Goal: Task Accomplishment & Management: Complete application form

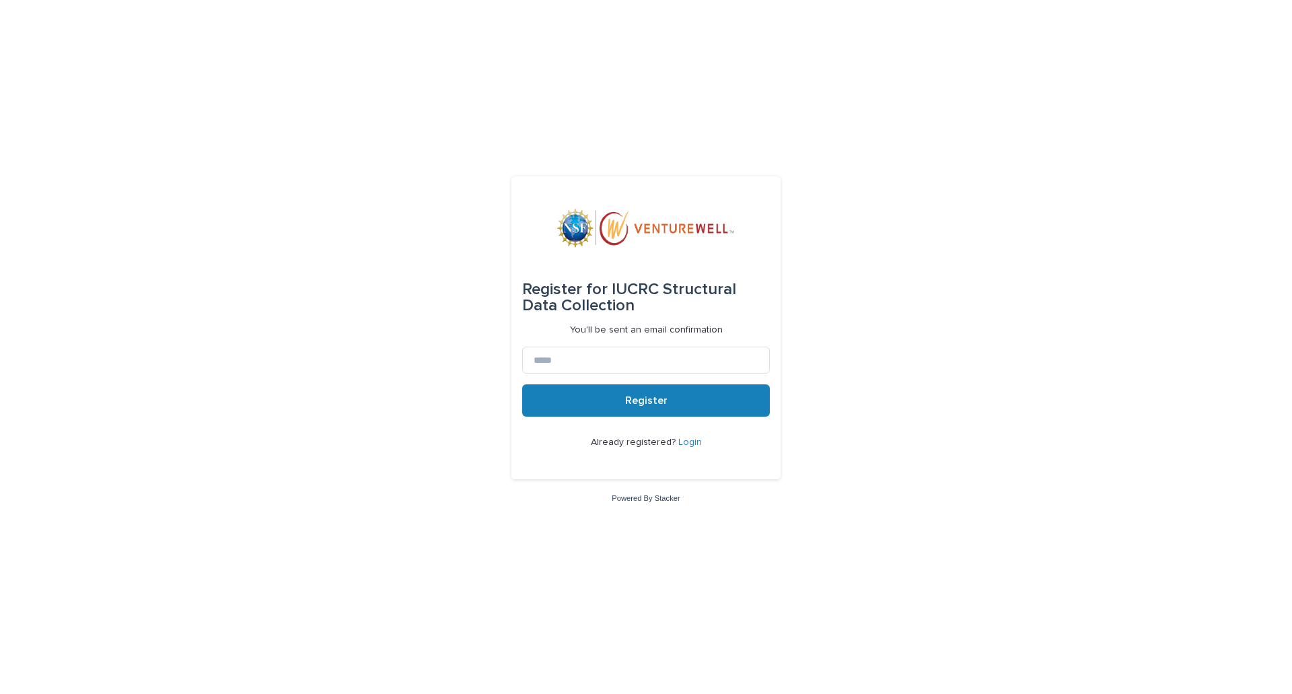
click at [690, 444] on link "Login" at bounding box center [690, 441] width 24 height 9
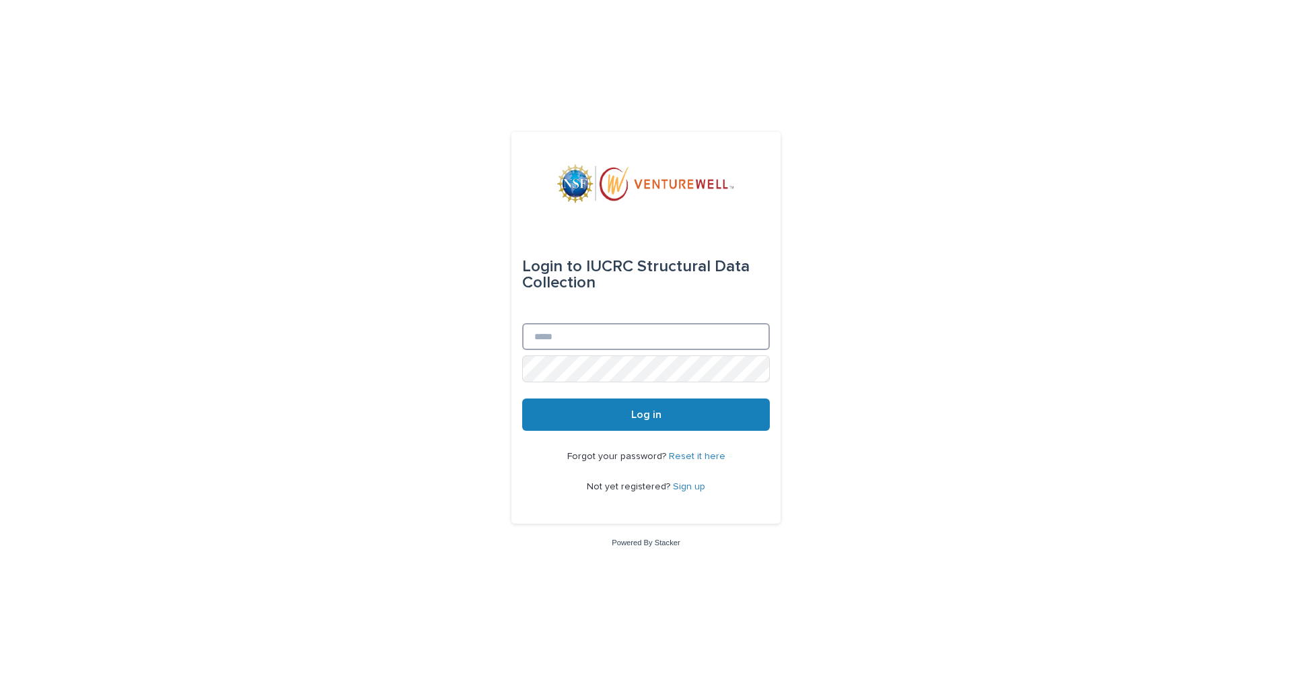
type input "**********"
click at [643, 413] on span "Log in" at bounding box center [646, 414] width 30 height 11
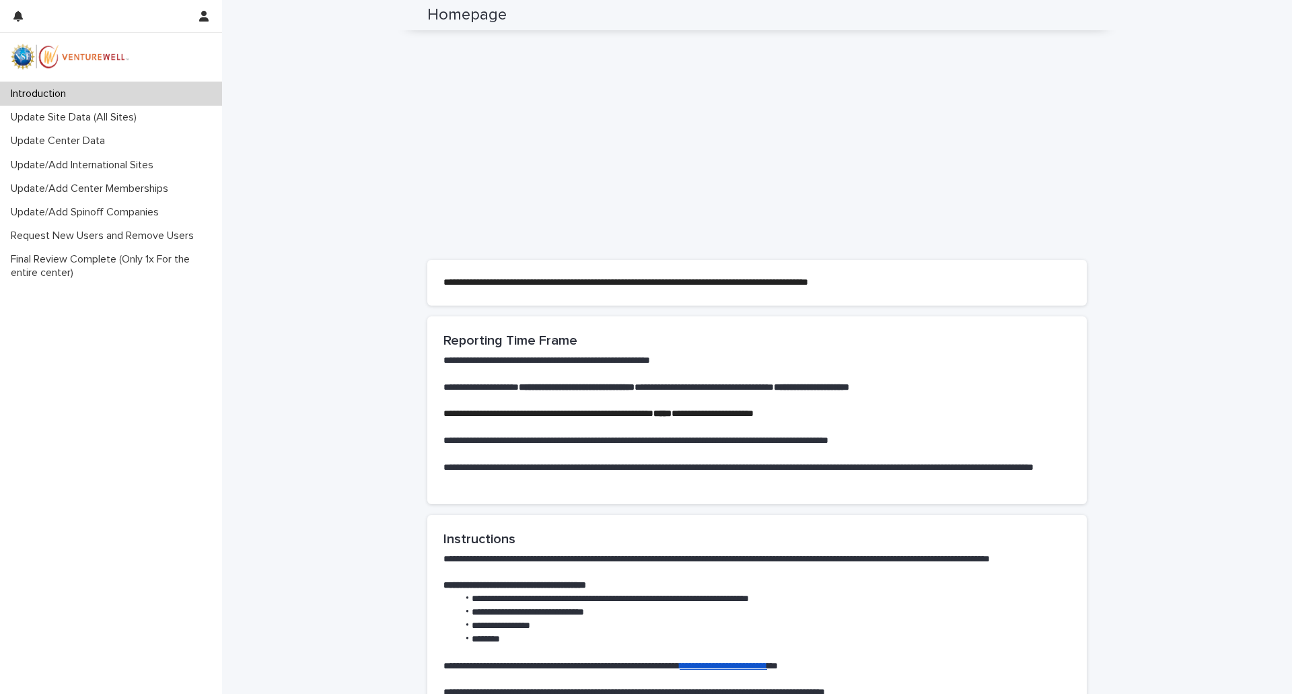
scroll to position [612, 0]
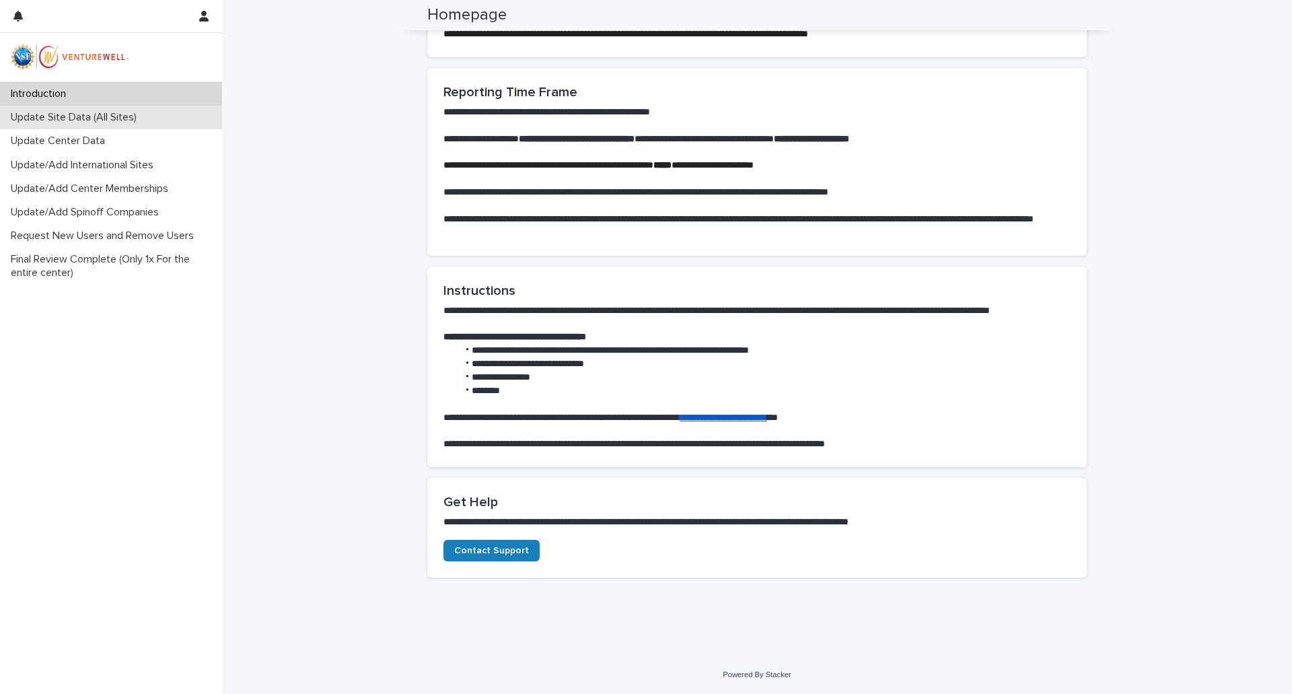
click at [123, 116] on p "Update Site Data (All Sites)" at bounding box center [76, 117] width 142 height 13
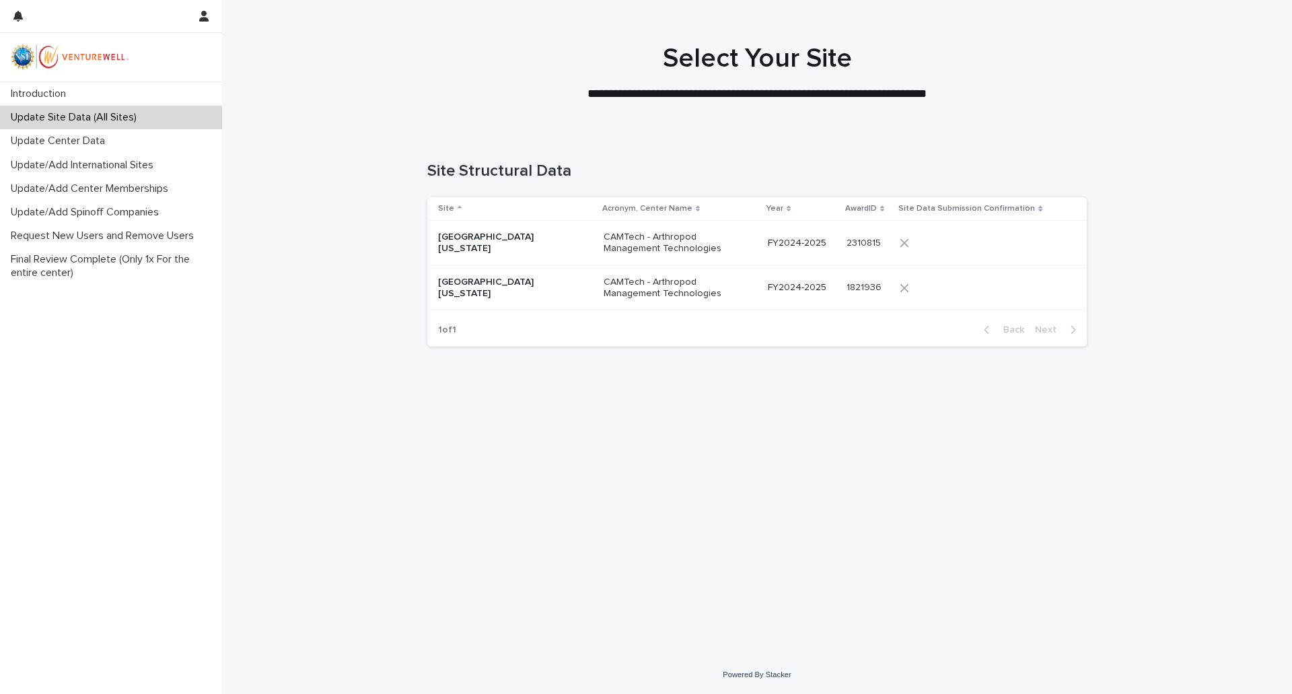
click at [604, 244] on p "CAMTech - Arthropod Management Technologies" at bounding box center [671, 243] width 135 height 23
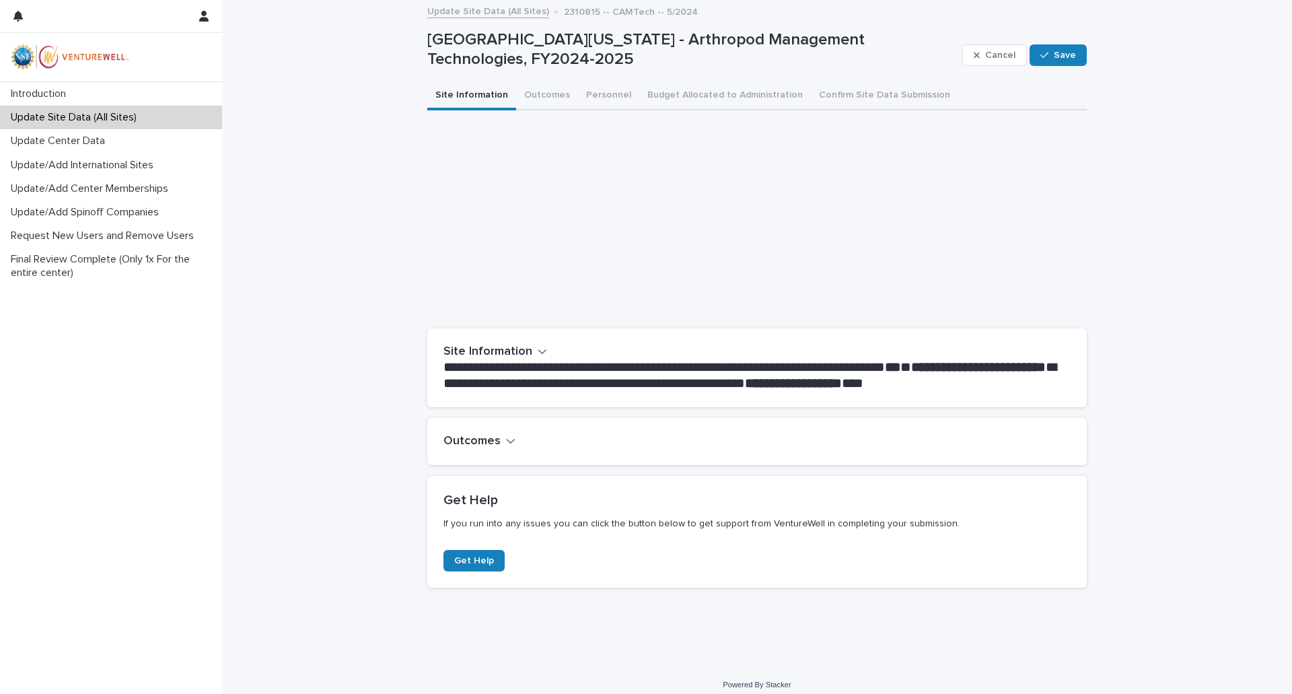
click at [496, 445] on button "Outcomes" at bounding box center [480, 441] width 72 height 15
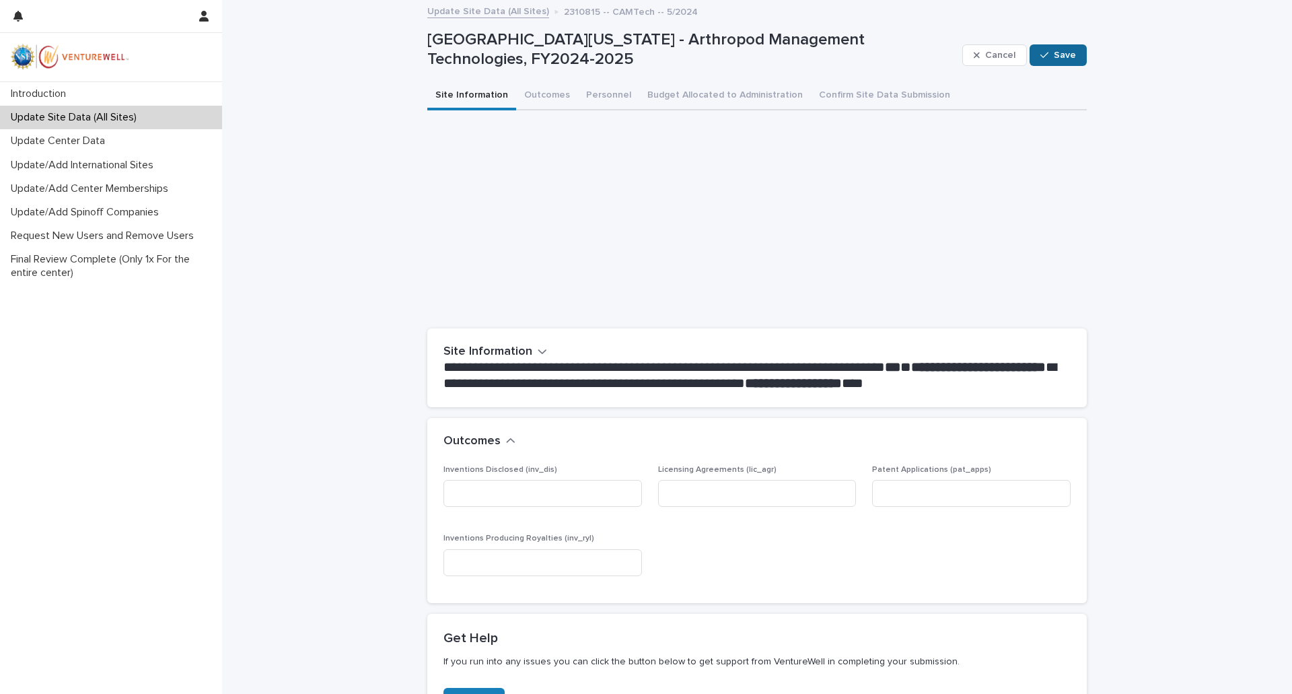
click at [1056, 58] on span "Save" at bounding box center [1065, 54] width 22 height 9
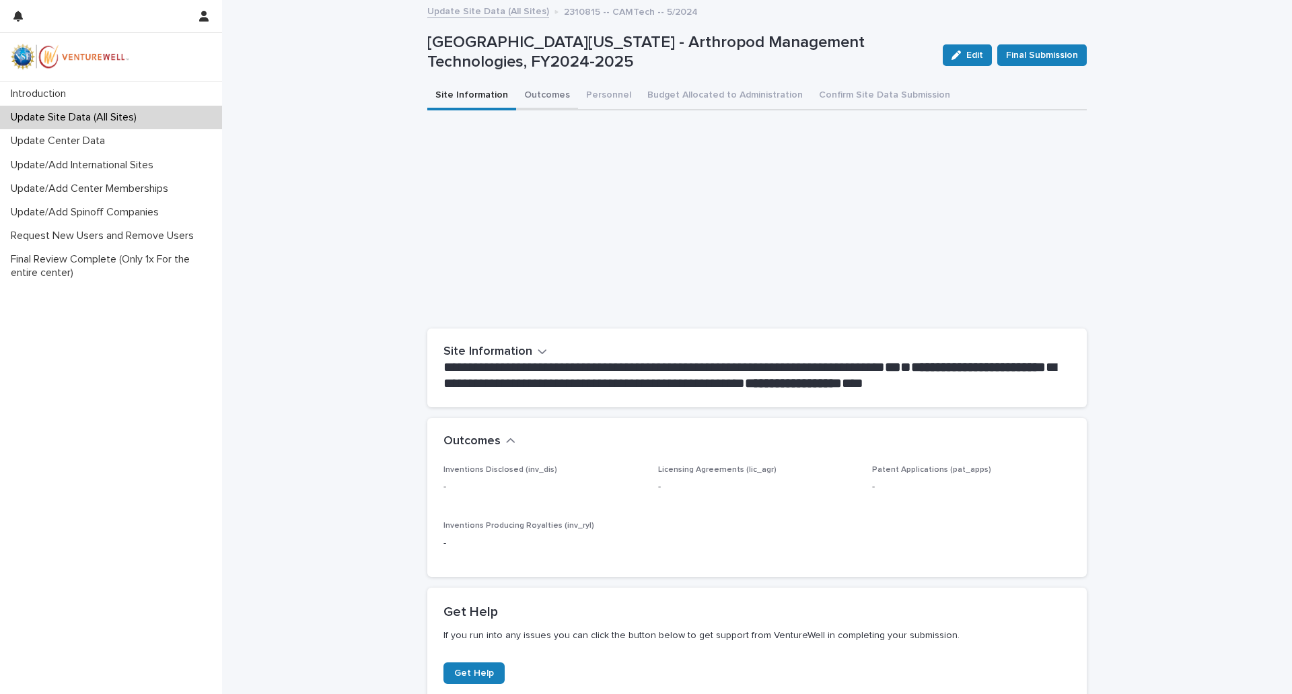
click at [530, 94] on button "Outcomes" at bounding box center [547, 96] width 62 height 28
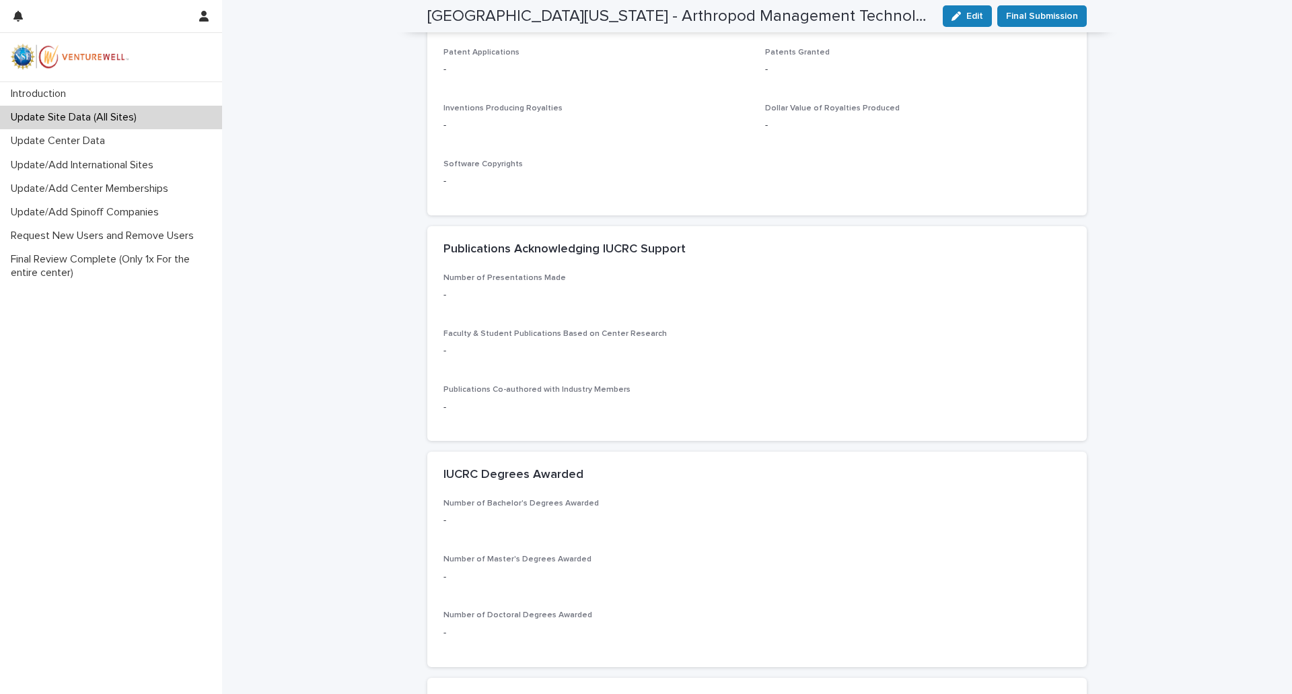
scroll to position [538, 0]
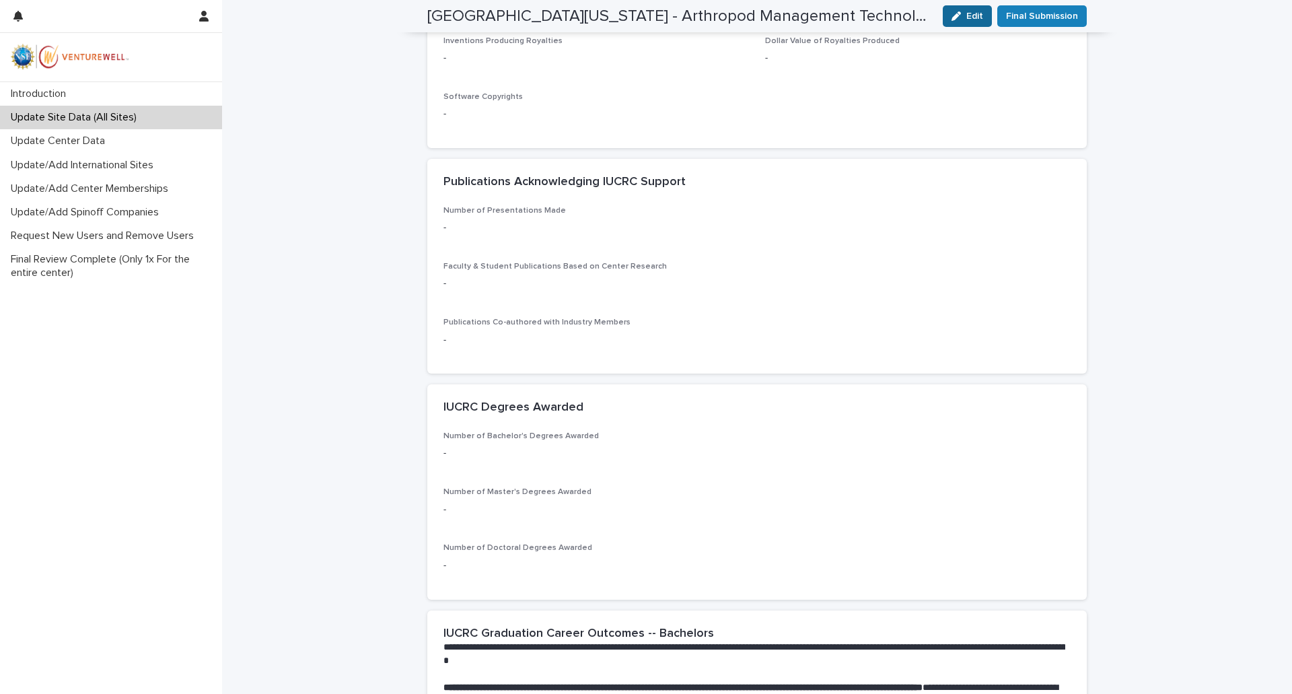
click at [966, 19] on span "Edit" at bounding box center [974, 15] width 17 height 9
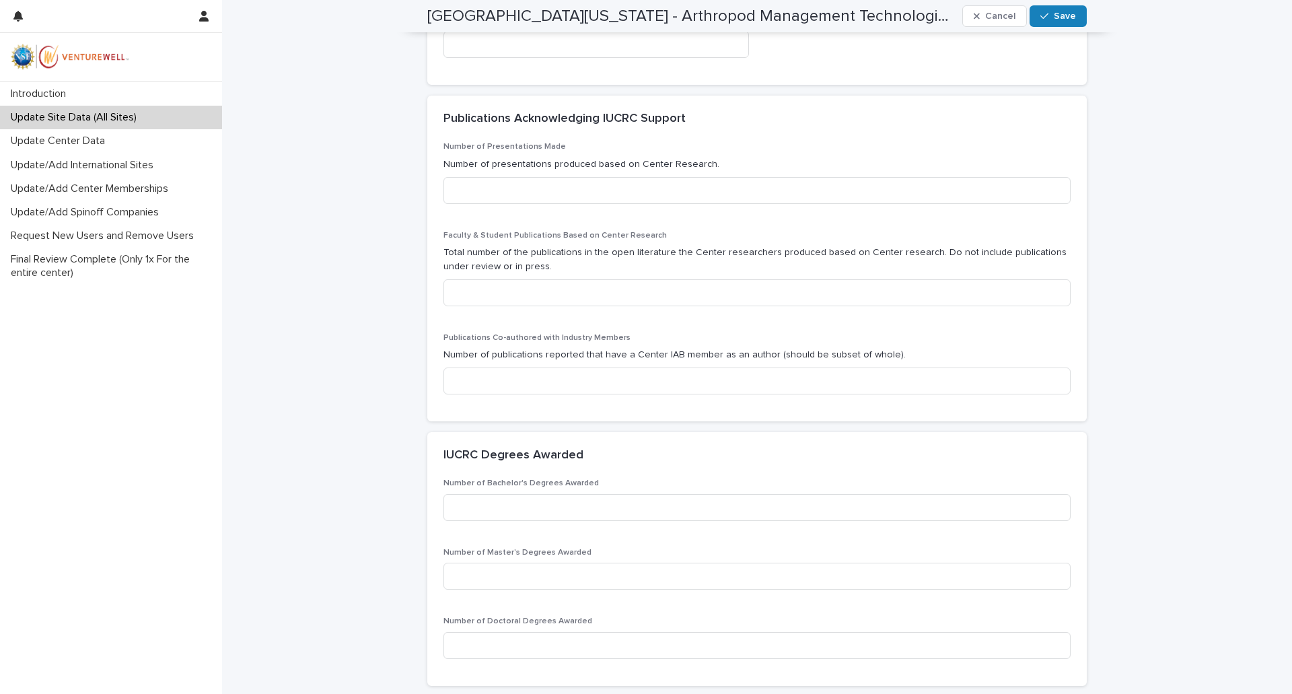
scroll to position [740, 0]
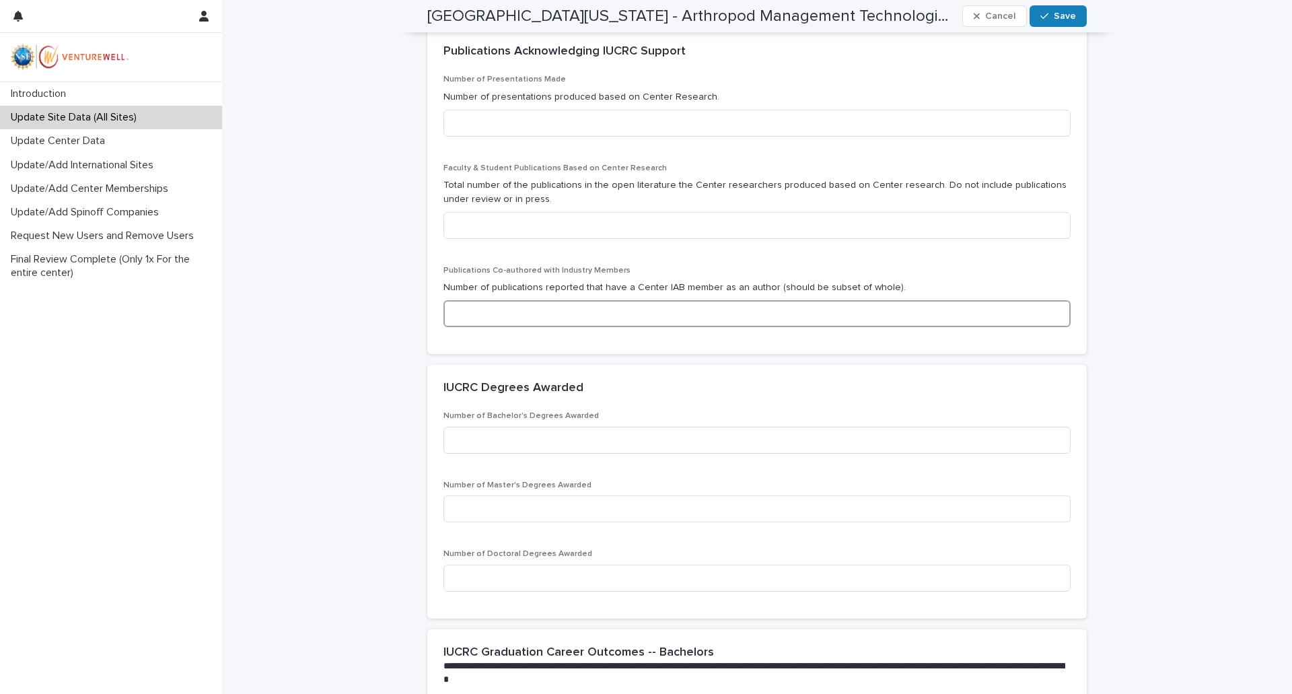
click at [493, 317] on input at bounding box center [757, 313] width 627 height 27
type input "*"
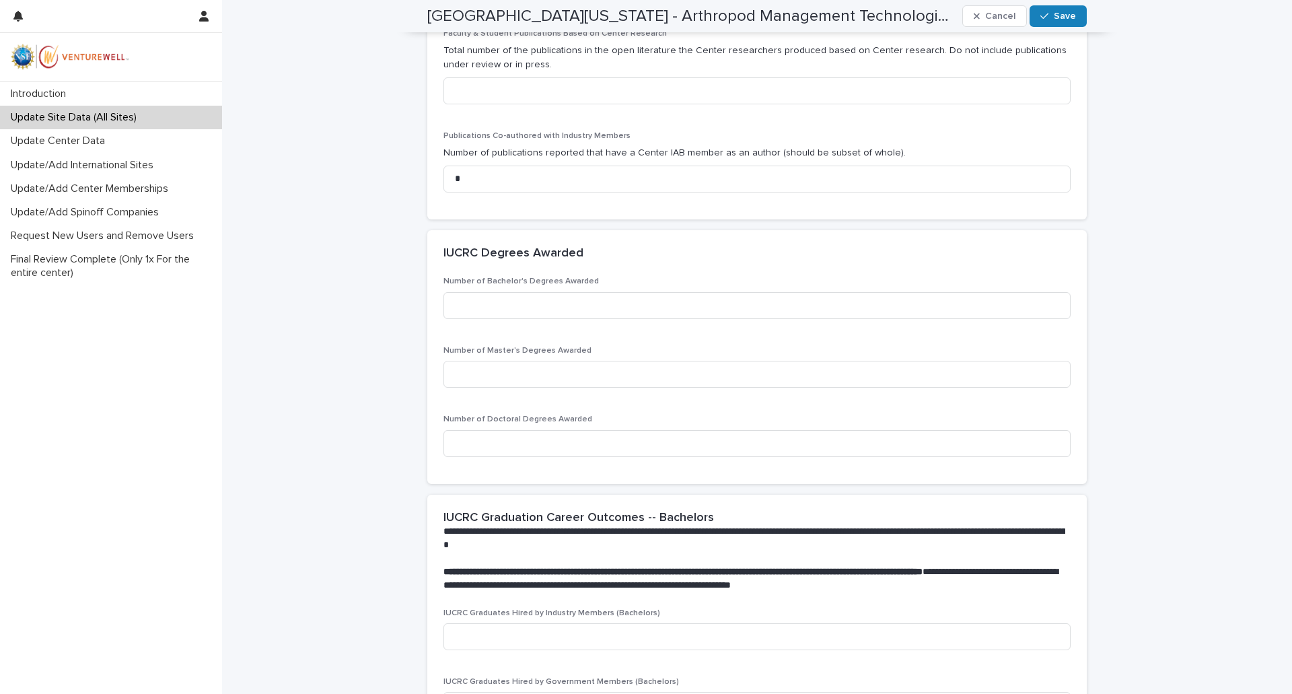
scroll to position [1010, 0]
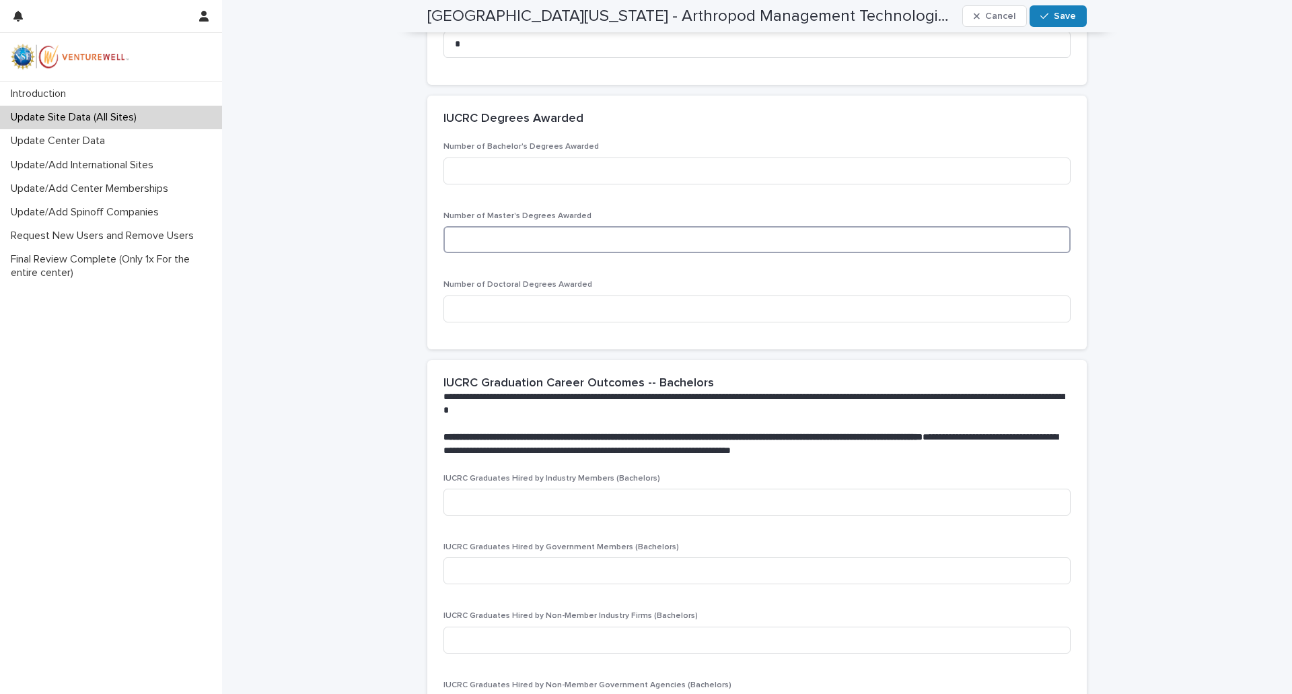
click at [466, 232] on input at bounding box center [757, 239] width 627 height 27
type input "*"
click at [489, 172] on input at bounding box center [757, 170] width 627 height 27
click at [479, 304] on input at bounding box center [757, 308] width 627 height 27
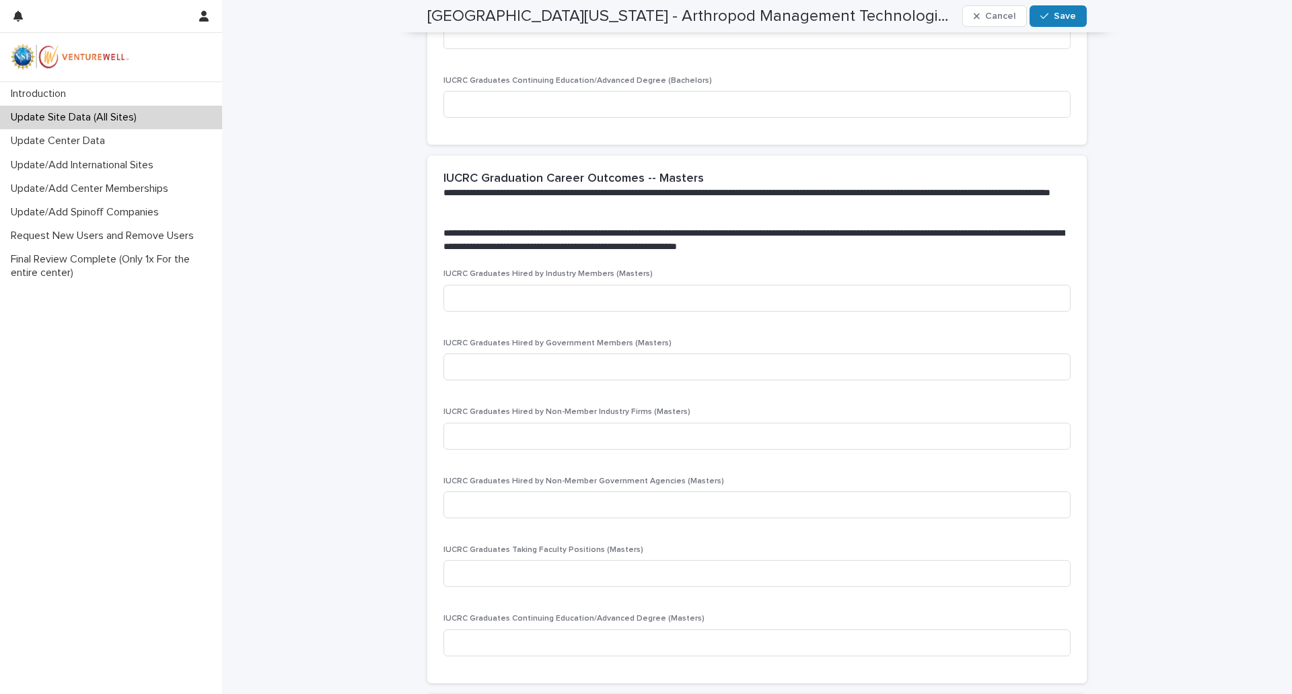
scroll to position [1750, 0]
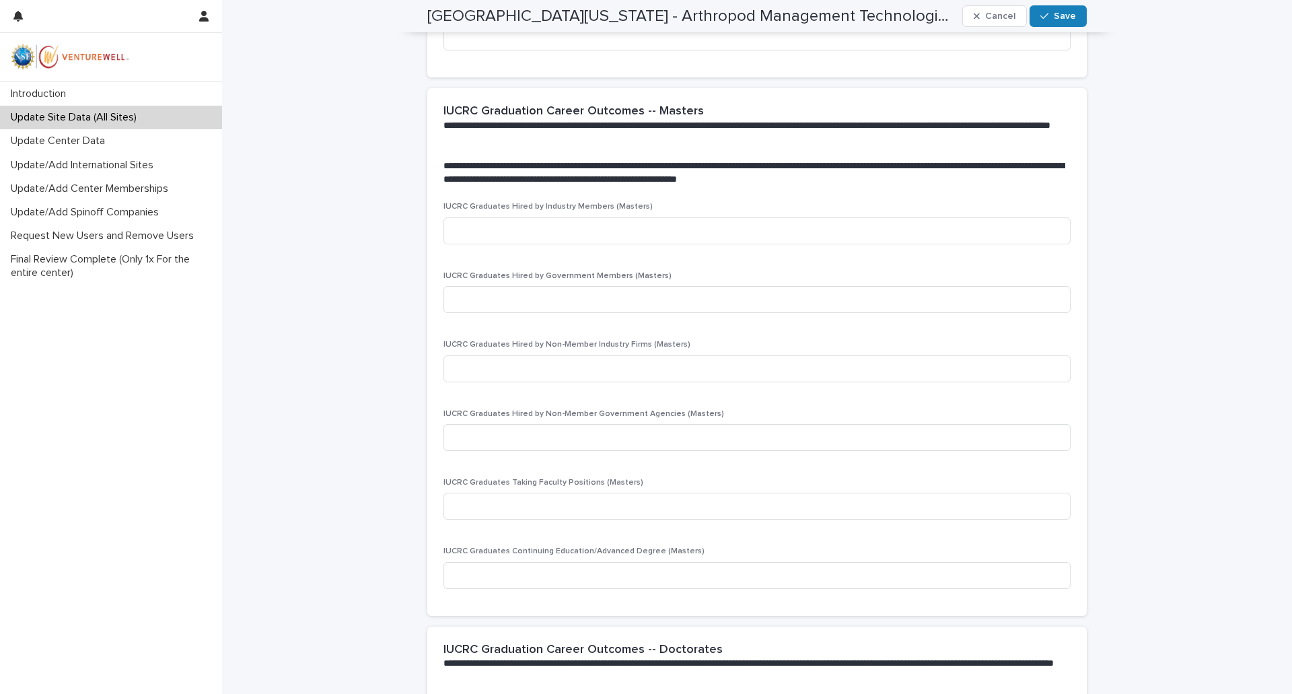
type input "*"
click at [641, 298] on input at bounding box center [757, 299] width 627 height 27
click at [509, 437] on input at bounding box center [757, 437] width 627 height 27
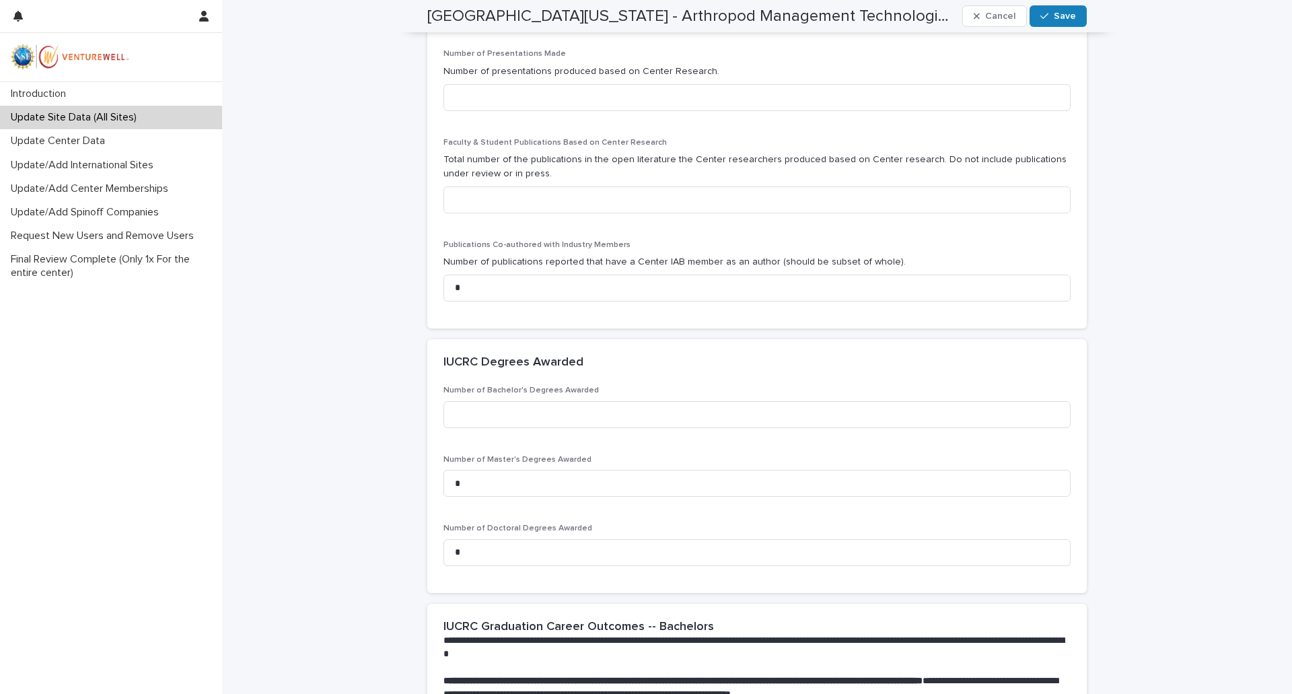
scroll to position [699, 0]
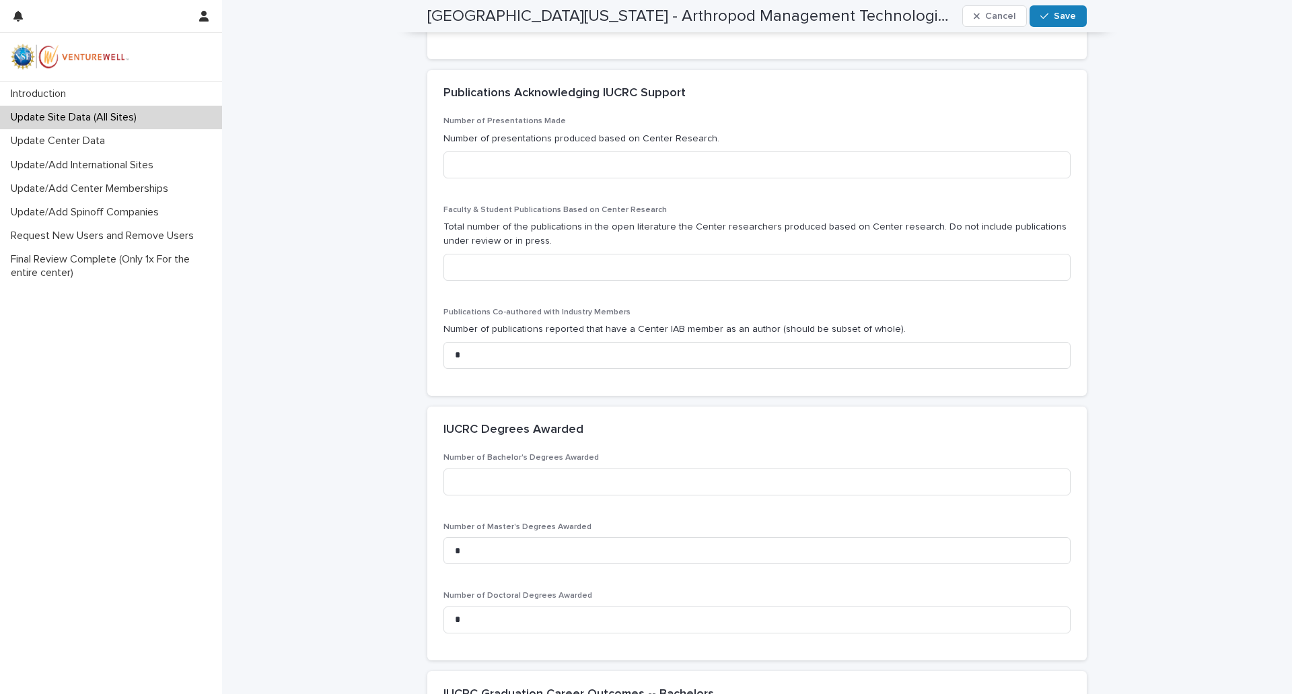
type input "*"
click at [505, 172] on input at bounding box center [757, 164] width 627 height 27
click at [503, 269] on input at bounding box center [757, 267] width 627 height 27
type input "*"
click at [492, 166] on input at bounding box center [757, 164] width 627 height 27
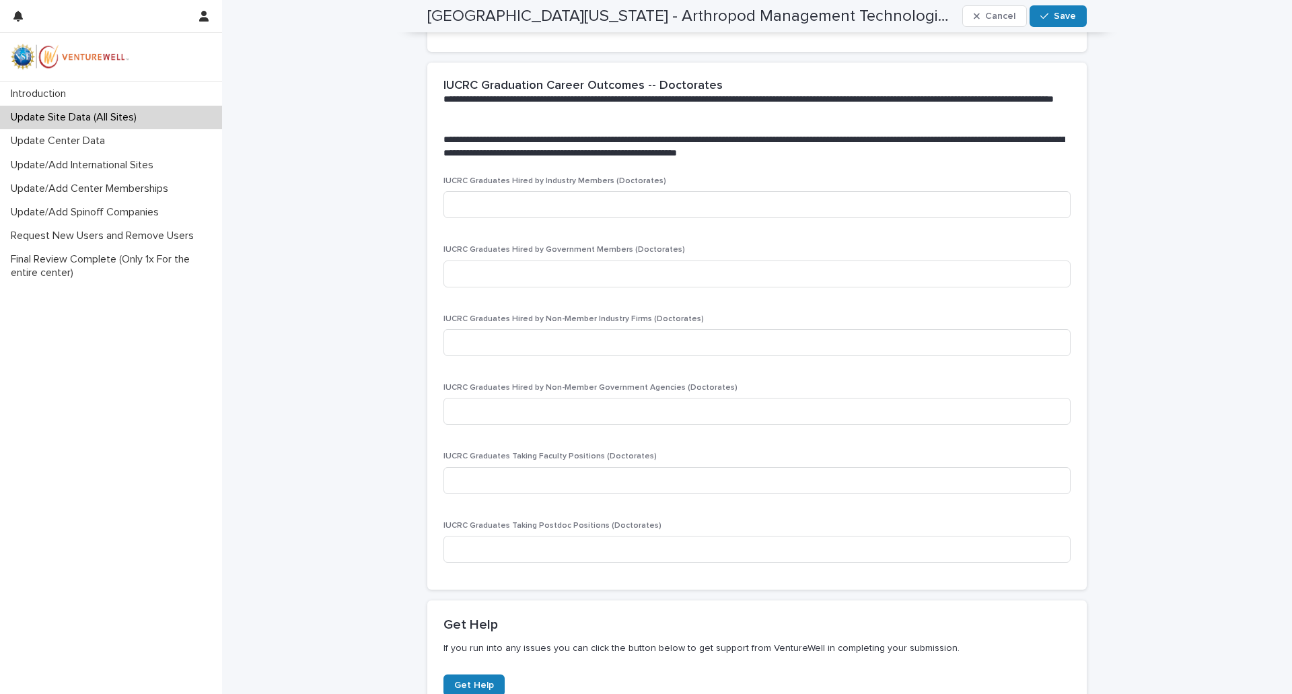
scroll to position [2449, 0]
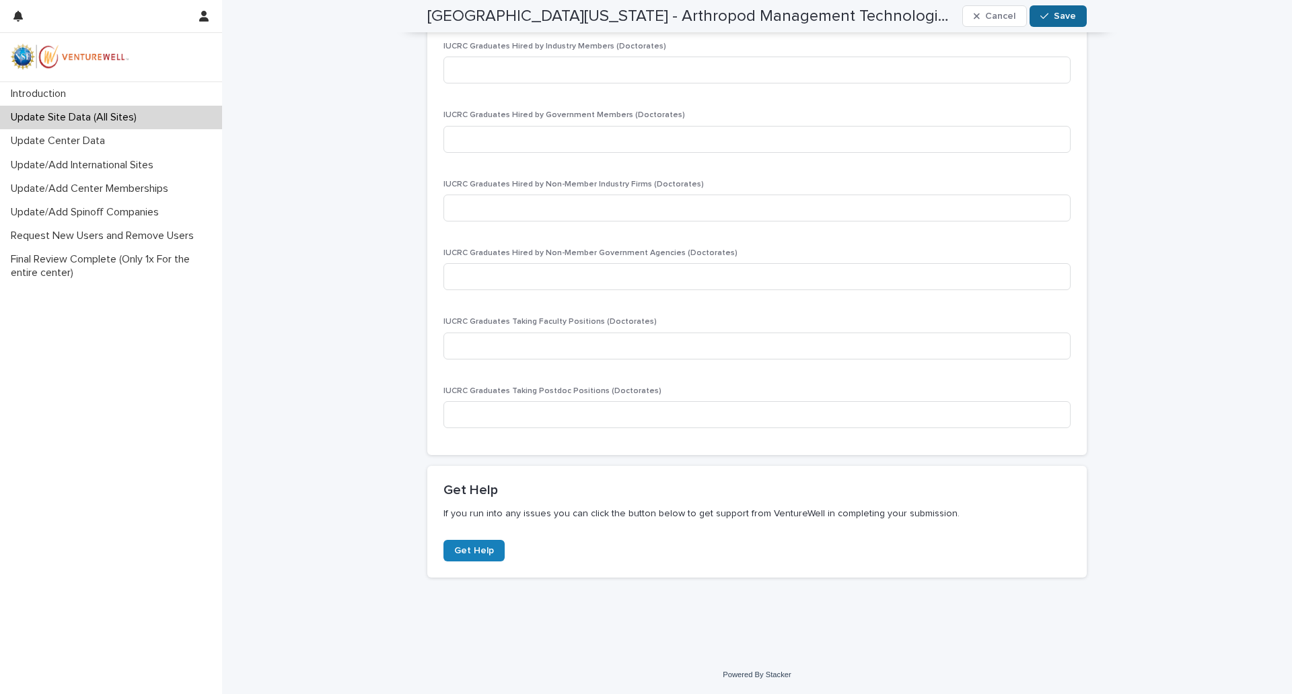
type input "*"
click at [1048, 22] on button "Save" at bounding box center [1058, 16] width 57 height 22
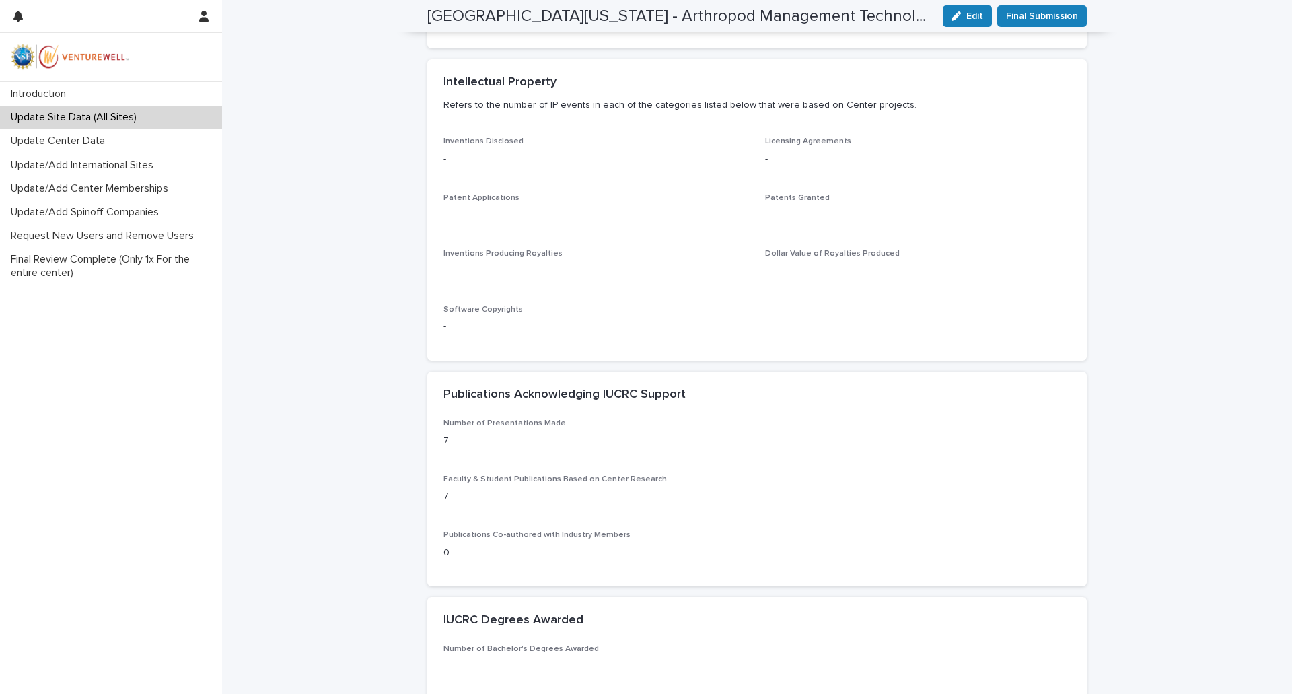
scroll to position [0, 0]
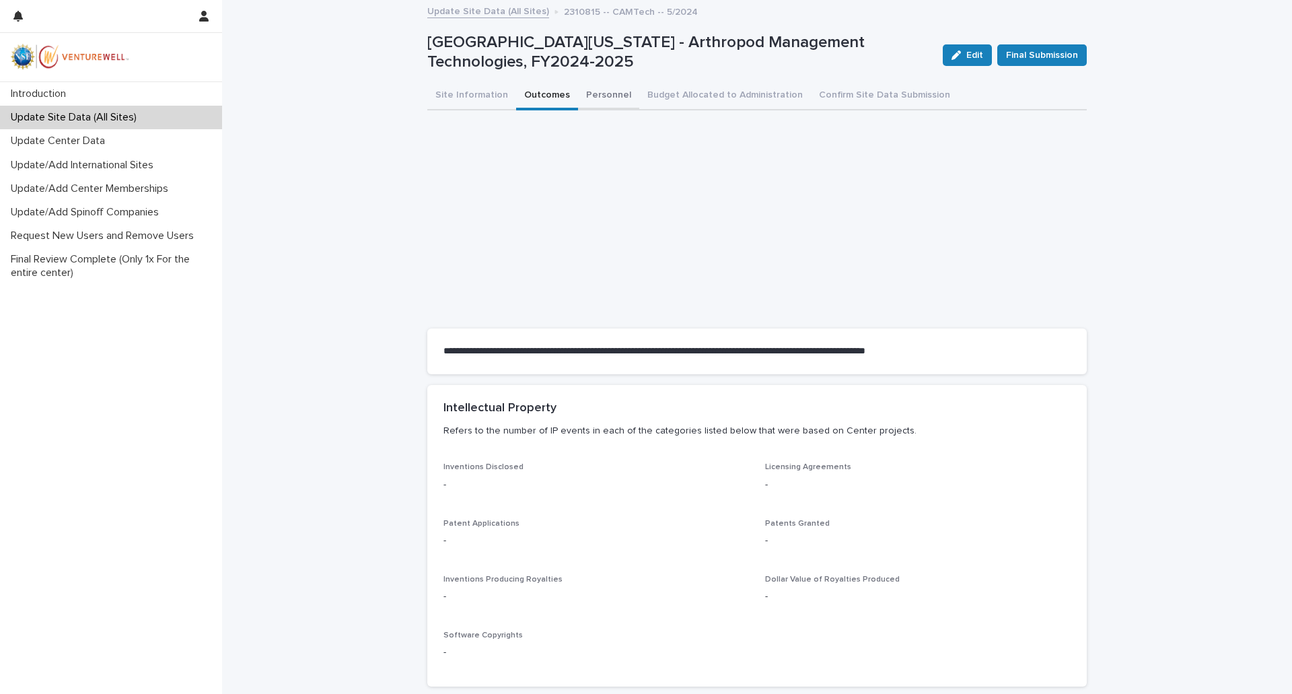
click at [595, 93] on button "Personnel" at bounding box center [608, 96] width 61 height 28
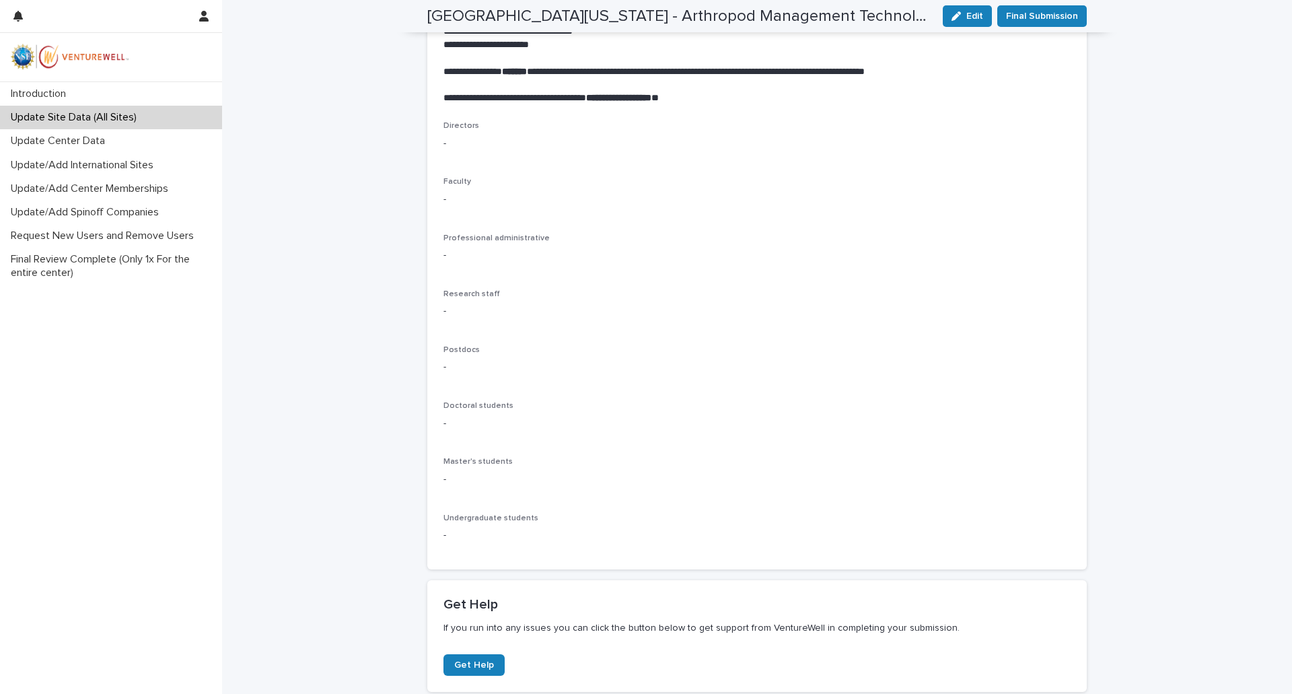
scroll to position [269, 0]
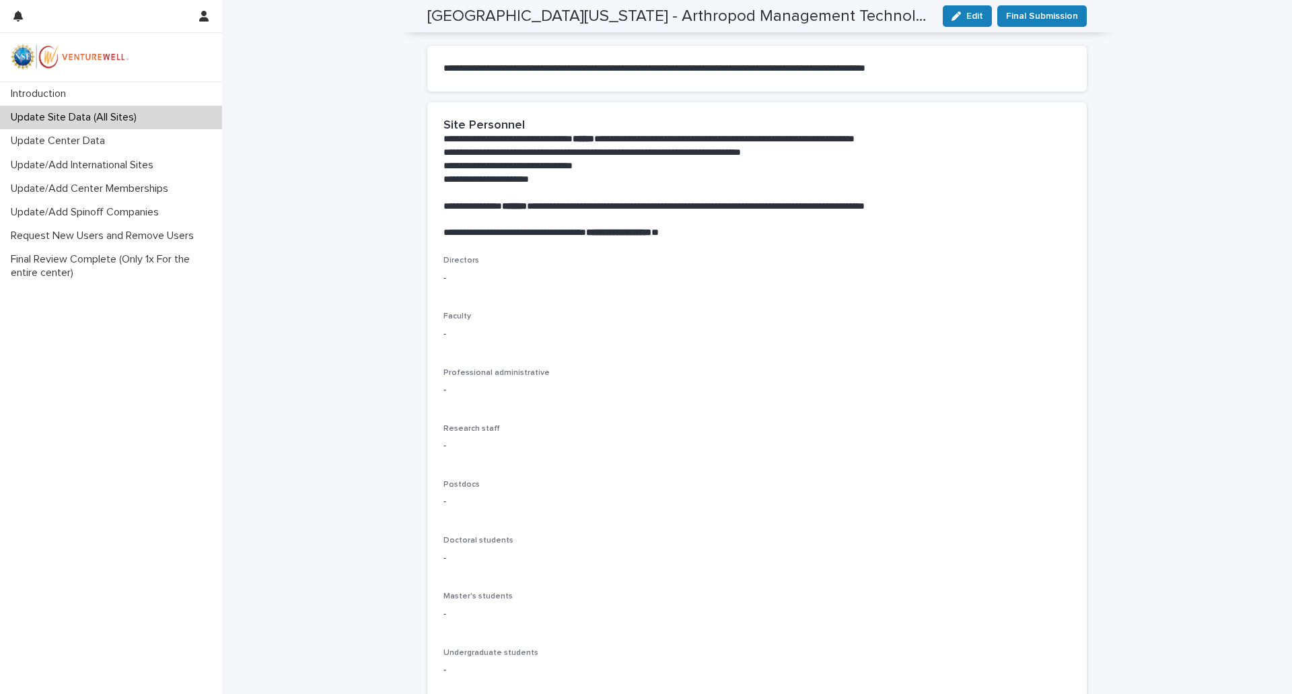
click at [463, 284] on p "-" at bounding box center [757, 278] width 627 height 14
click at [444, 277] on p "-" at bounding box center [757, 278] width 627 height 14
click at [444, 278] on p "-" at bounding box center [757, 278] width 627 height 14
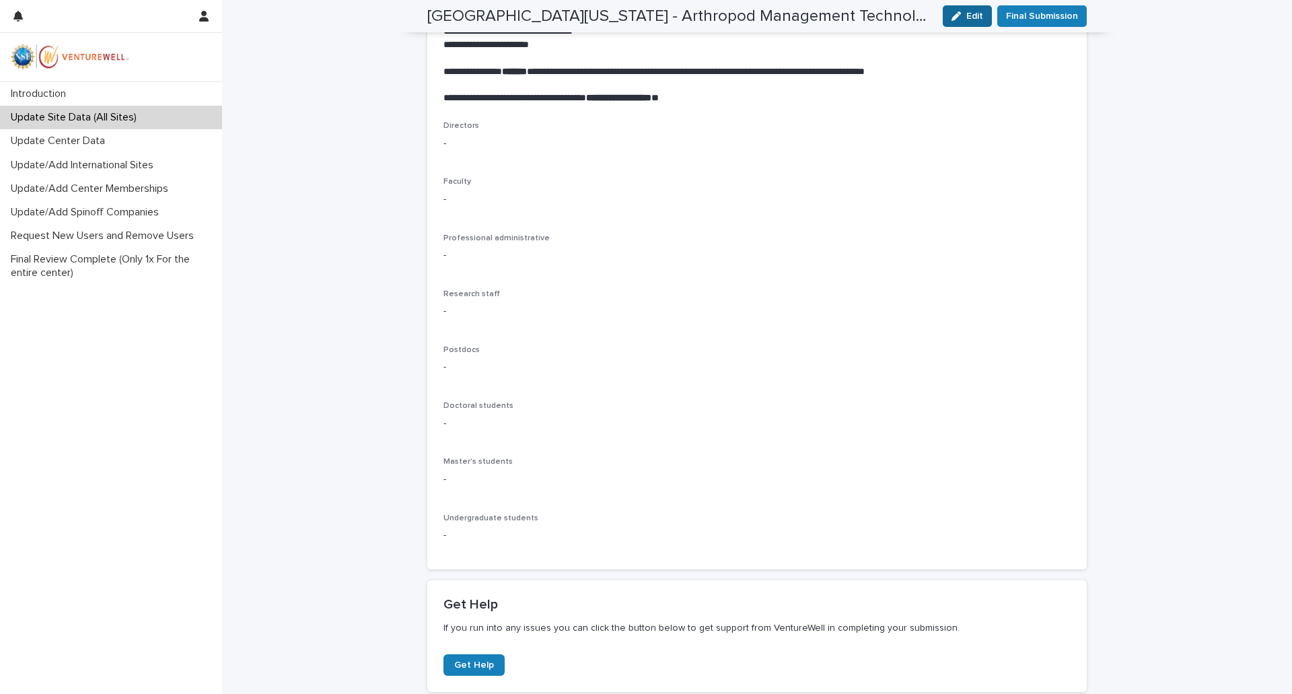
click at [967, 21] on button "Edit" at bounding box center [967, 16] width 49 height 22
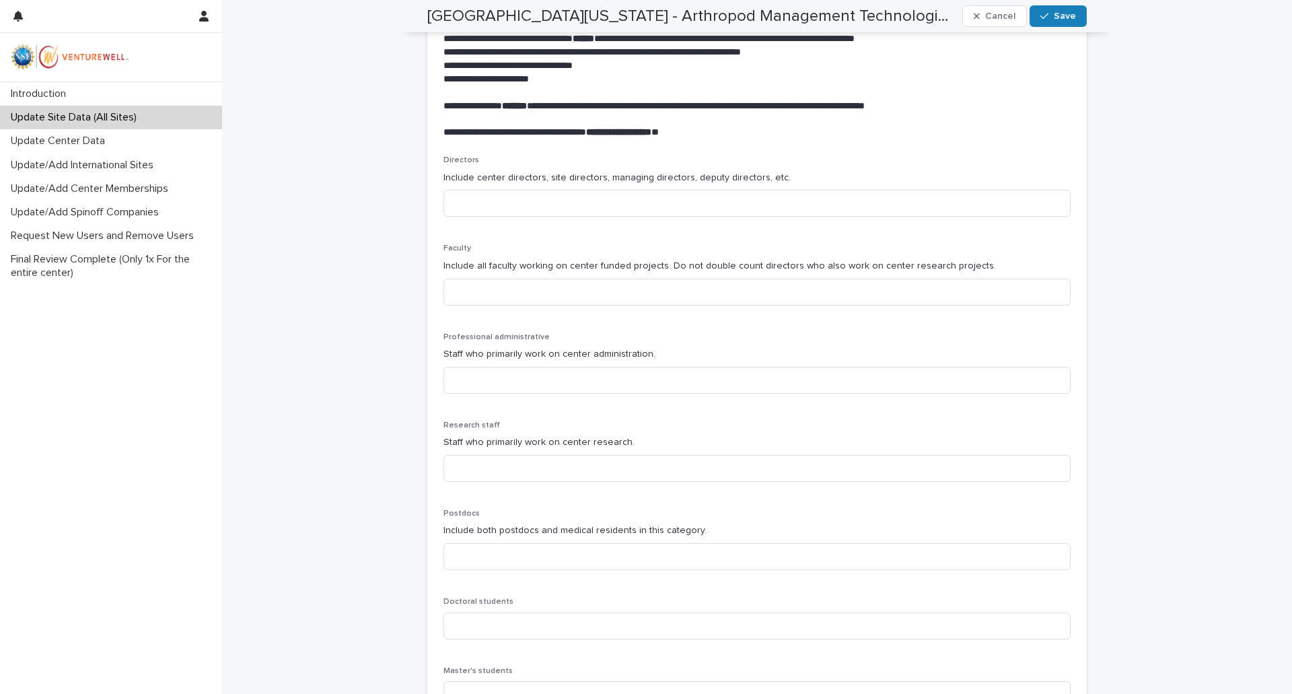
scroll to position [437, 0]
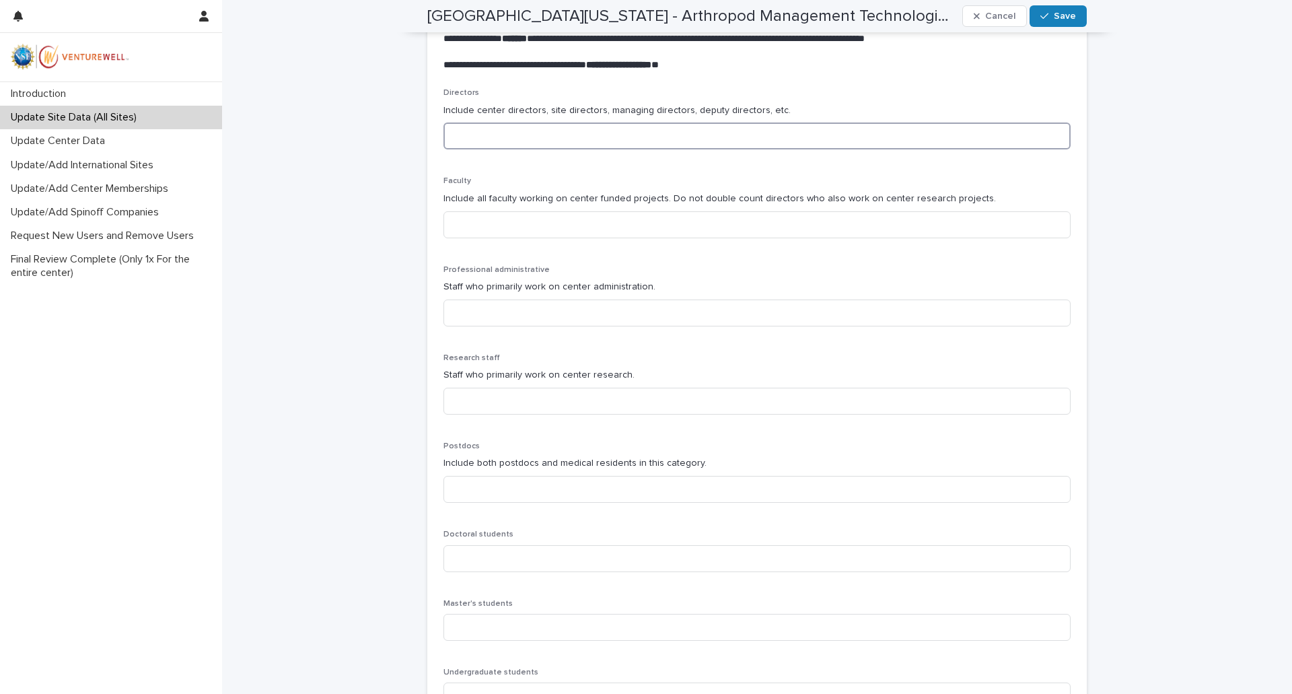
click at [604, 132] on input at bounding box center [757, 135] width 627 height 27
drag, startPoint x: 470, startPoint y: 139, endPoint x: 450, endPoint y: 137, distance: 20.2
click at [450, 137] on input "*" at bounding box center [757, 135] width 627 height 27
type input "*"
click at [508, 213] on input at bounding box center [757, 224] width 627 height 27
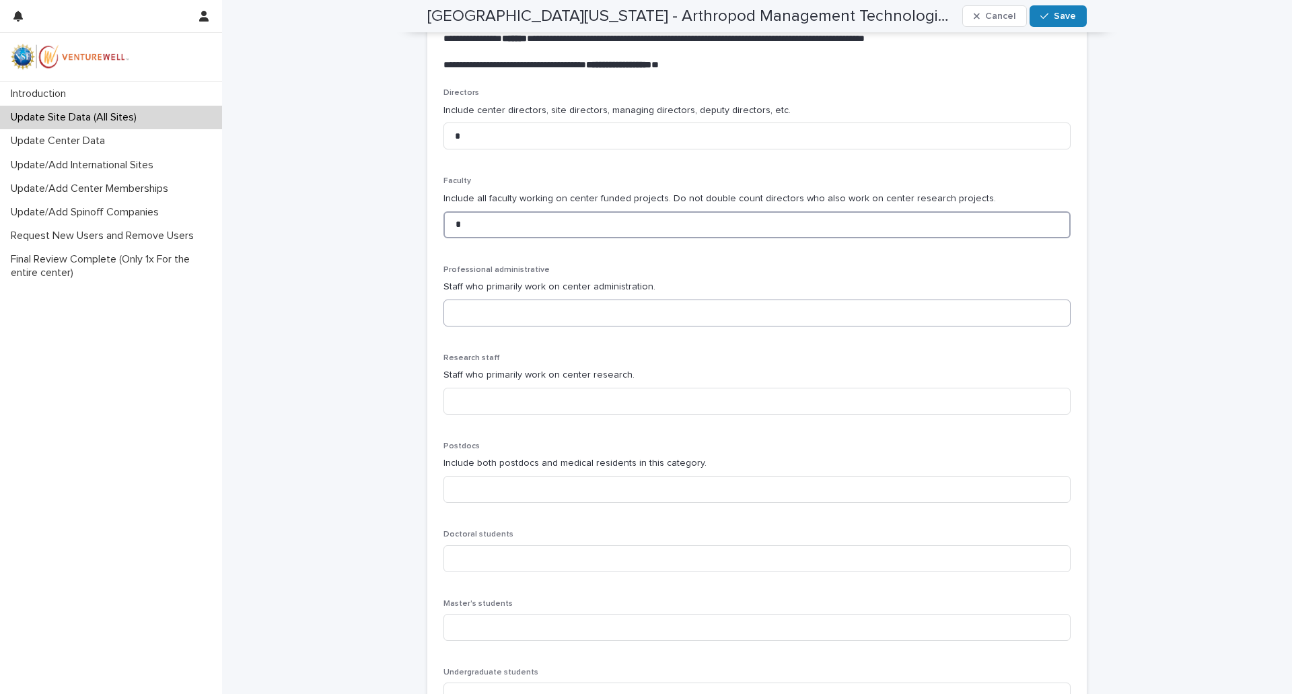
type input "*"
click at [459, 314] on input at bounding box center [757, 313] width 627 height 27
type input "*"
click at [474, 400] on input at bounding box center [757, 401] width 627 height 27
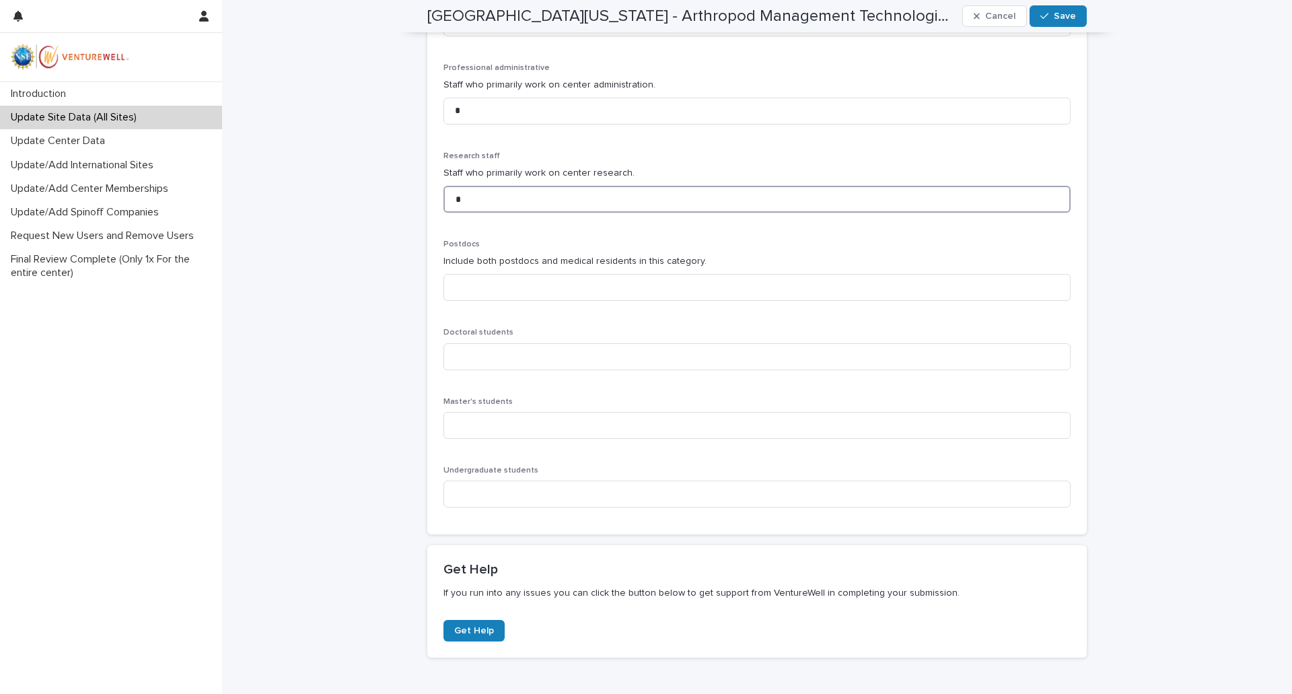
scroll to position [765, 0]
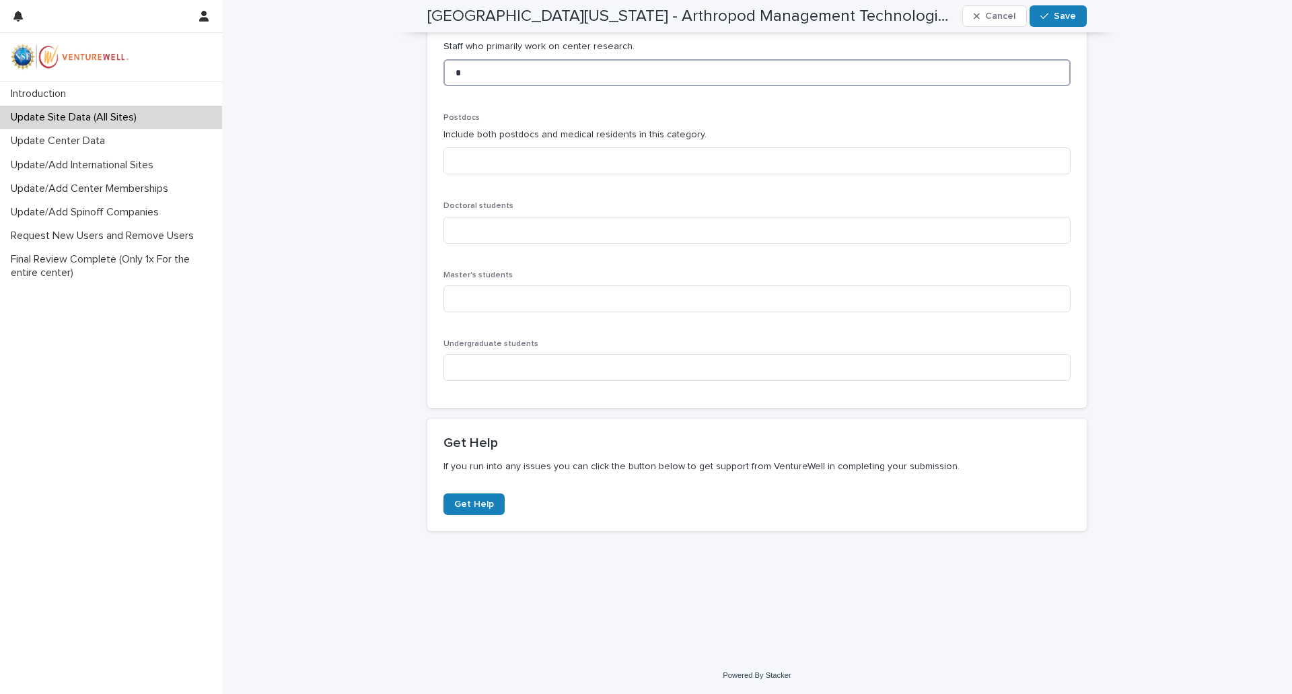
type input "*"
click at [486, 151] on input at bounding box center [757, 160] width 627 height 27
type input "*"
click at [459, 230] on input at bounding box center [757, 230] width 627 height 27
type input "*"
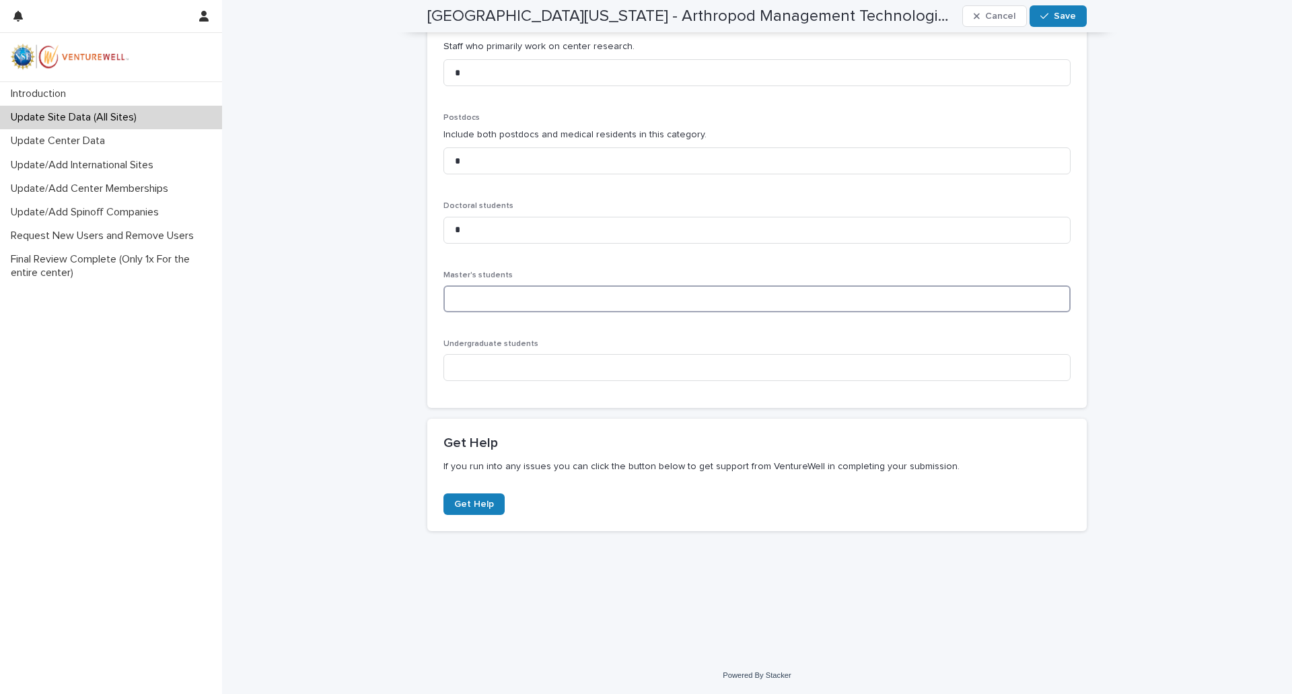
click at [464, 294] on input at bounding box center [757, 298] width 627 height 27
type input "*"
click at [474, 376] on input at bounding box center [757, 367] width 627 height 27
type input "*"
click at [1054, 17] on span "Save" at bounding box center [1065, 15] width 22 height 9
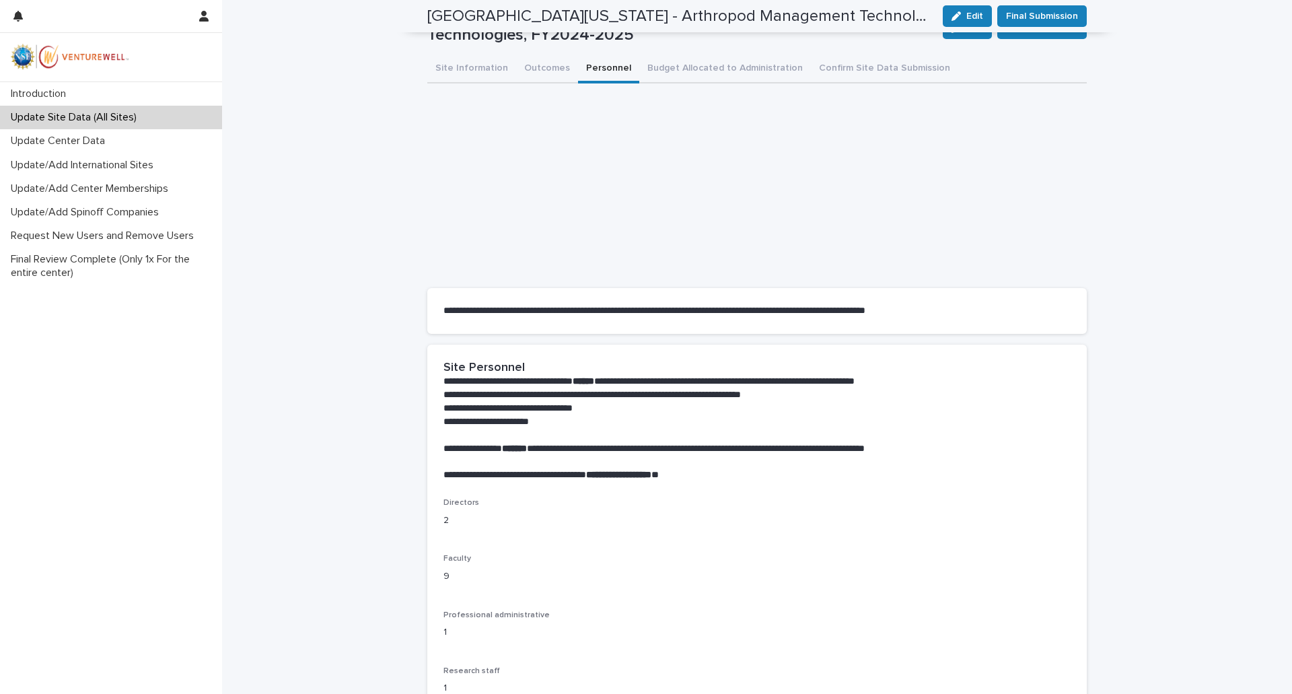
scroll to position [0, 0]
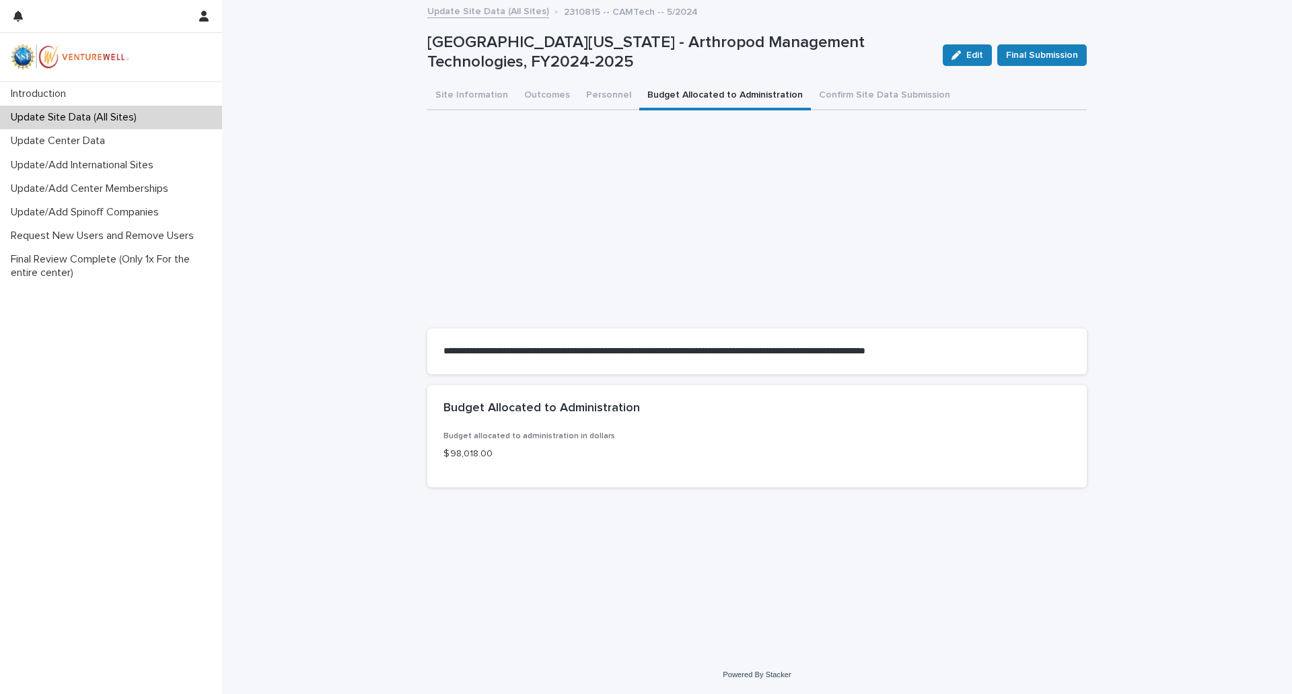
click at [707, 94] on button "Budget Allocated to Administration" at bounding box center [725, 96] width 172 height 28
click at [975, 55] on span "Edit" at bounding box center [974, 54] width 17 height 9
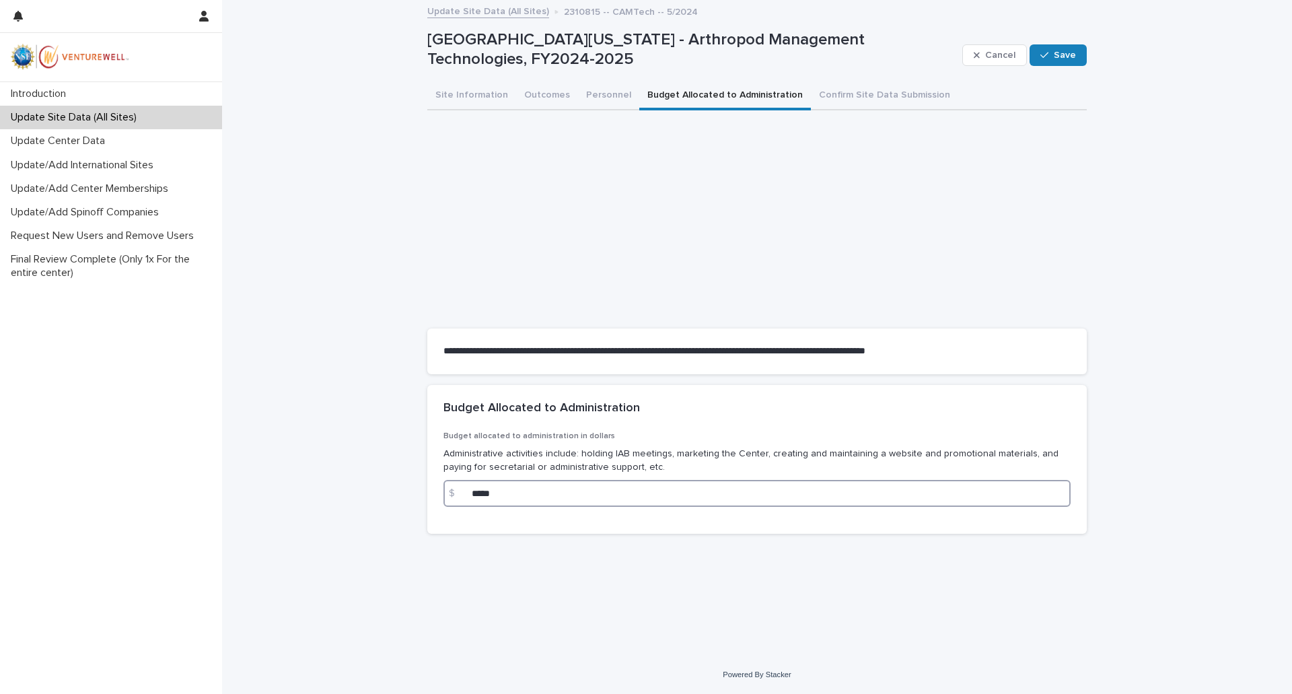
click at [509, 492] on input "*****" at bounding box center [757, 493] width 627 height 27
drag, startPoint x: 505, startPoint y: 495, endPoint x: 439, endPoint y: 501, distance: 66.3
click at [448, 499] on div "$ *****" at bounding box center [757, 493] width 627 height 27
type input "******"
click at [1056, 50] on span "Save" at bounding box center [1065, 54] width 22 height 9
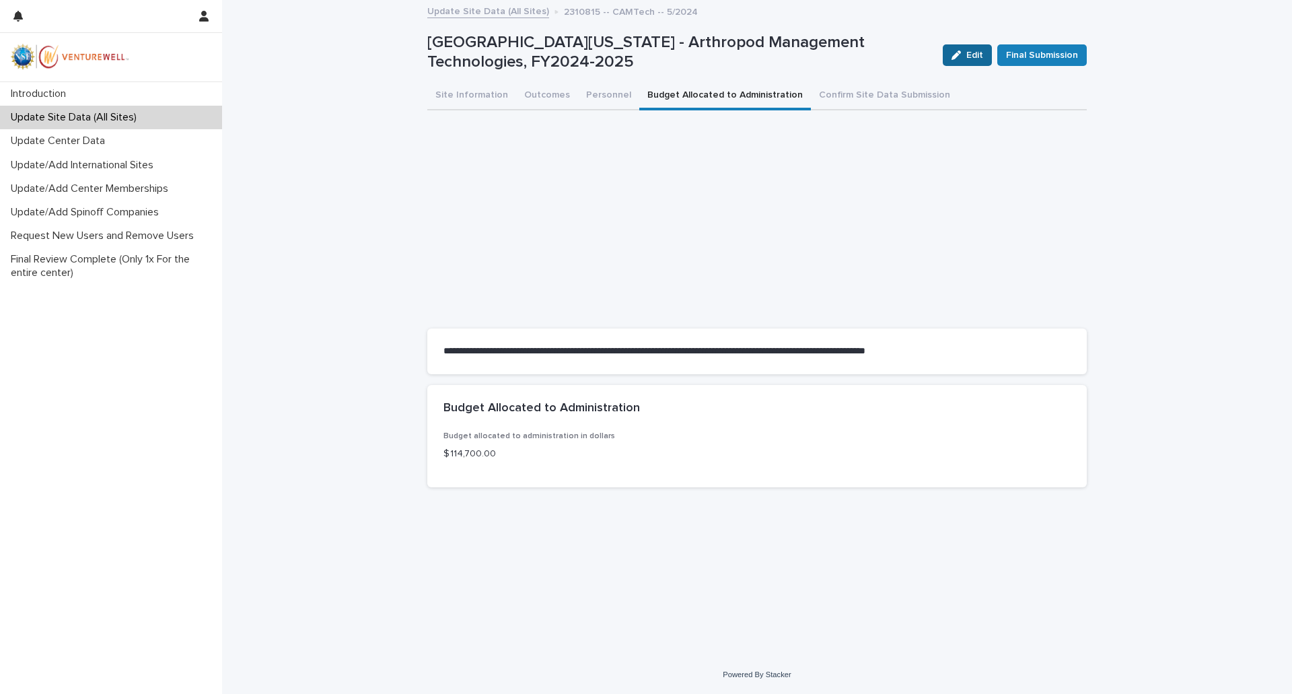
click at [972, 61] on button "Edit" at bounding box center [967, 55] width 49 height 22
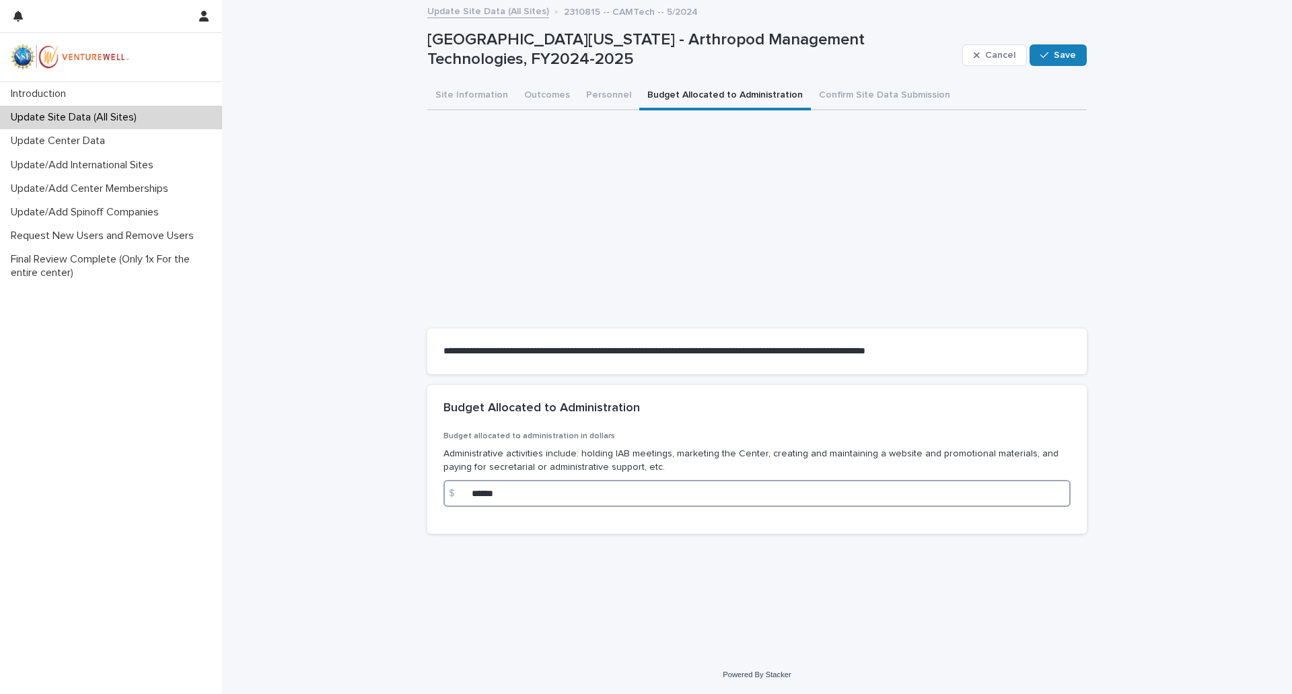
drag, startPoint x: 520, startPoint y: 490, endPoint x: 452, endPoint y: 492, distance: 67.3
click at [452, 492] on div "$ ******" at bounding box center [757, 493] width 627 height 27
type input "******"
click at [1060, 57] on span "Save" at bounding box center [1065, 54] width 22 height 9
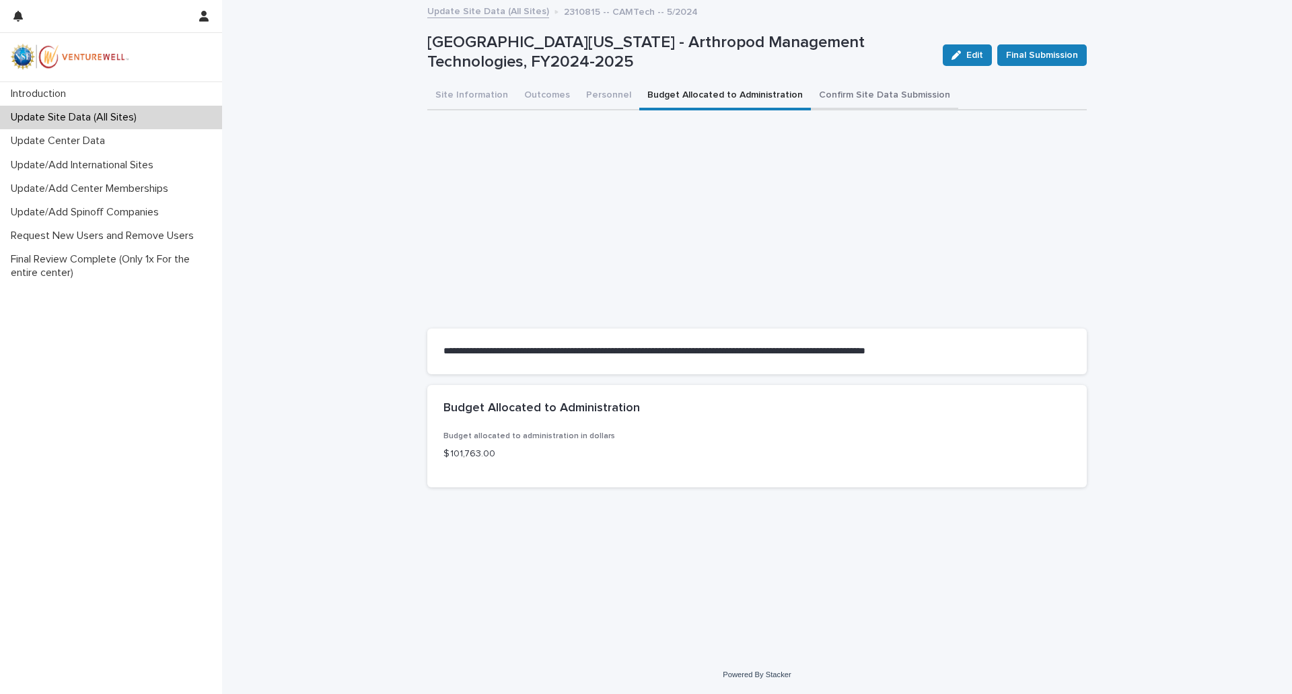
click at [844, 96] on button "Confirm Site Data Submission" at bounding box center [884, 96] width 147 height 28
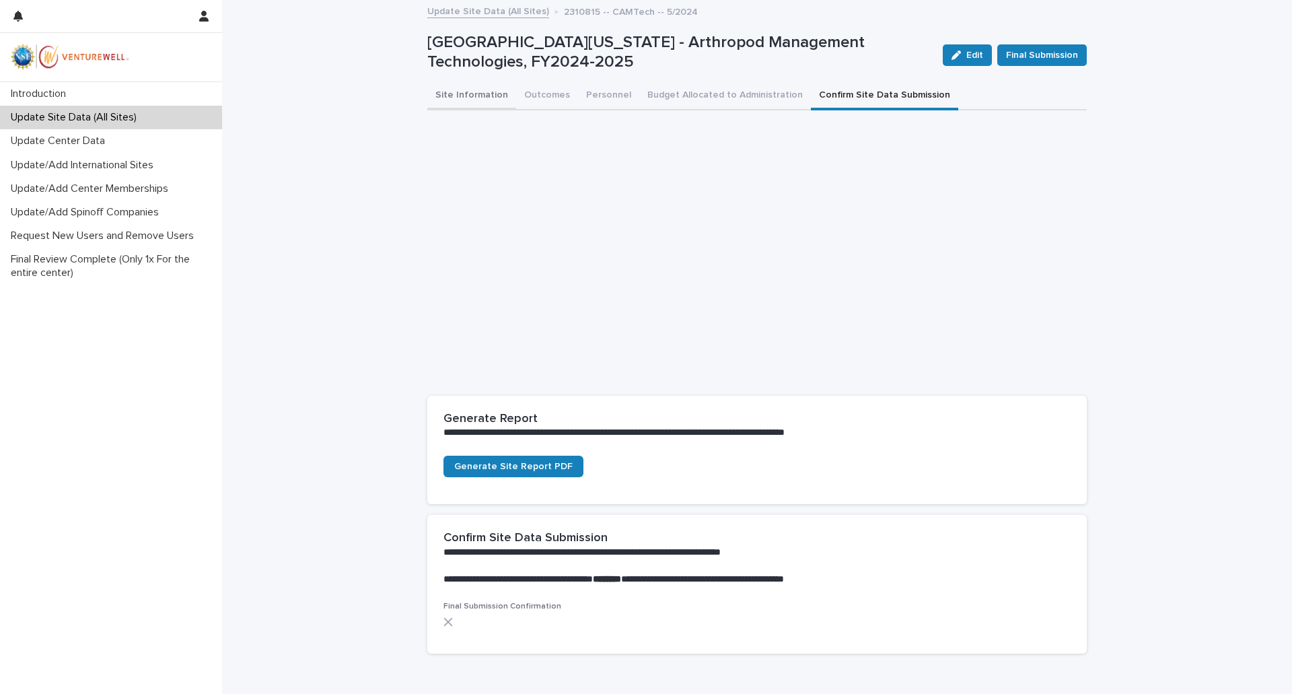
click at [479, 98] on button "Site Information" at bounding box center [471, 96] width 89 height 28
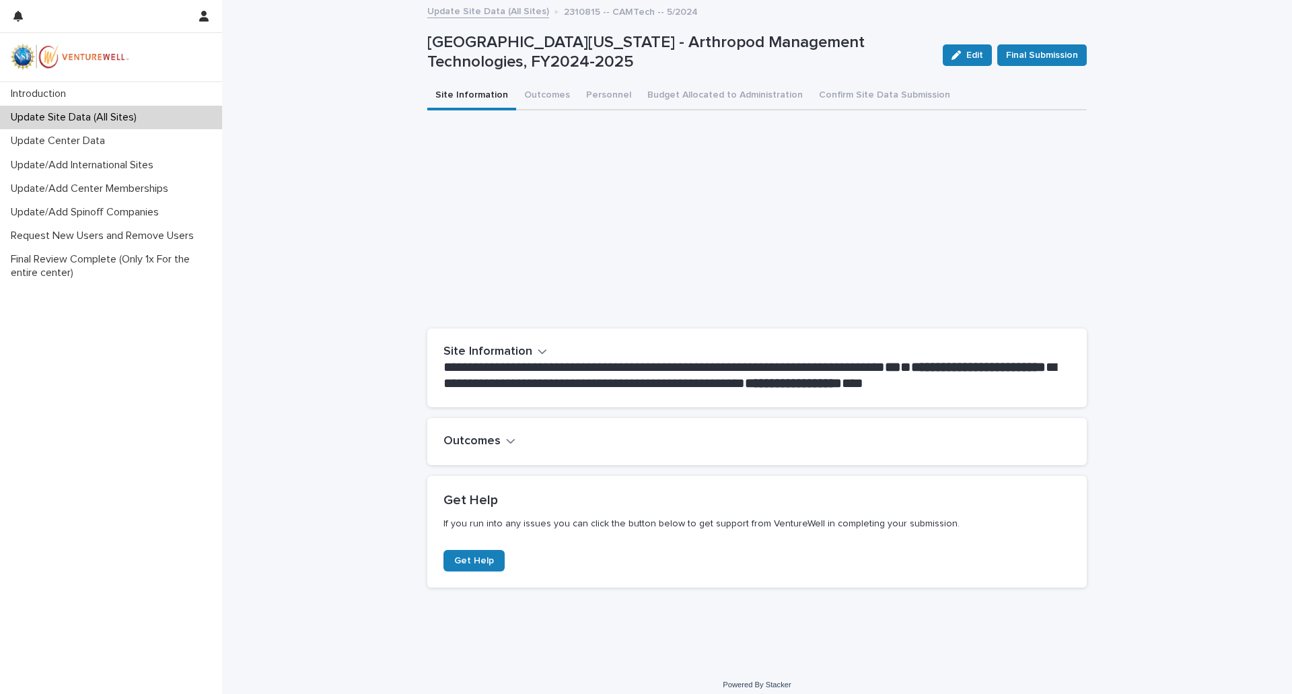
click at [470, 96] on button "Site Information" at bounding box center [471, 96] width 89 height 28
click at [518, 347] on h2 "Site Information" at bounding box center [488, 352] width 89 height 15
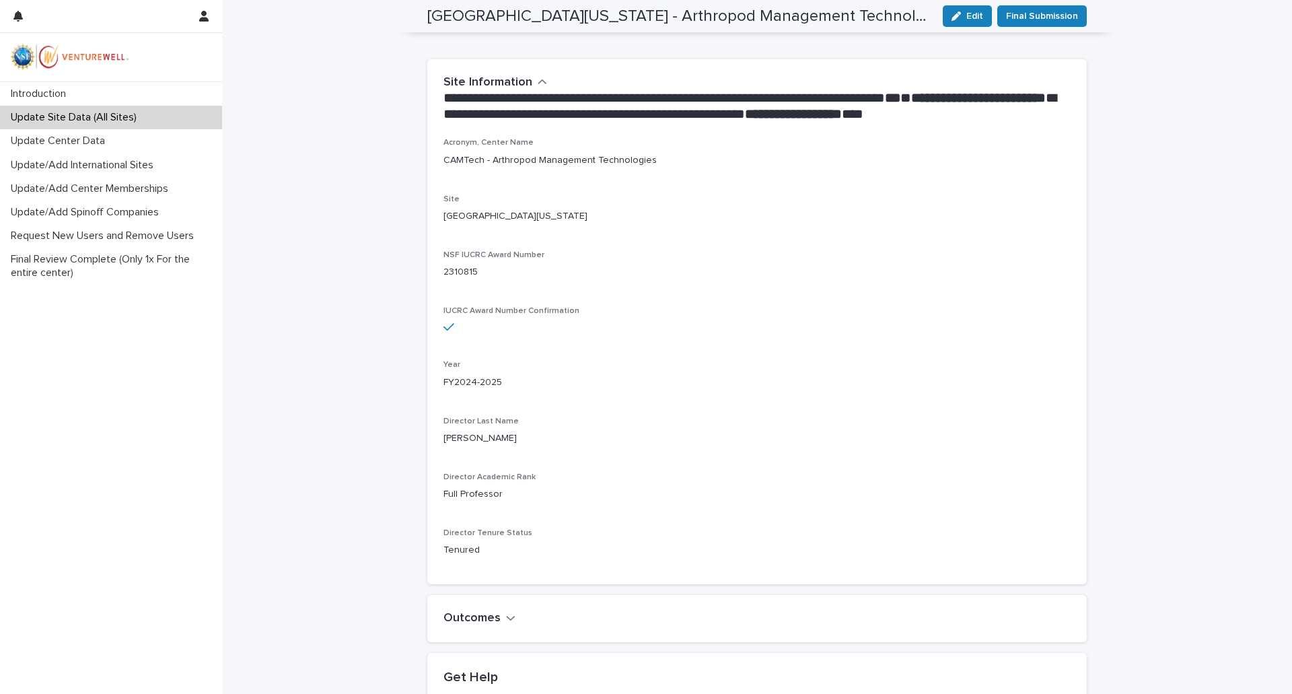
scroll to position [456, 0]
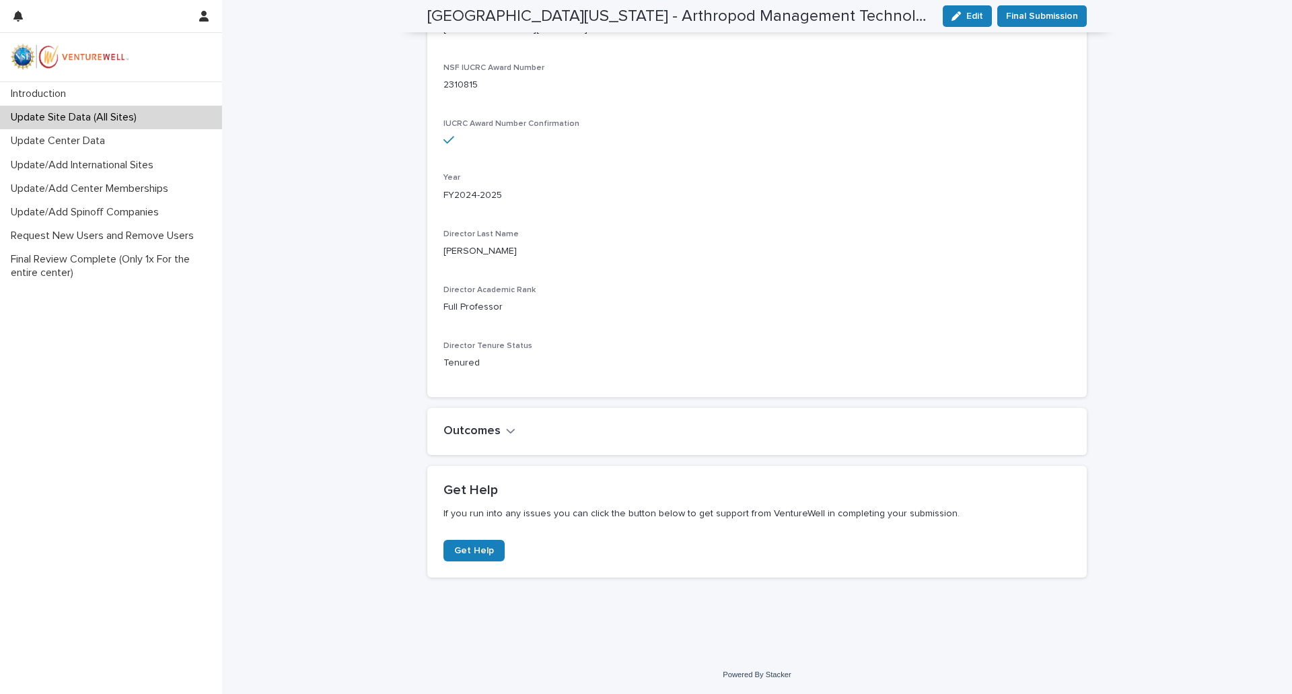
click at [493, 438] on h2 "Outcomes" at bounding box center [472, 431] width 57 height 15
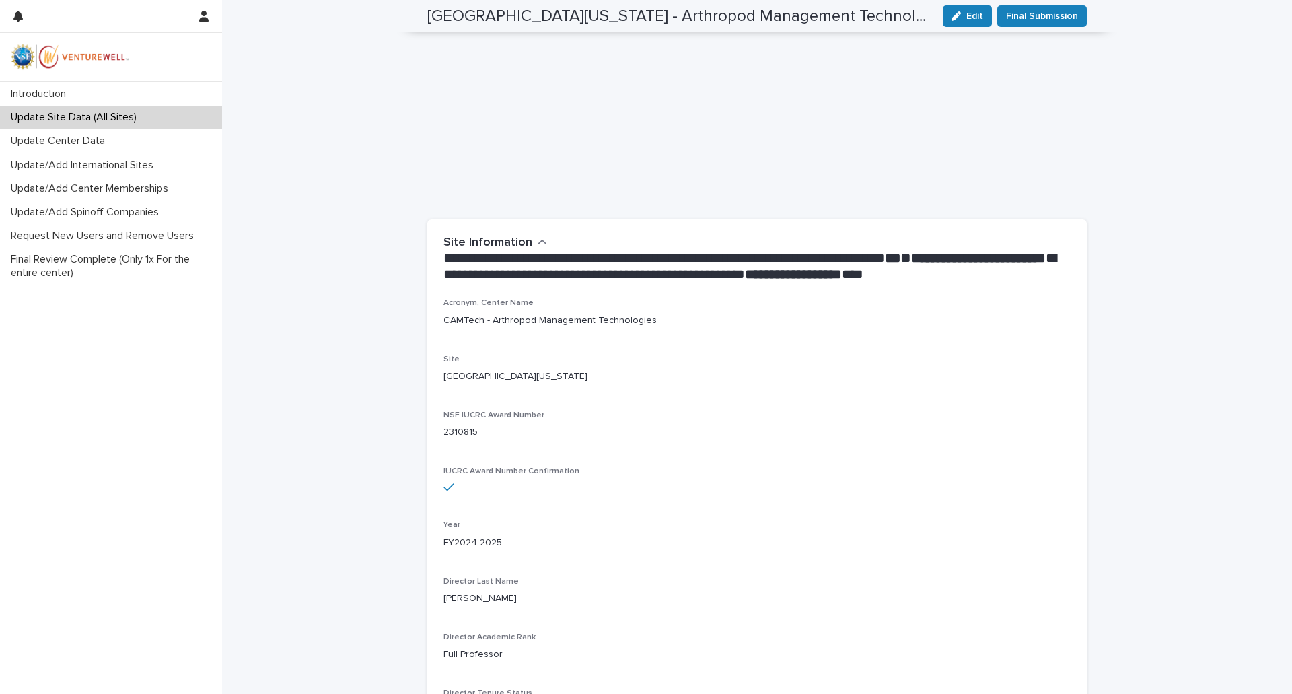
scroll to position [0, 0]
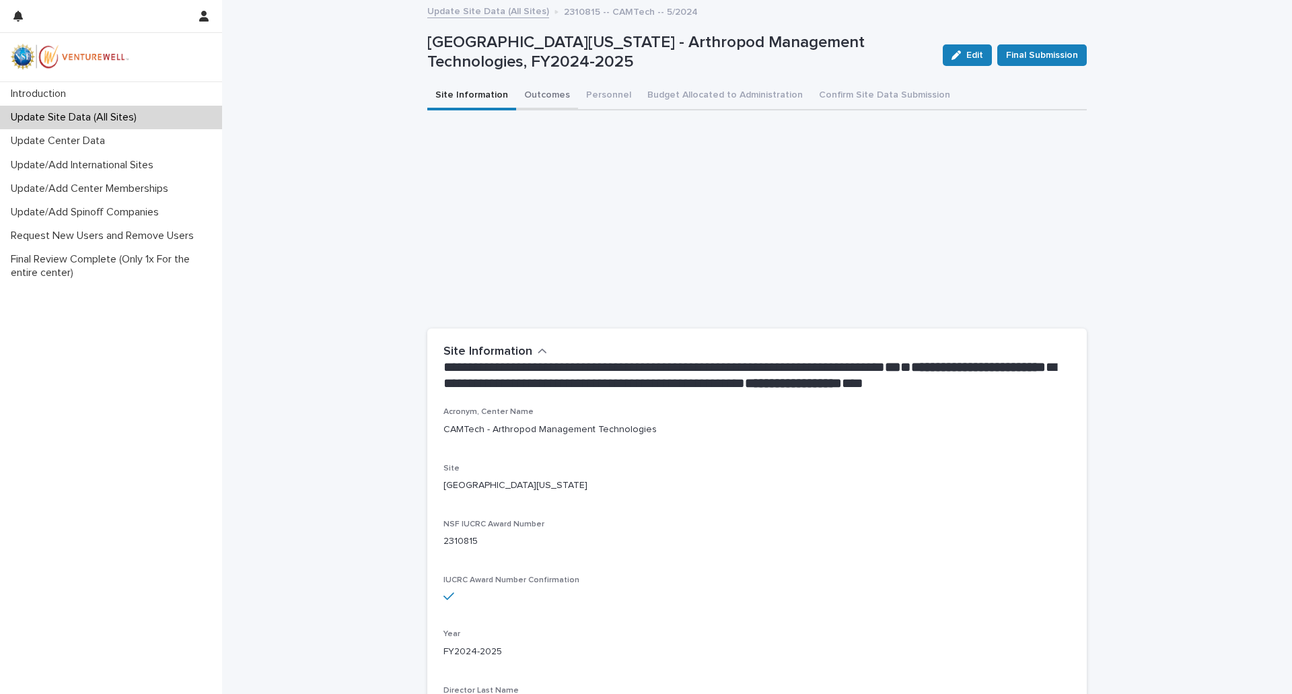
click at [534, 94] on button "Outcomes" at bounding box center [547, 96] width 62 height 28
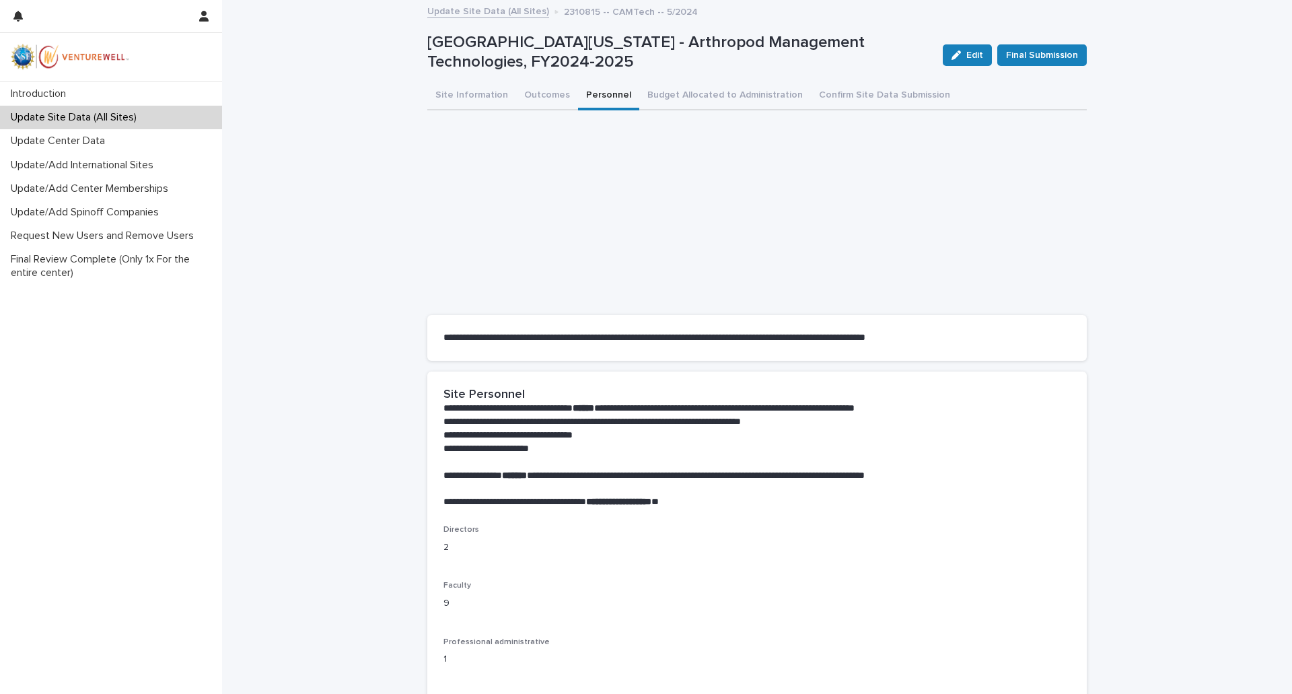
click at [600, 97] on button "Personnel" at bounding box center [608, 96] width 61 height 28
click at [711, 94] on button "Budget Allocated to Administration" at bounding box center [725, 96] width 172 height 28
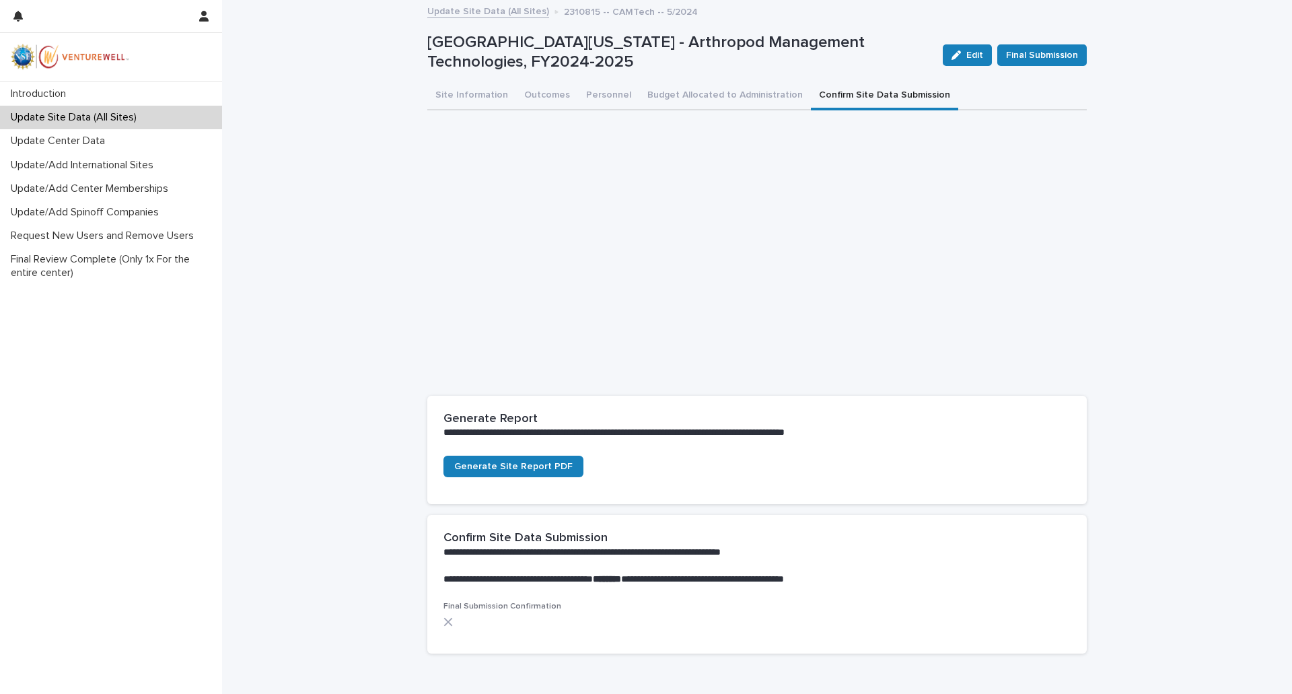
click at [854, 101] on button "Confirm Site Data Submission" at bounding box center [884, 96] width 147 height 28
click at [524, 468] on span "Generate Site Report PDF" at bounding box center [513, 466] width 118 height 9
click at [88, 141] on p "Update Center Data" at bounding box center [60, 141] width 110 height 13
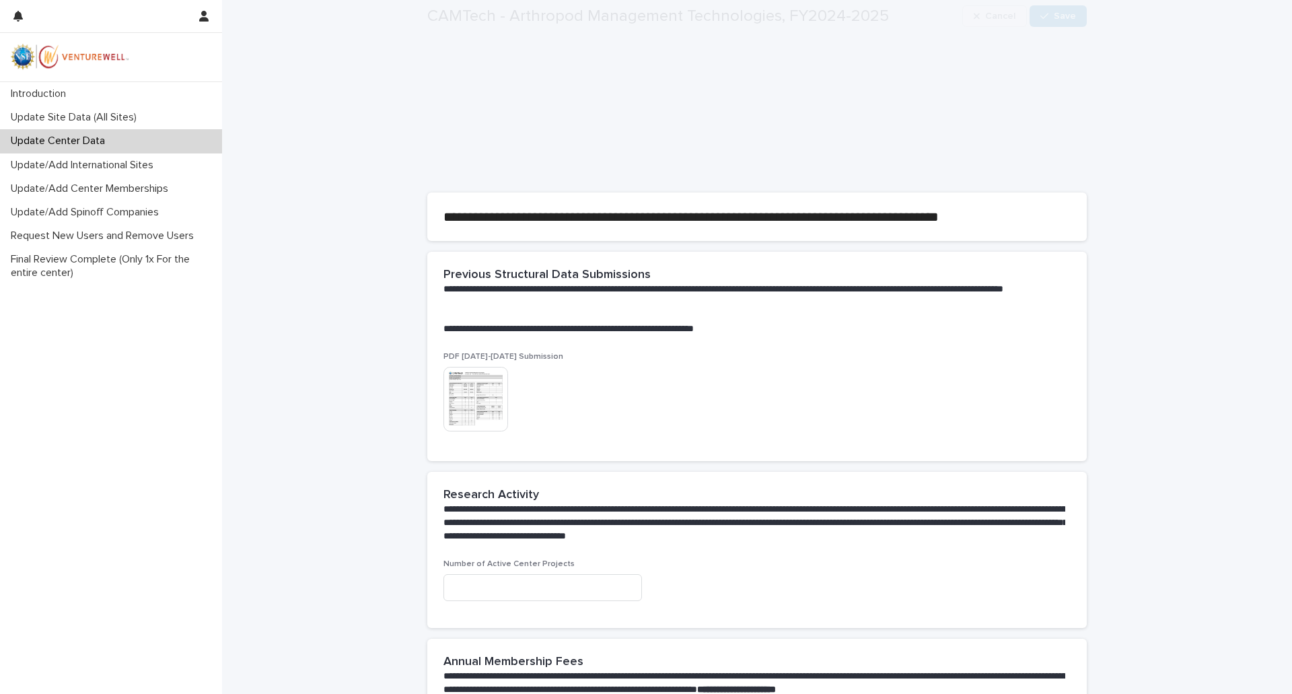
scroll to position [269, 0]
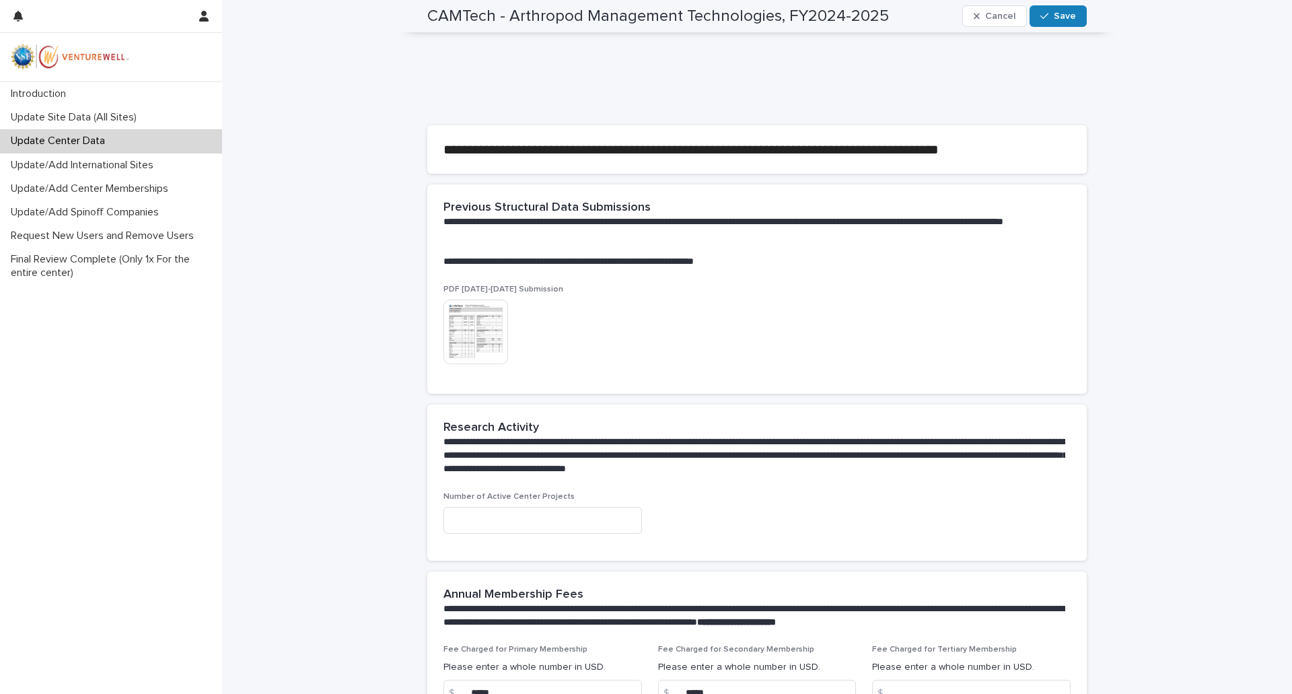
click at [465, 332] on img at bounding box center [476, 332] width 65 height 65
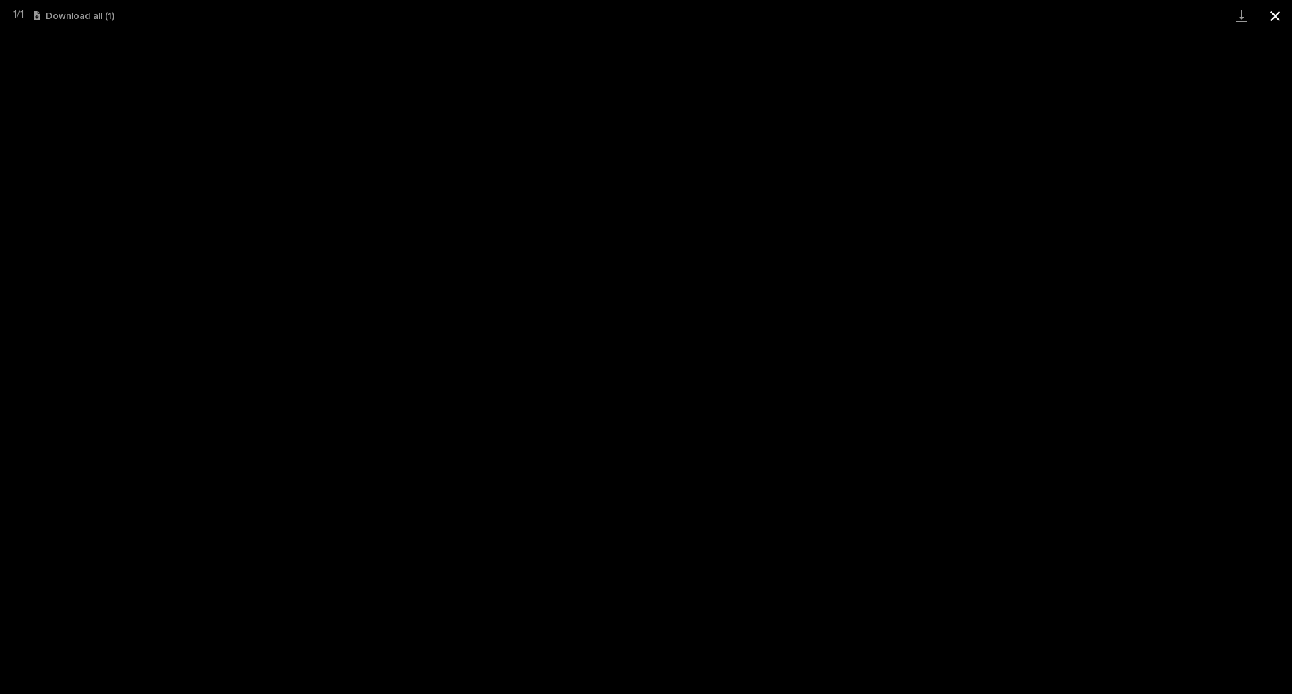
click at [1279, 22] on button "Close gallery" at bounding box center [1276, 16] width 34 height 32
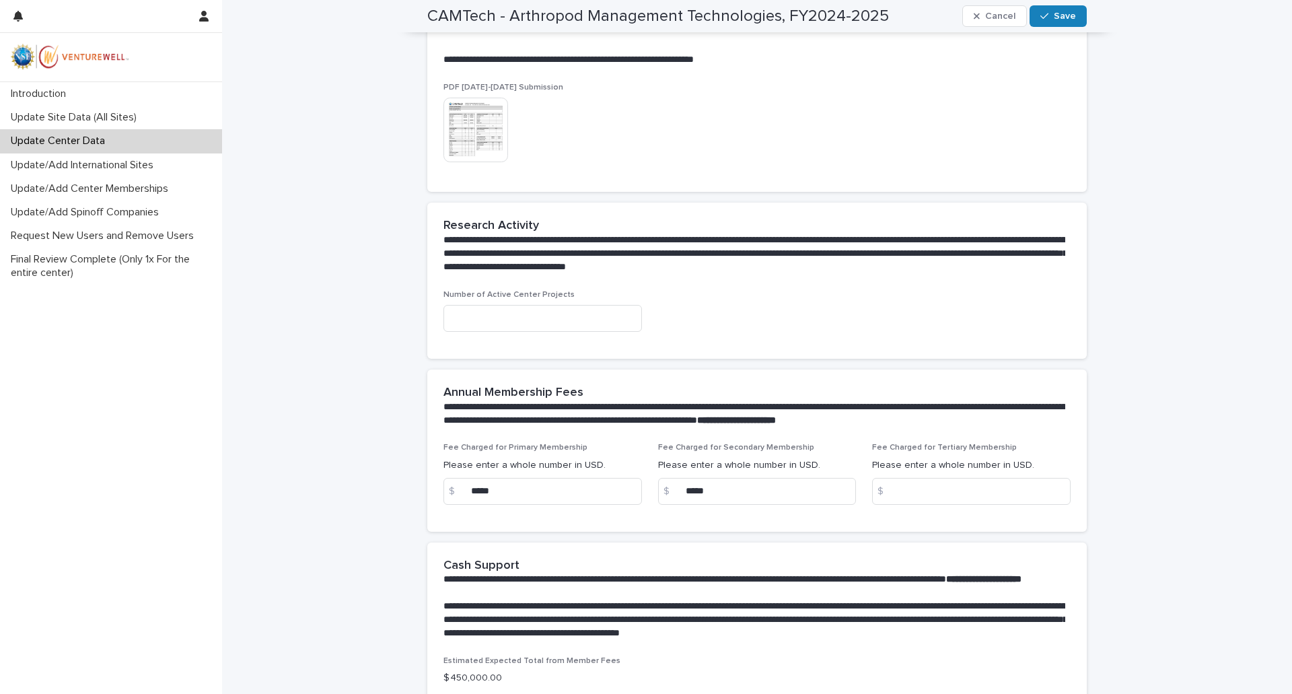
scroll to position [538, 0]
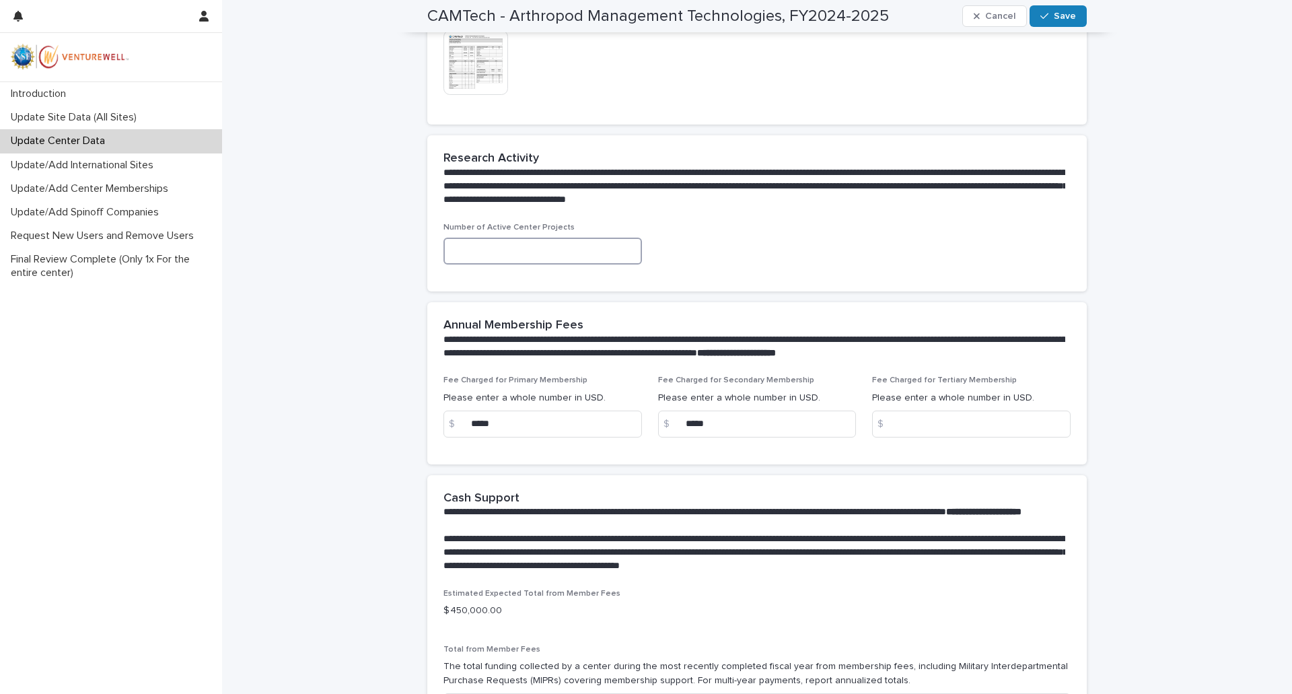
click at [519, 252] on input at bounding box center [543, 251] width 199 height 27
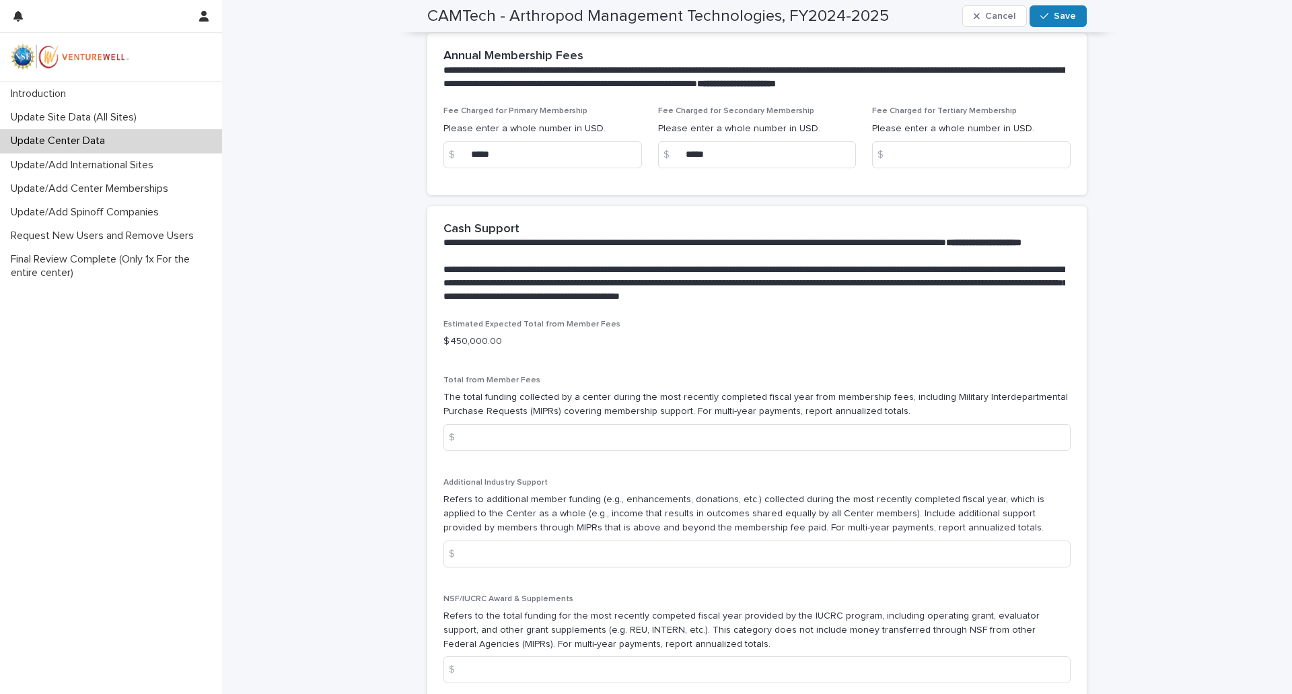
scroll to position [942, 0]
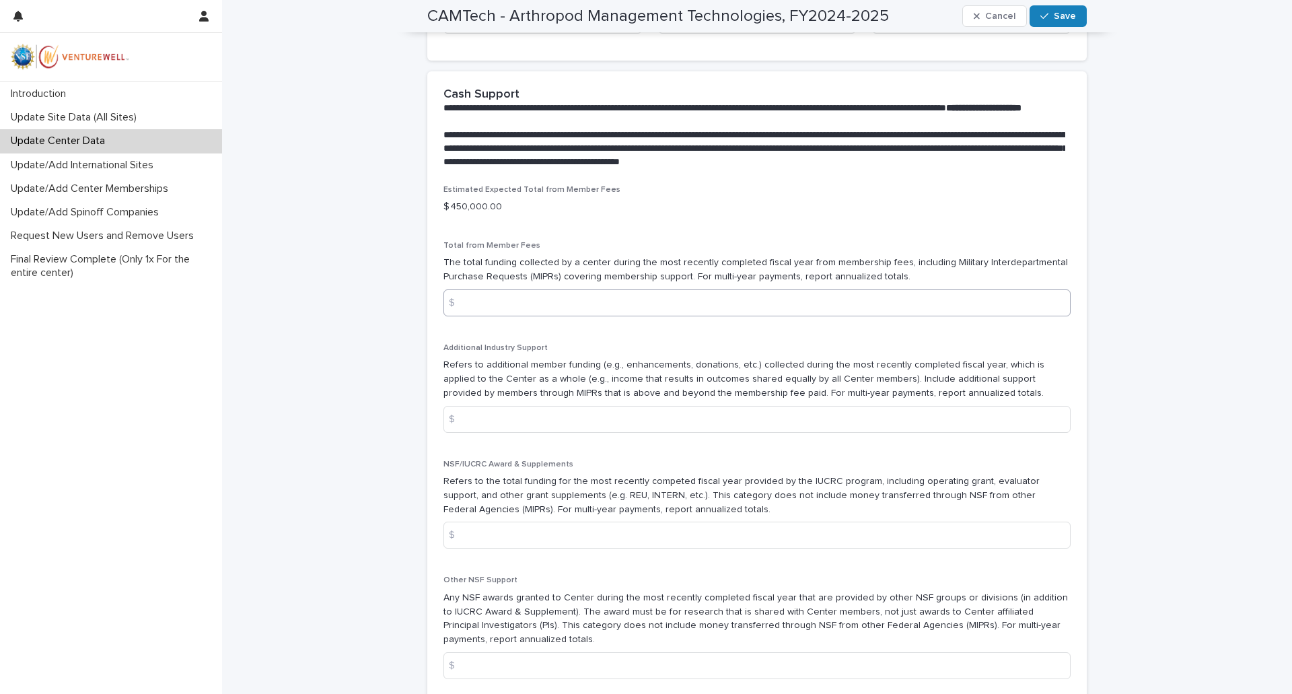
type input "**"
click at [470, 316] on input at bounding box center [757, 302] width 627 height 27
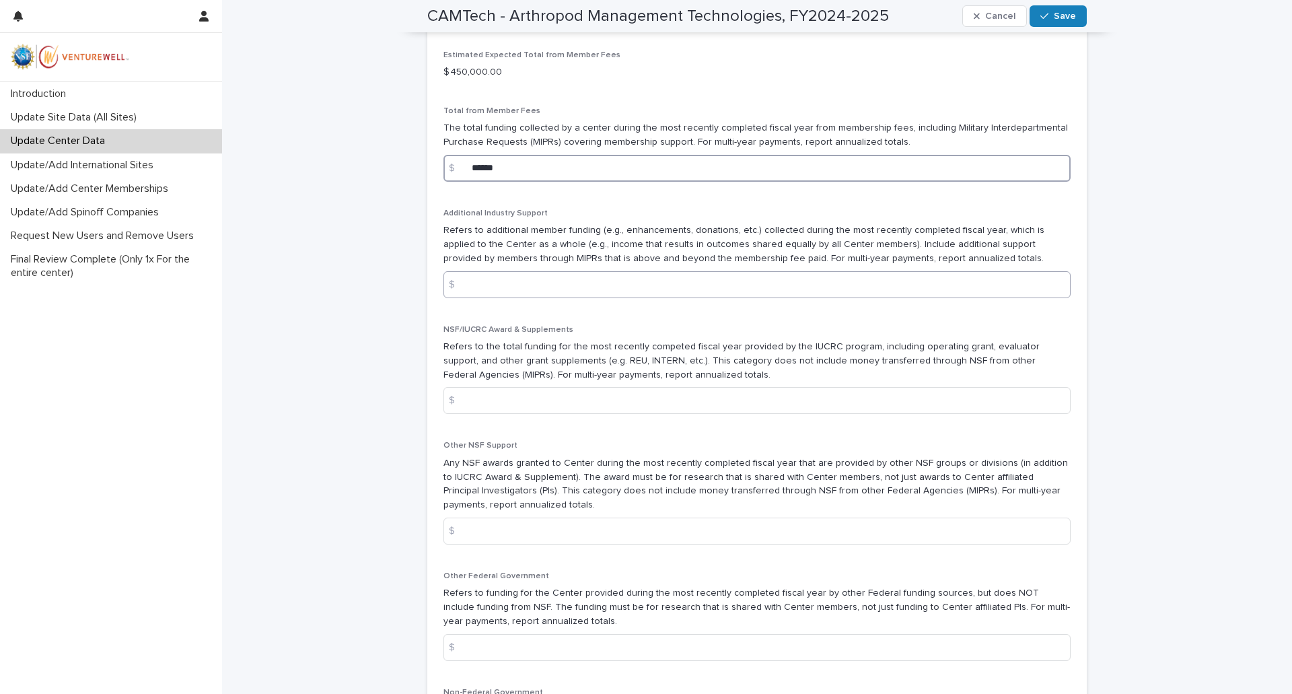
scroll to position [1211, 0]
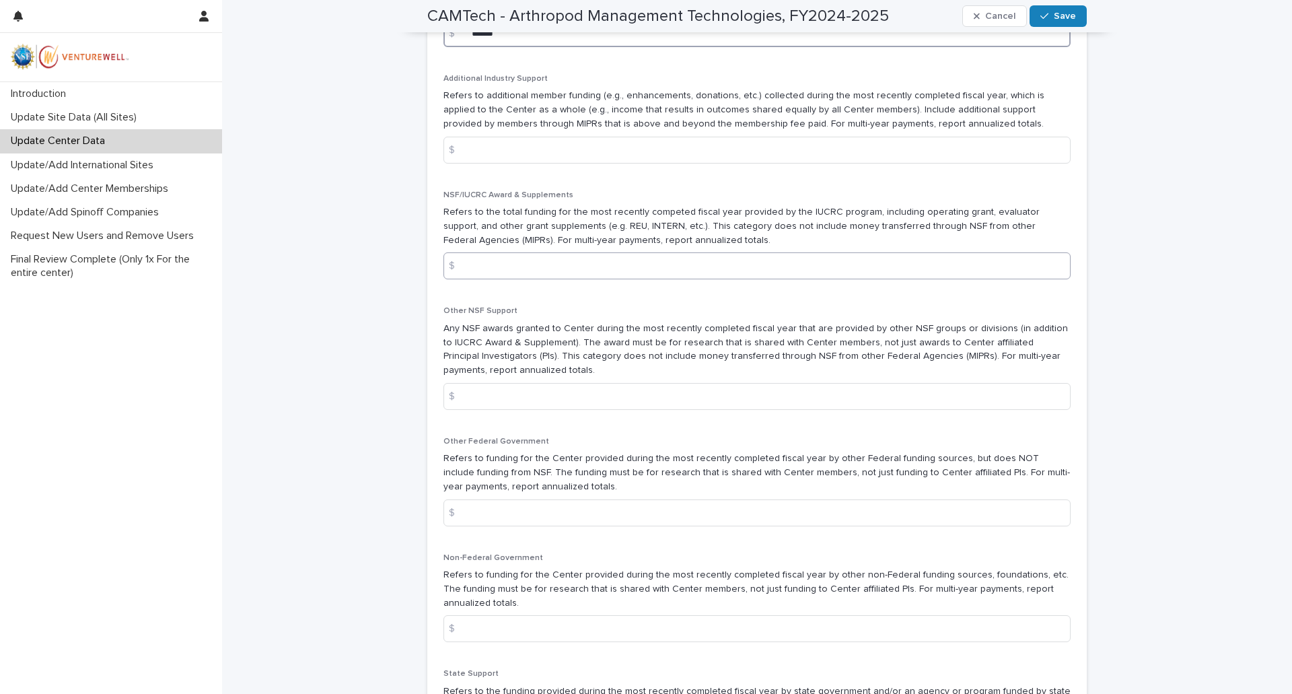
type input "******"
click at [479, 279] on input at bounding box center [757, 265] width 627 height 27
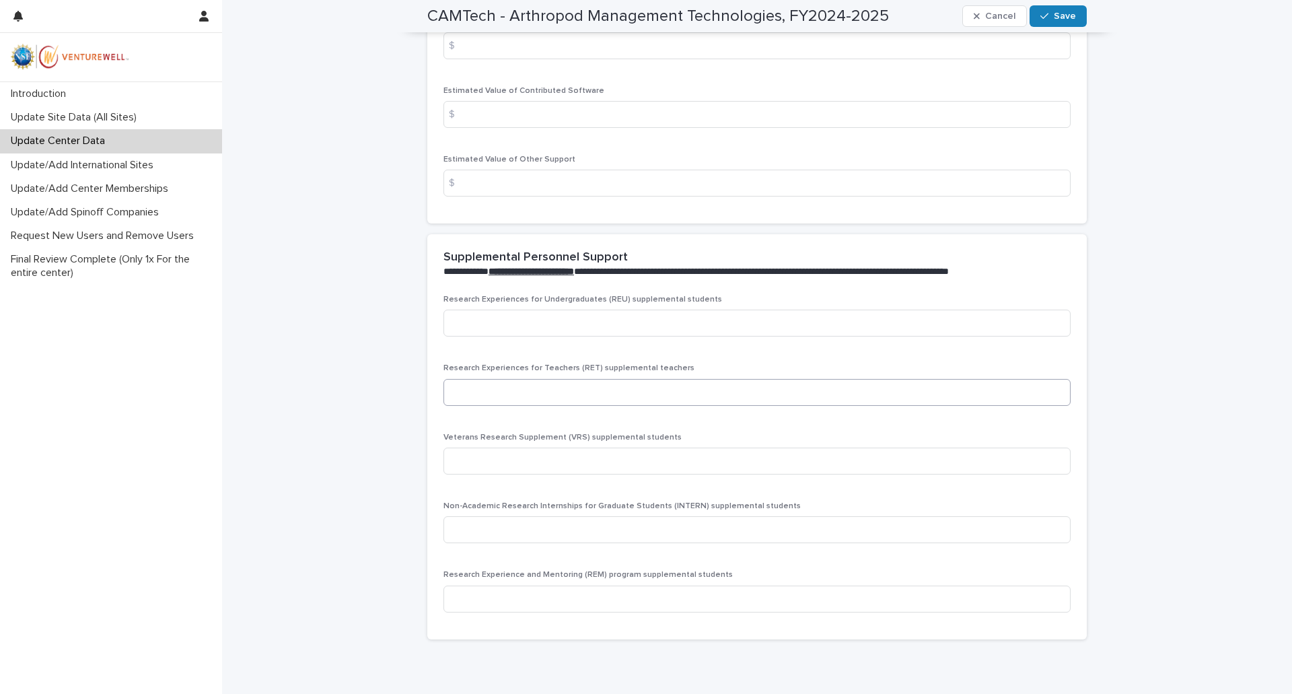
scroll to position [2592, 0]
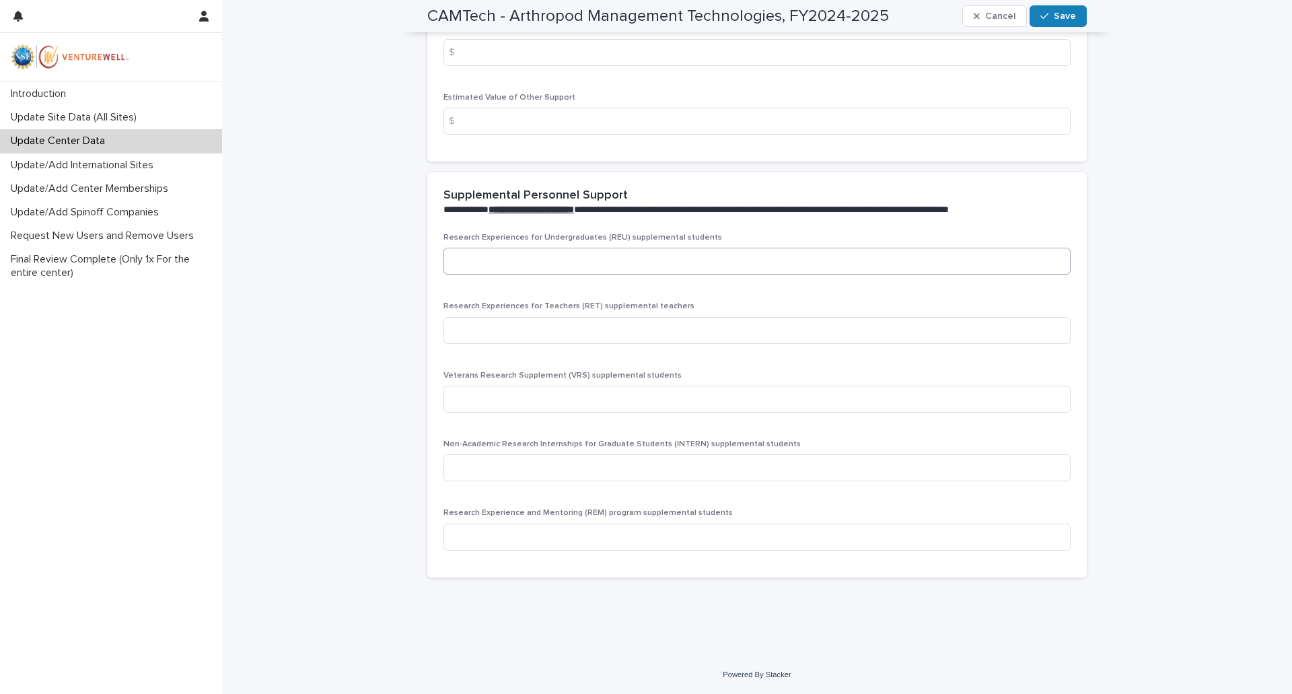
type input "*****"
click at [516, 265] on input at bounding box center [757, 261] width 627 height 27
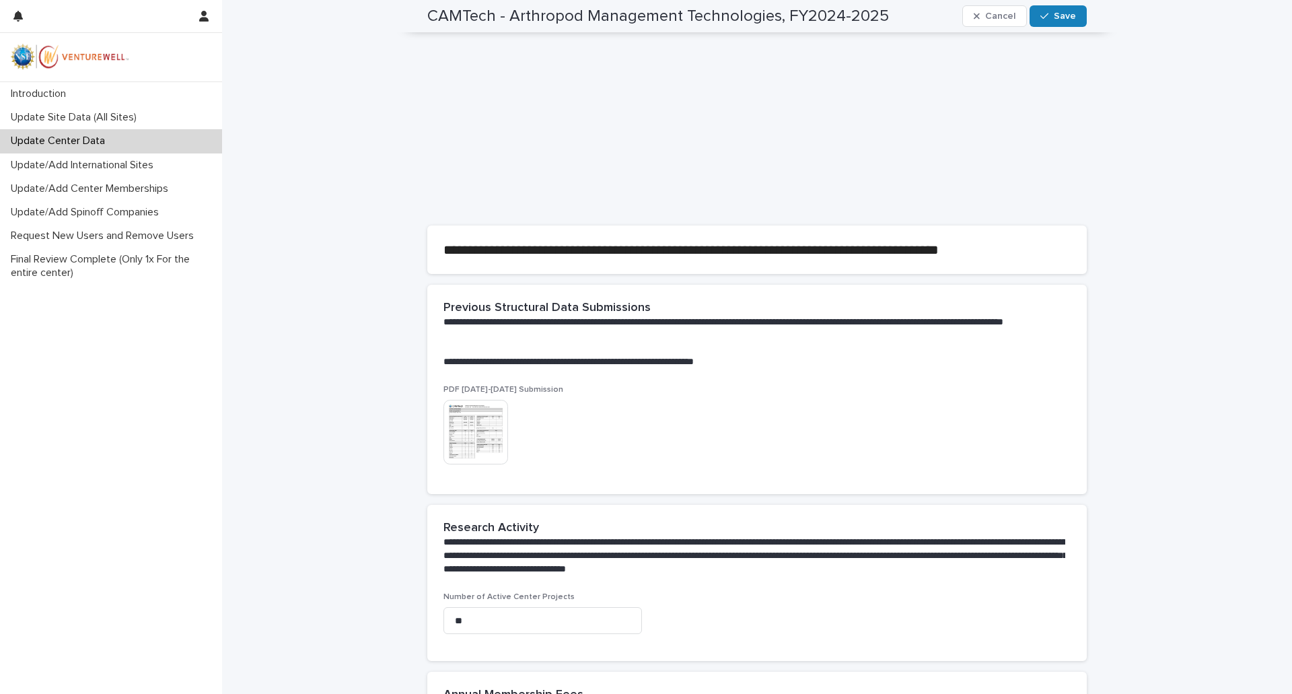
scroll to position [0, 0]
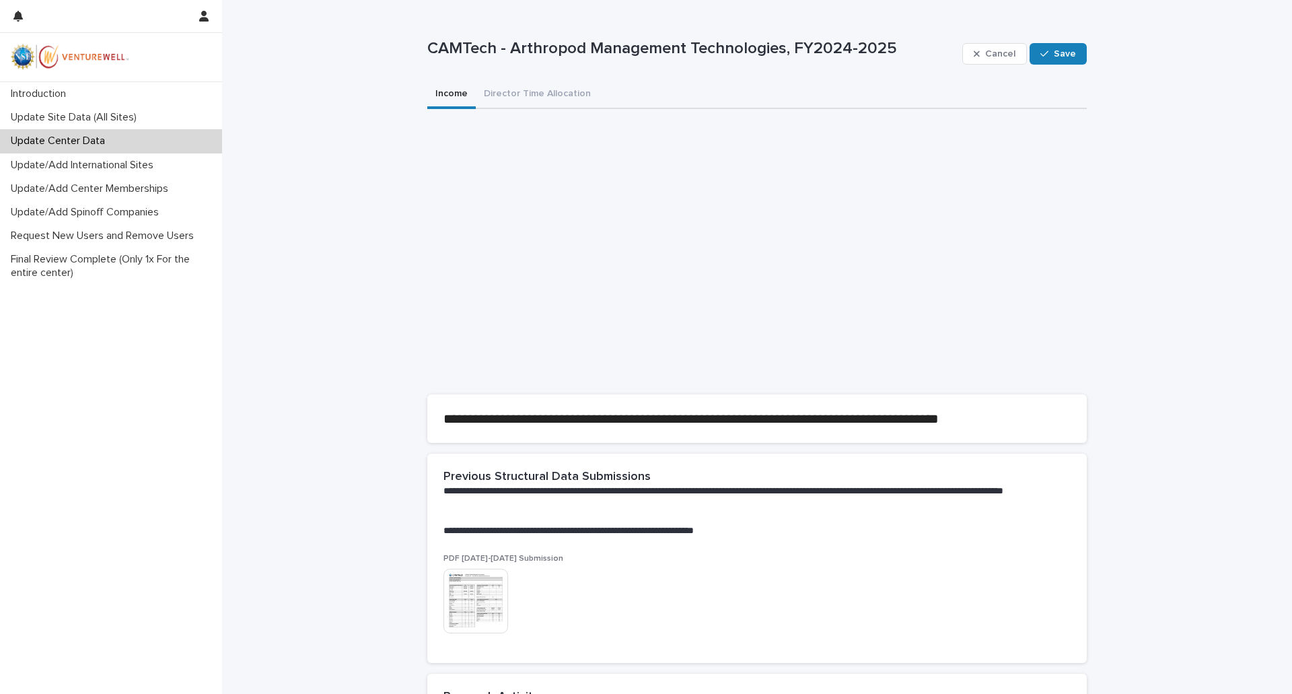
type input "*"
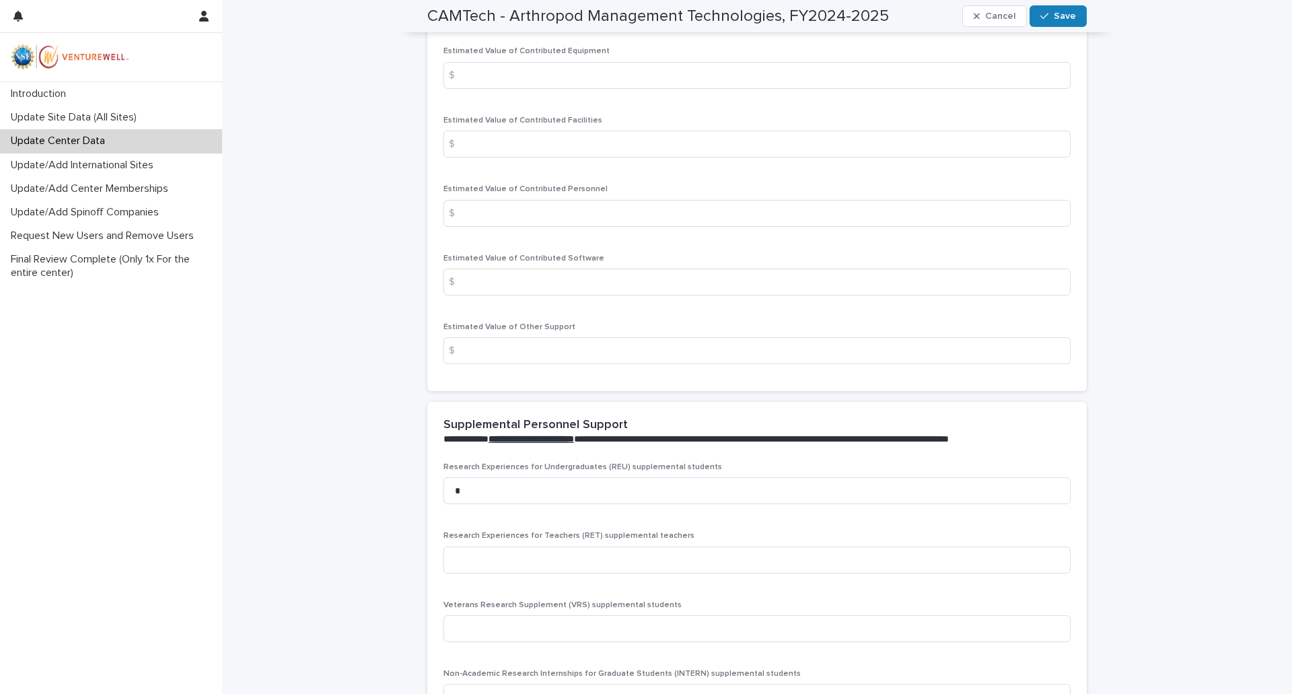
scroll to position [2255, 0]
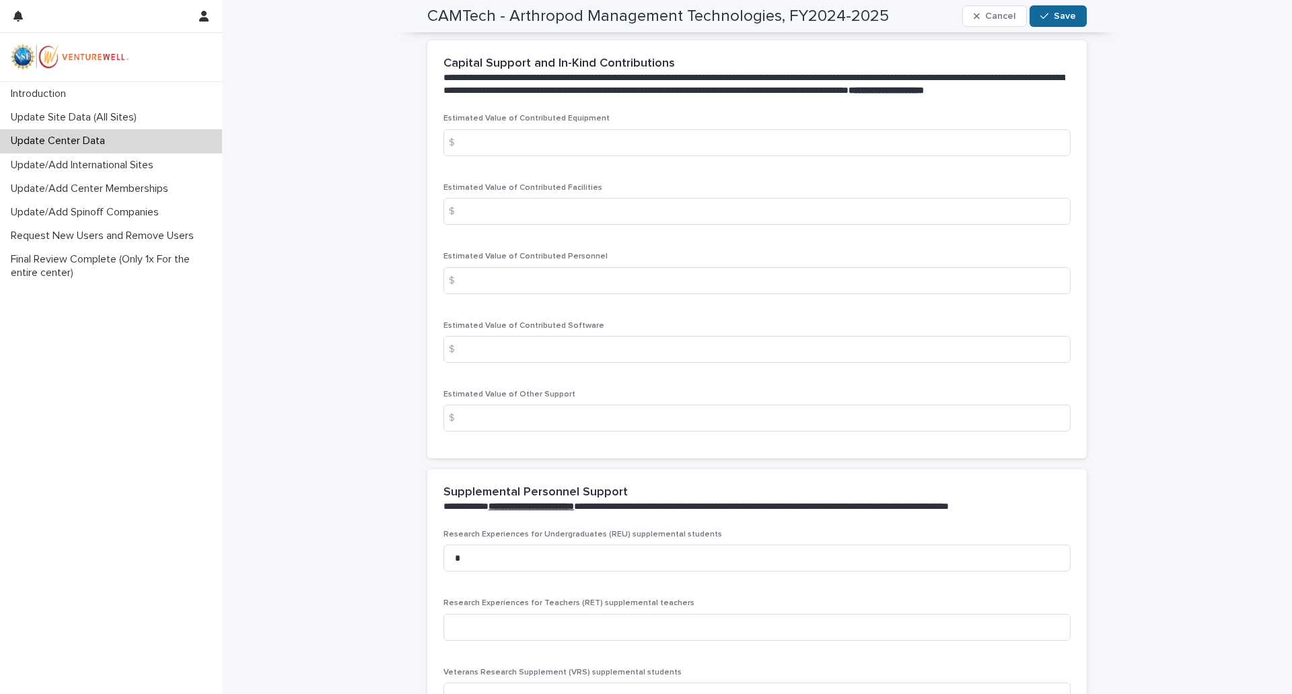
click at [1059, 15] on span "Save" at bounding box center [1065, 15] width 22 height 9
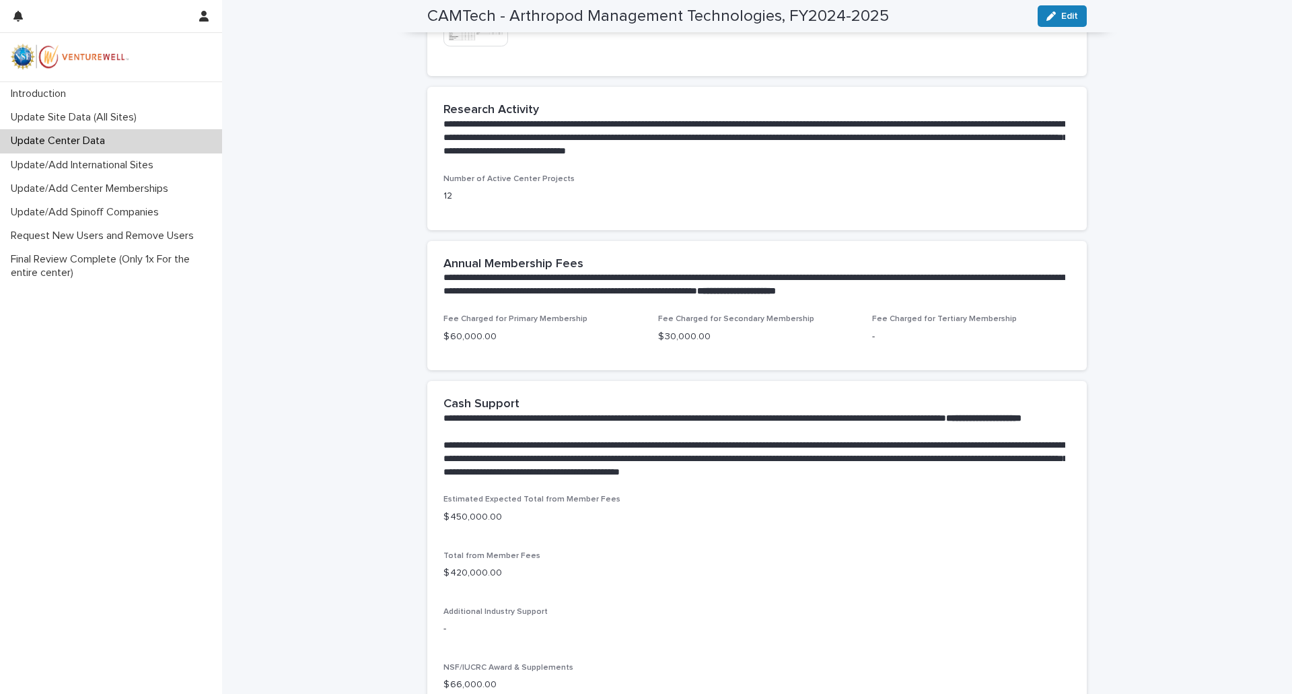
scroll to position [0, 0]
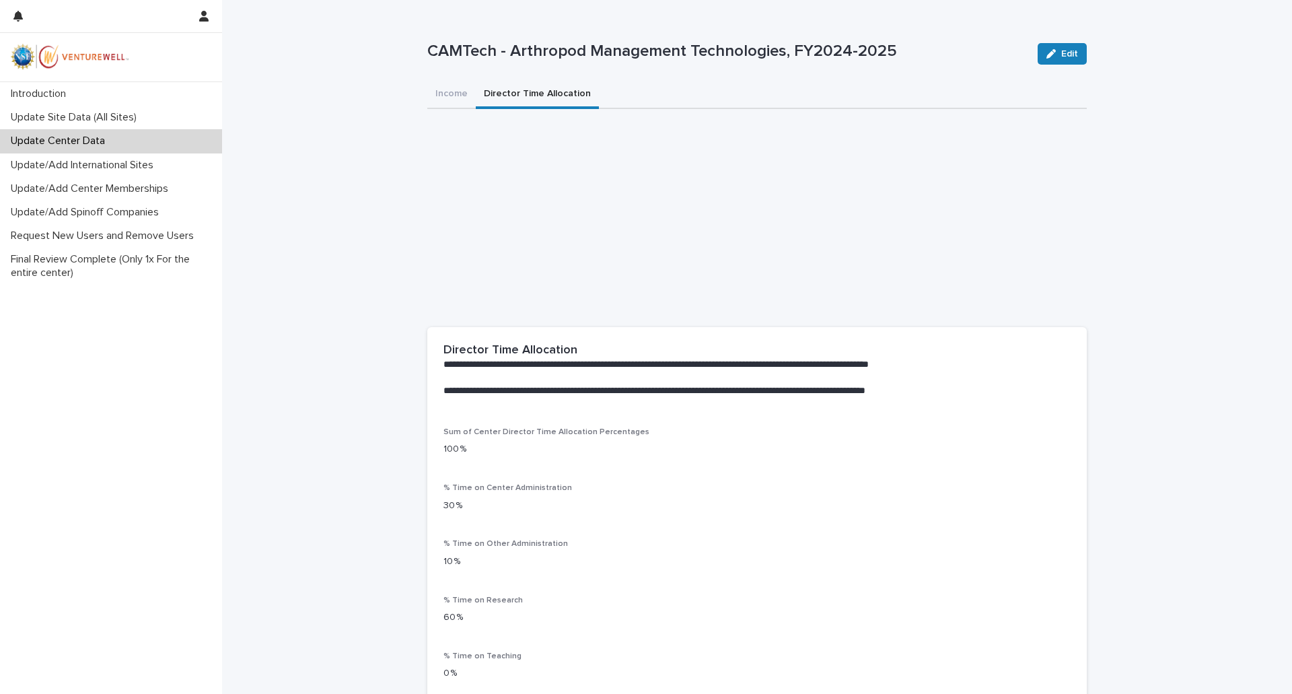
click at [536, 98] on button "Director Time Allocation" at bounding box center [537, 95] width 123 height 28
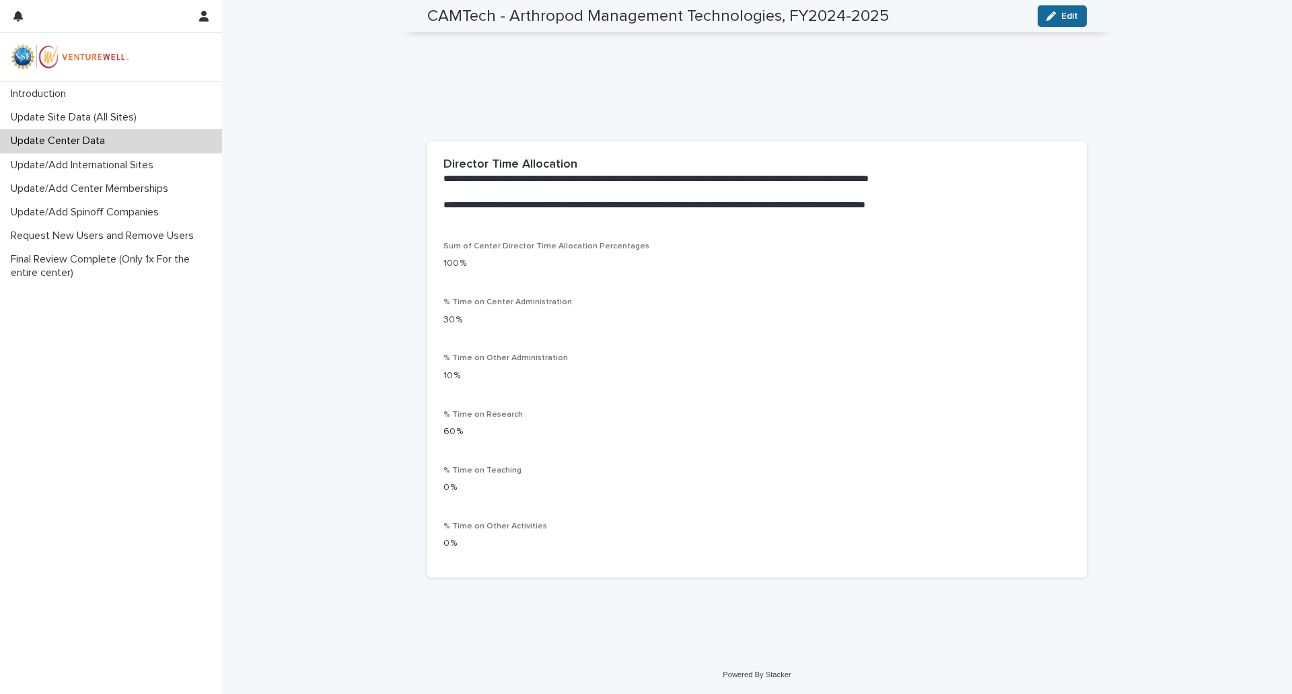
click at [1061, 17] on span "Edit" at bounding box center [1069, 15] width 17 height 9
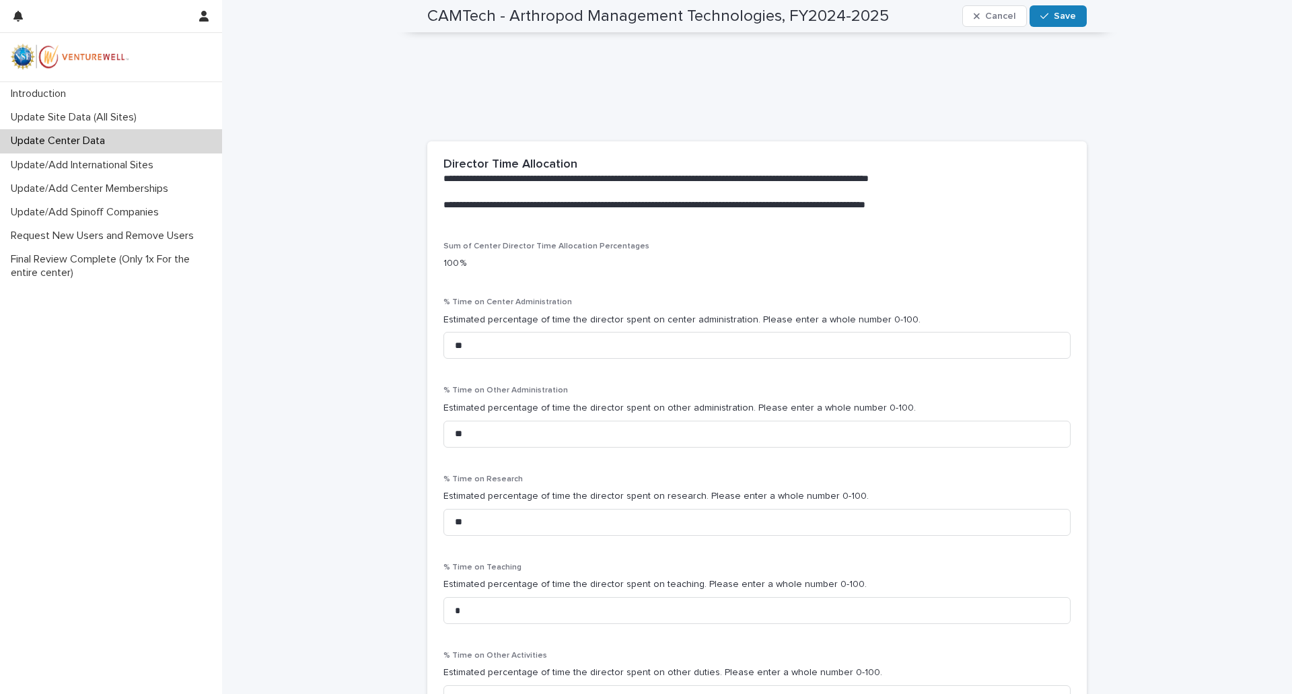
scroll to position [267, 0]
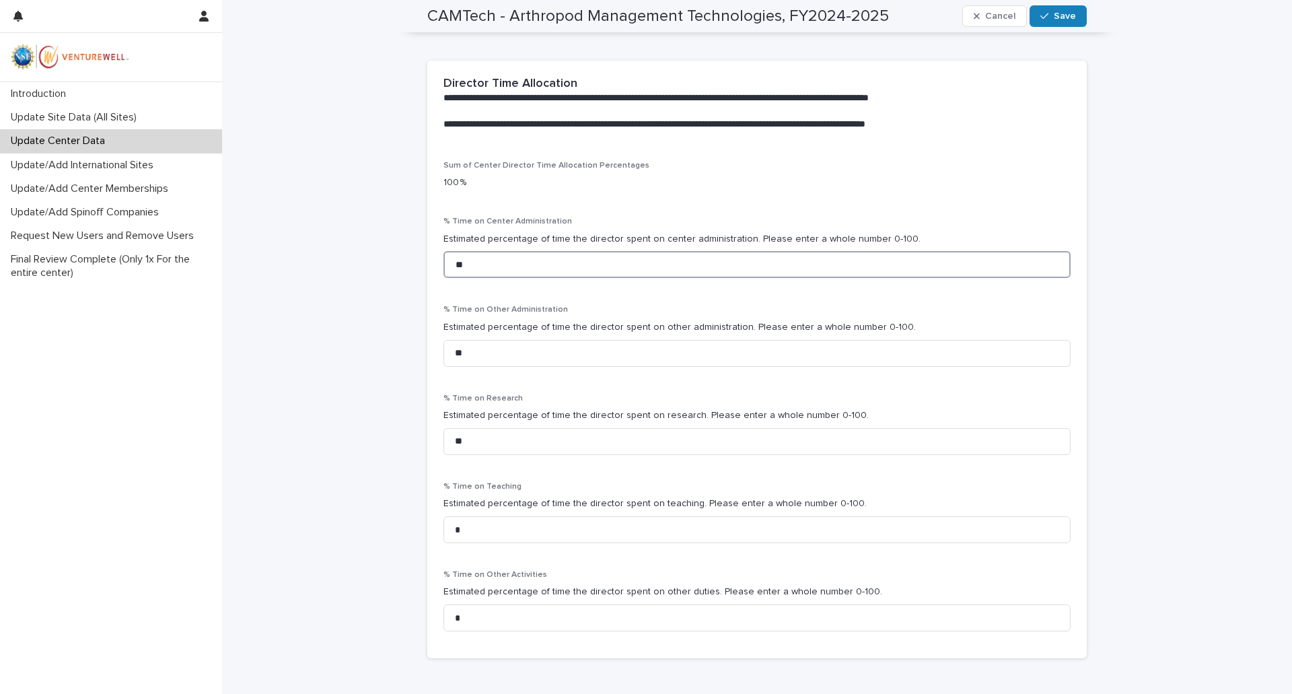
click at [457, 267] on input "**" at bounding box center [757, 264] width 627 height 27
type input "**"
click at [456, 534] on input "*" at bounding box center [757, 529] width 627 height 27
type input "*"
click at [462, 275] on input "**" at bounding box center [757, 264] width 627 height 27
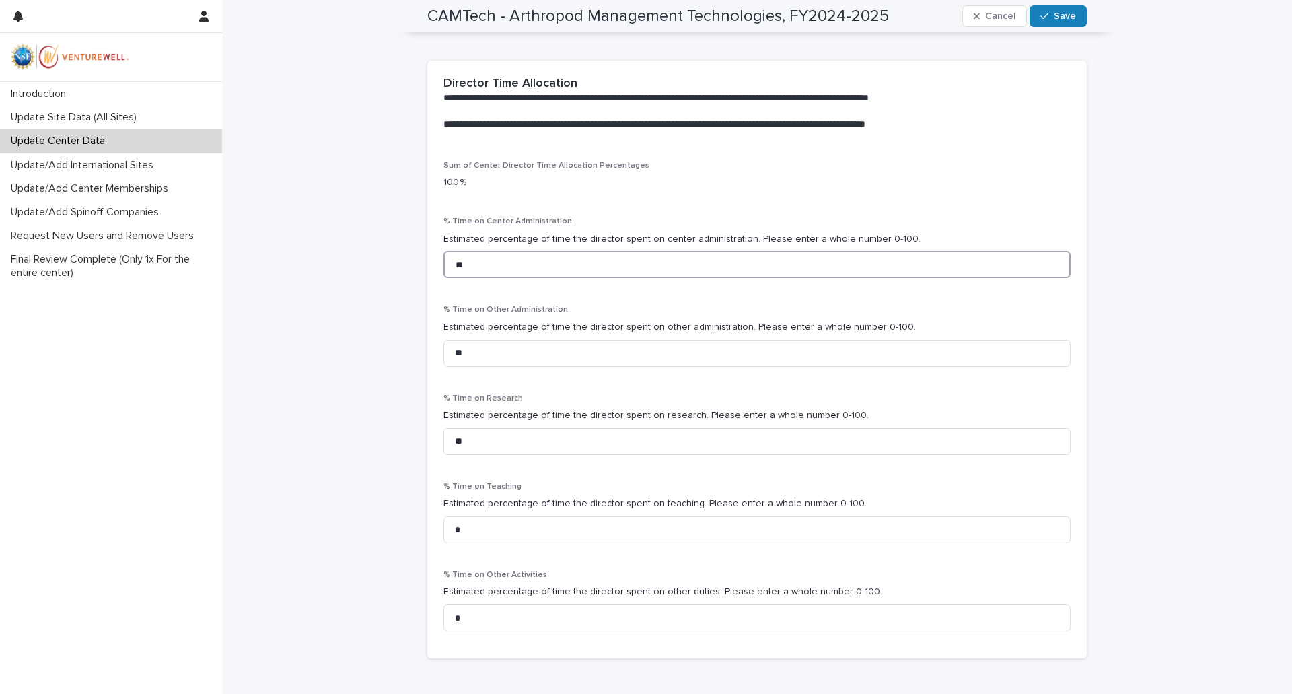
scroll to position [0, 0]
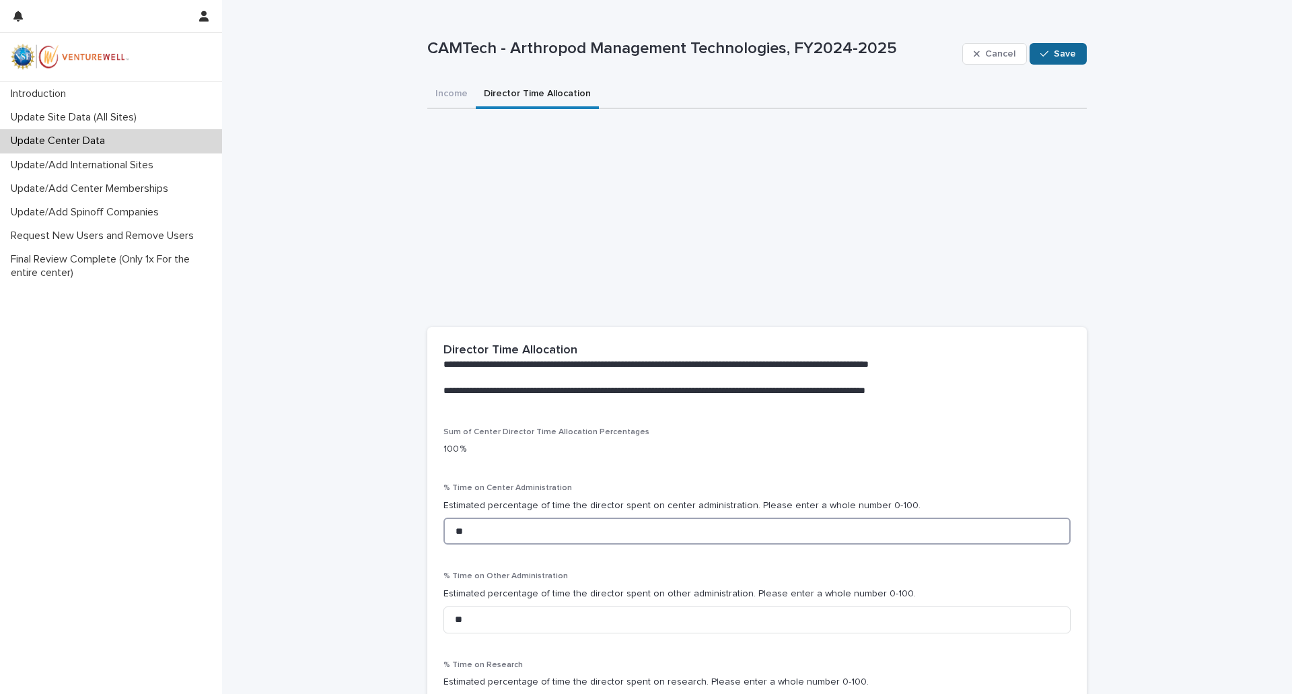
type input "**"
click at [1066, 52] on span "Save" at bounding box center [1065, 53] width 22 height 9
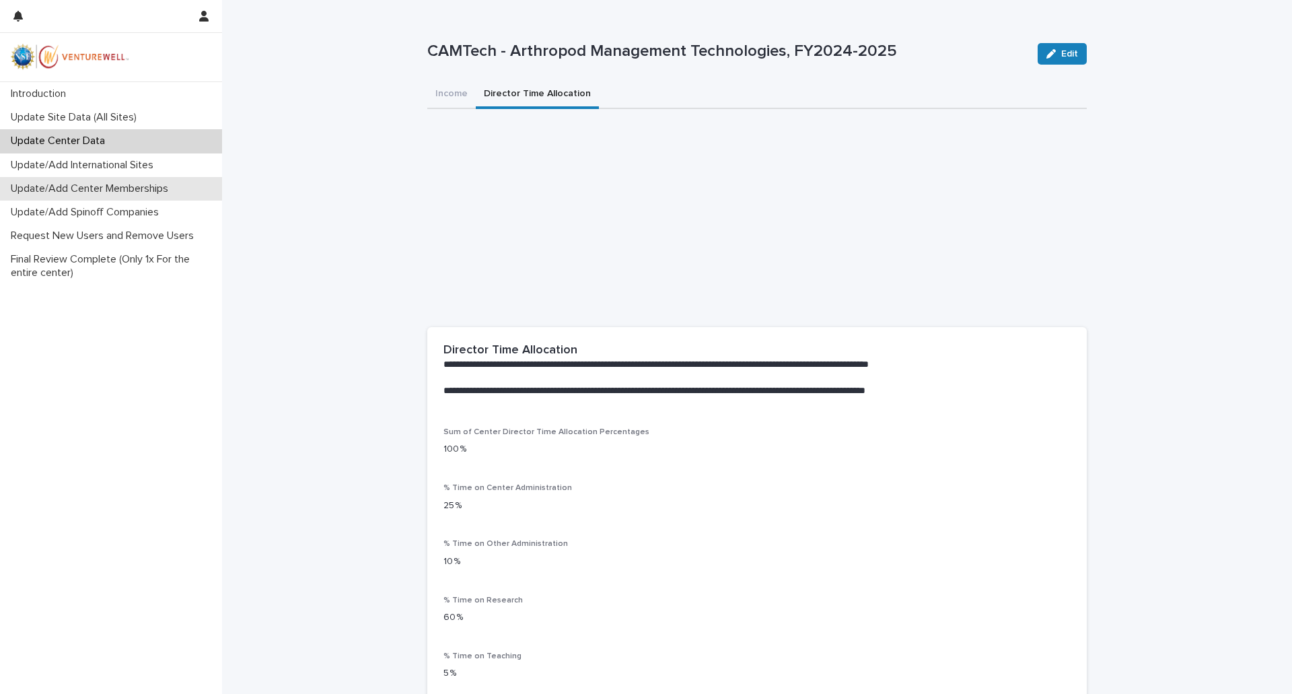
click at [122, 186] on p "Update/Add Center Memberships" at bounding box center [92, 188] width 174 height 13
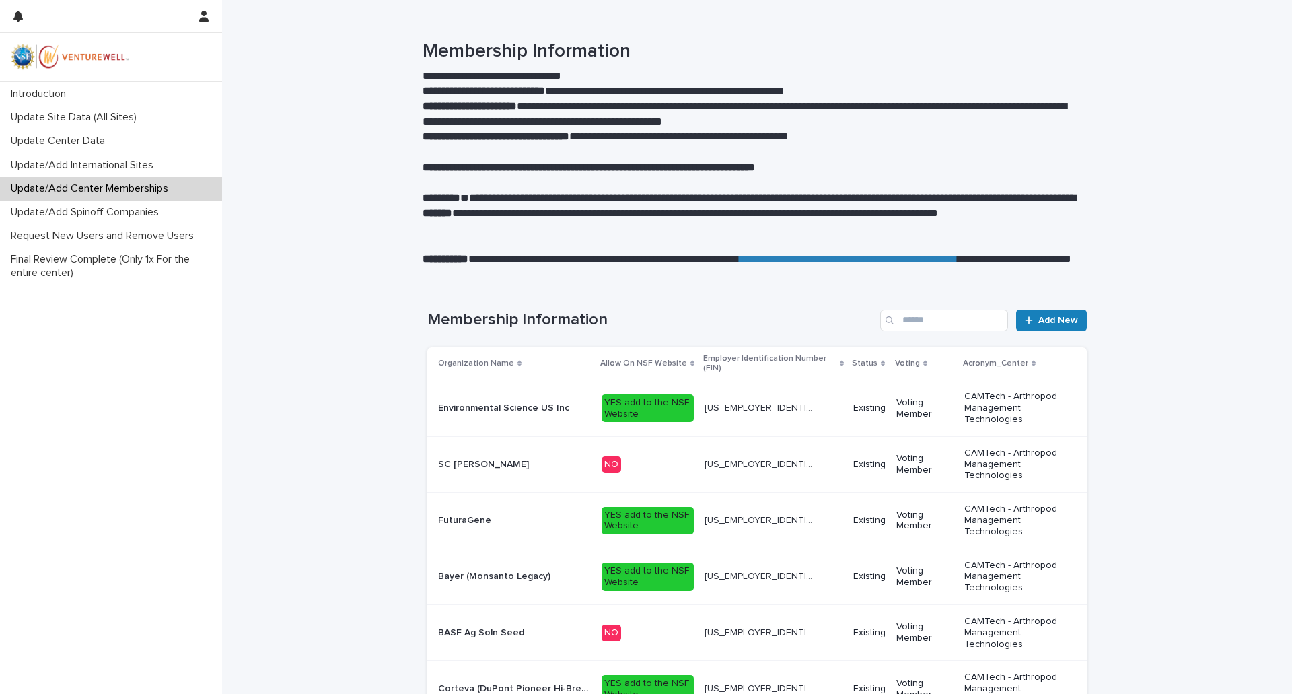
scroll to position [288, 0]
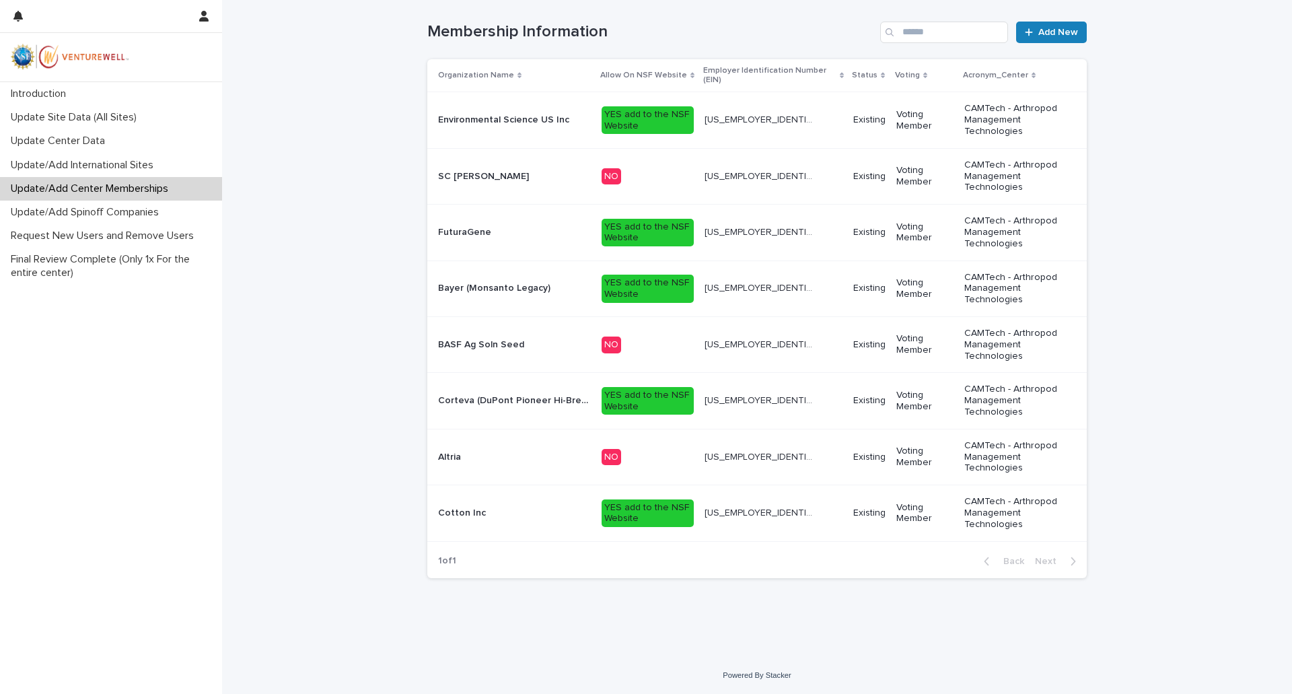
click at [859, 511] on p "Existing" at bounding box center [869, 512] width 32 height 11
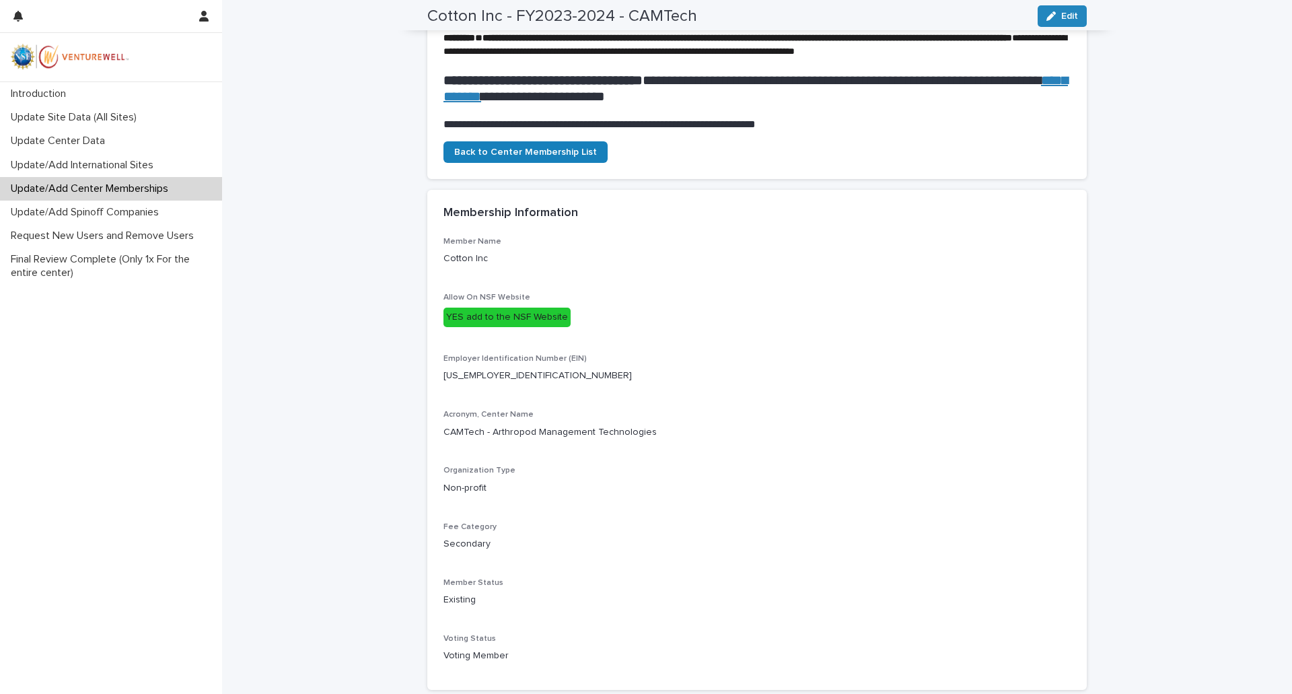
scroll to position [269, 0]
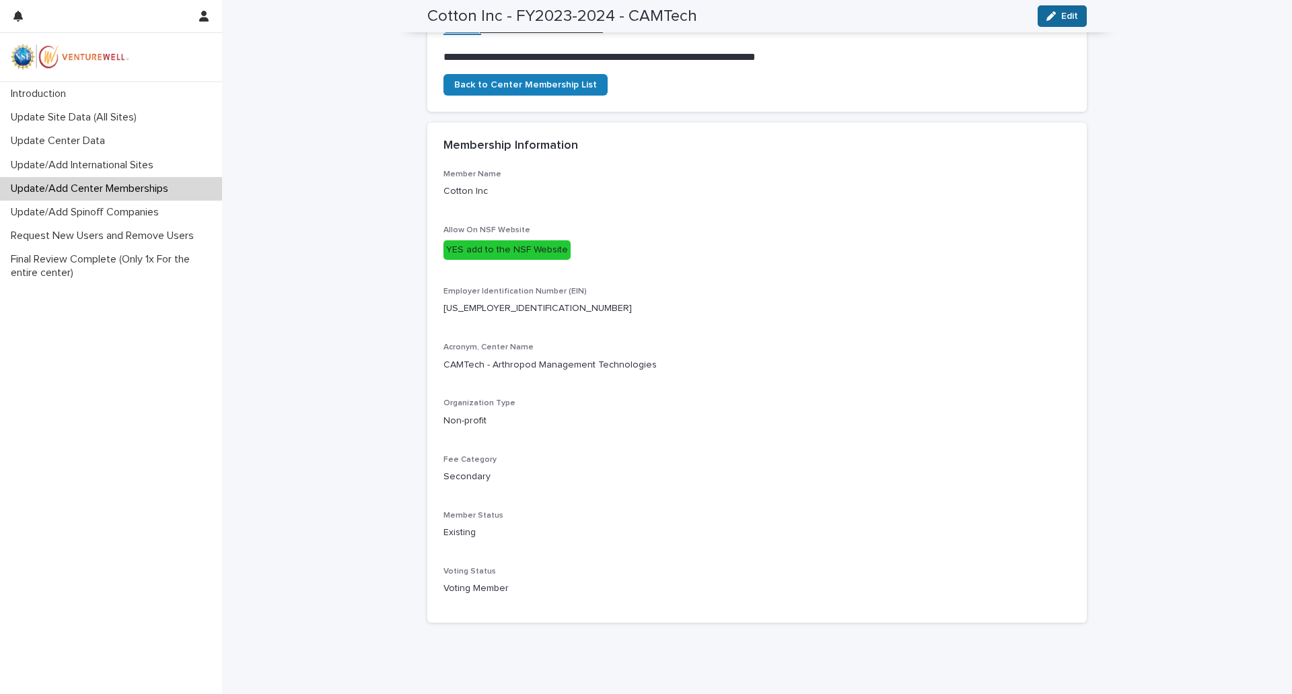
click at [1069, 20] on span "Edit" at bounding box center [1069, 15] width 17 height 9
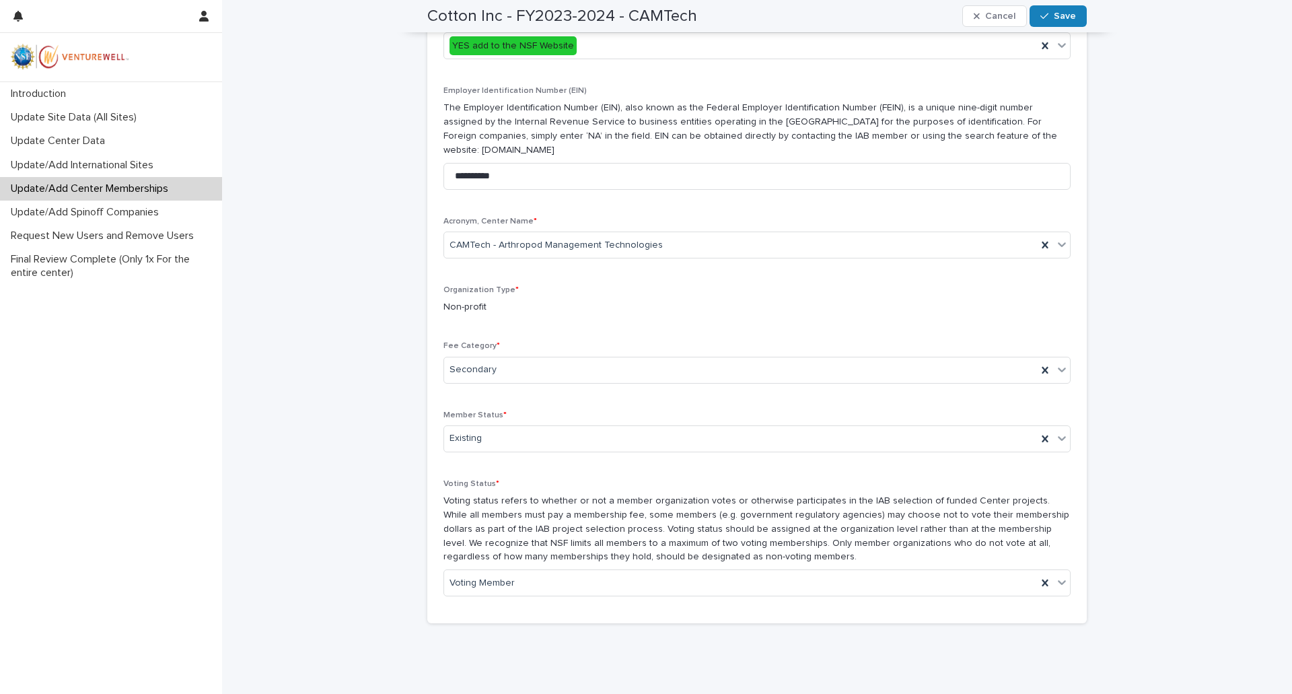
scroll to position [571, 0]
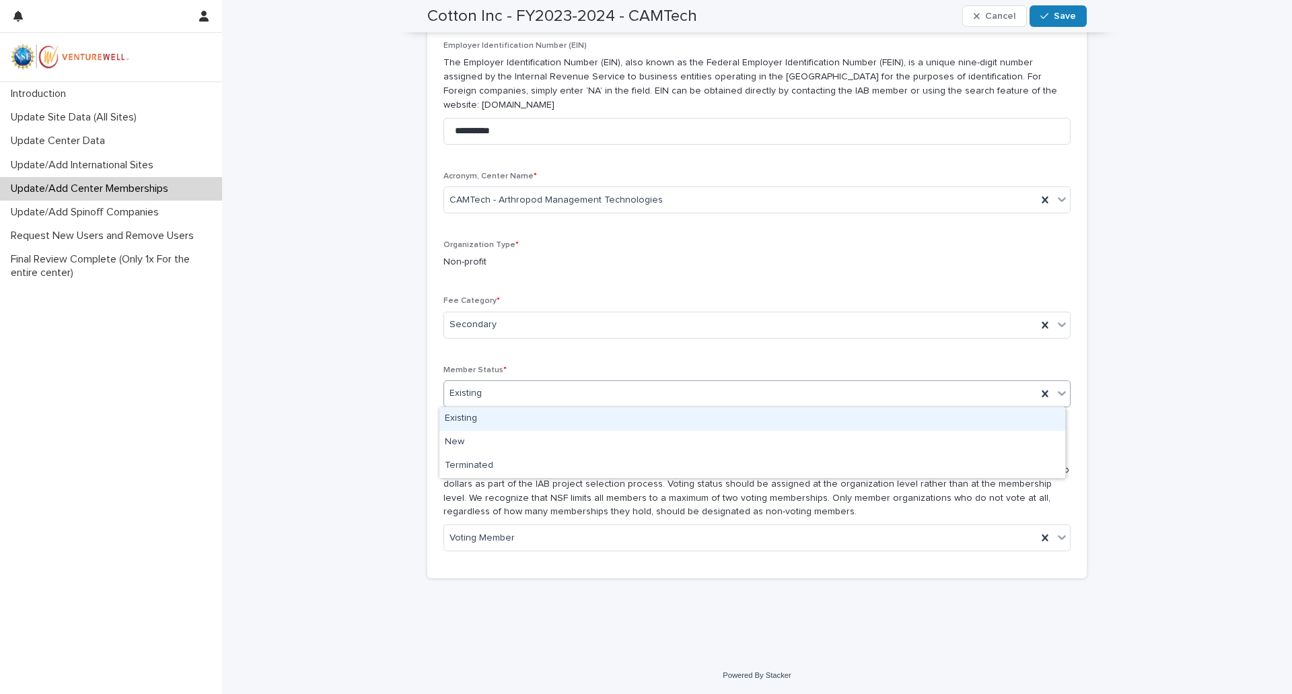
click at [1058, 392] on icon at bounding box center [1062, 393] width 8 height 5
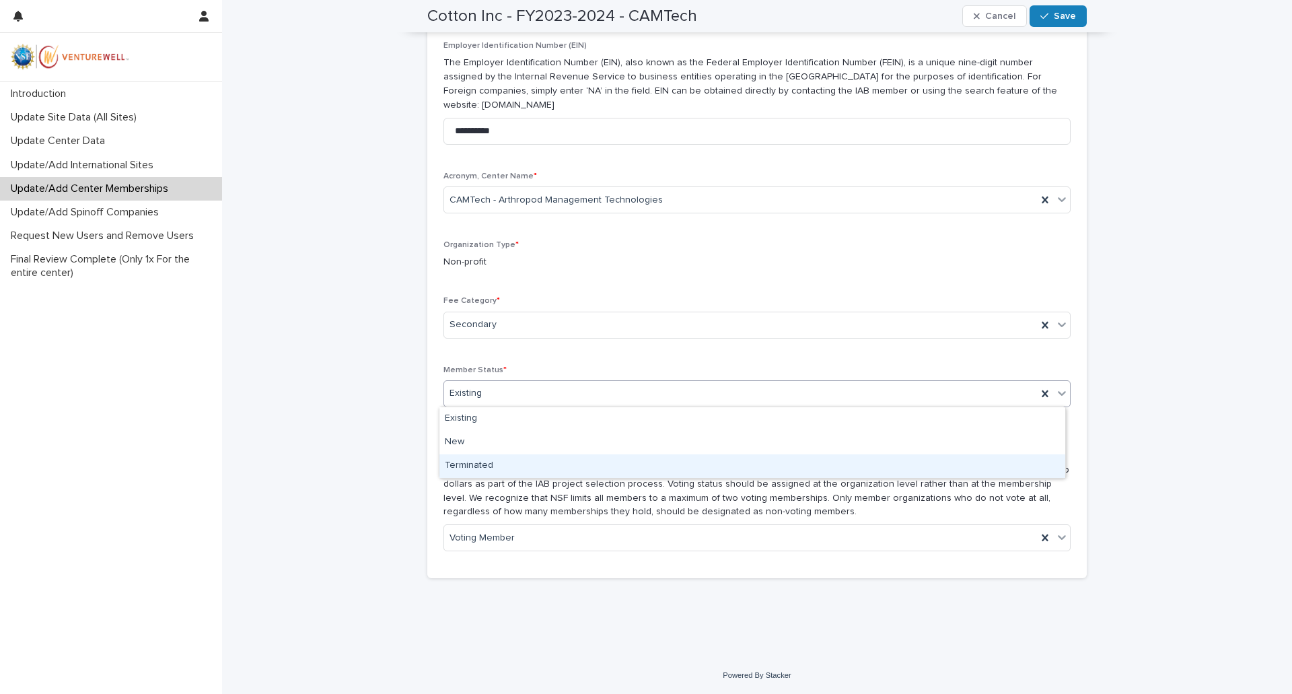
click at [612, 474] on div "Terminated" at bounding box center [752, 466] width 626 height 24
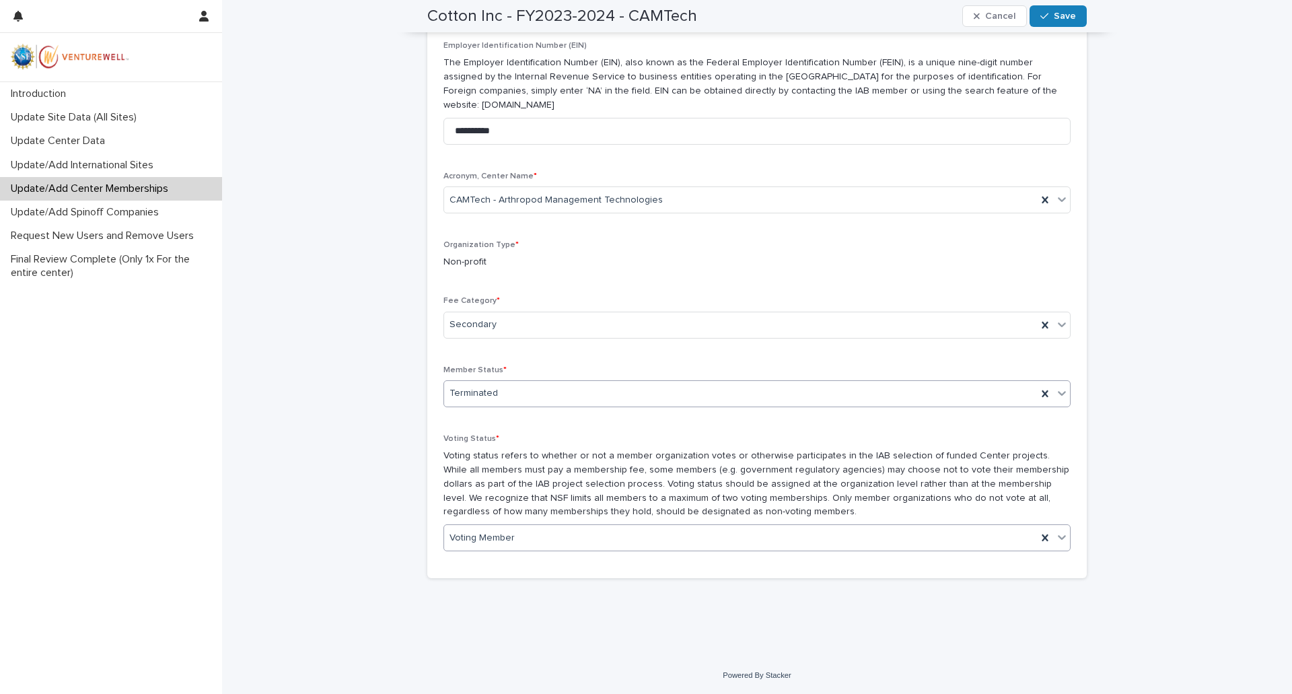
click at [1058, 538] on icon at bounding box center [1062, 537] width 8 height 5
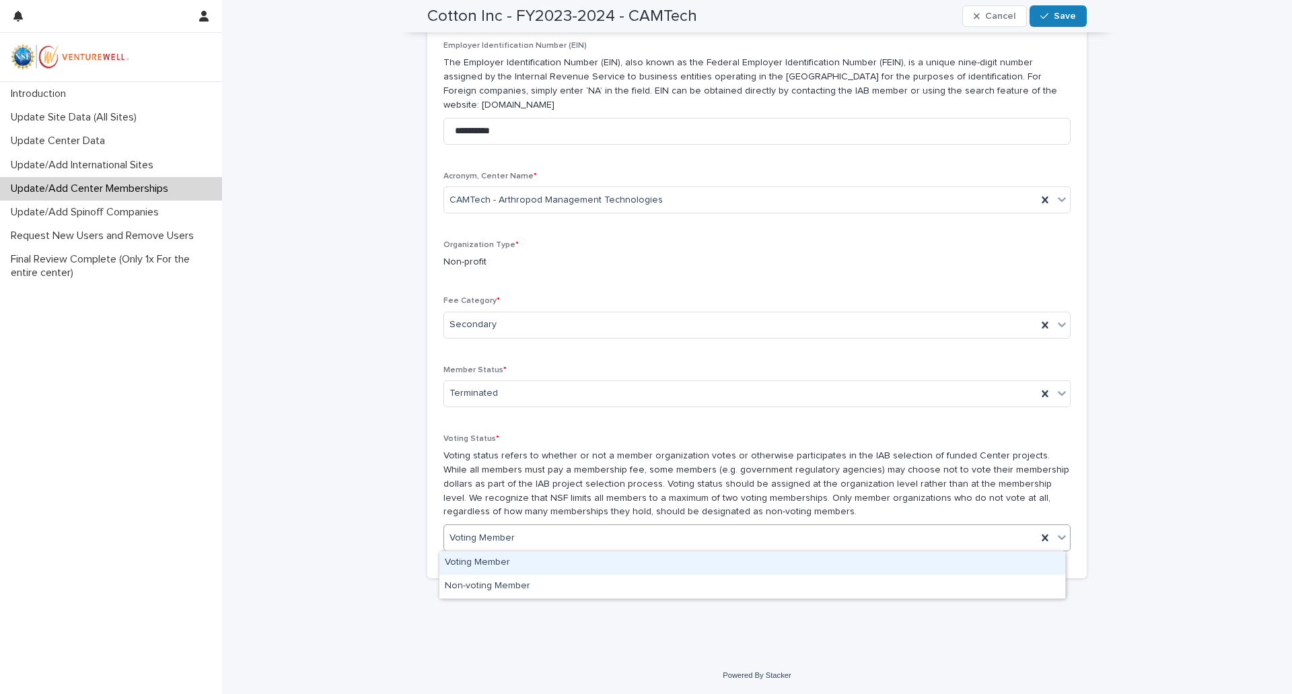
click at [997, 557] on div "Voting Member" at bounding box center [752, 563] width 626 height 24
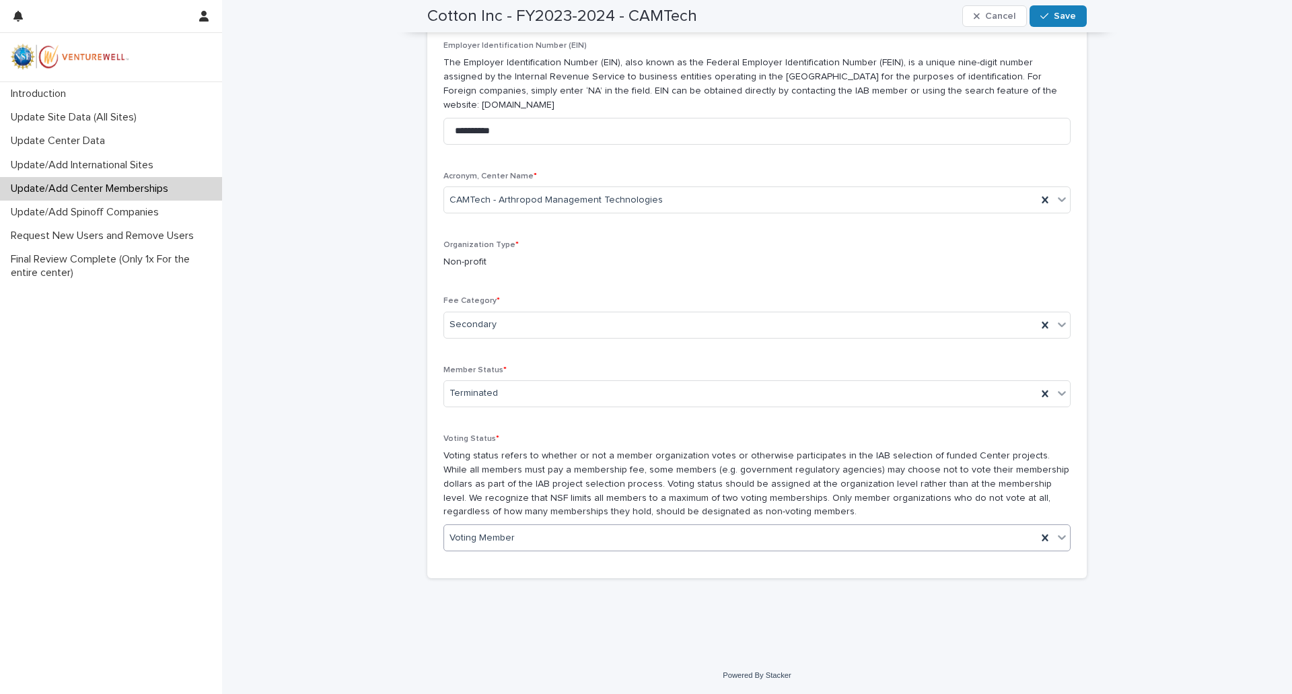
click at [990, 489] on p "Voting status refers to whether or not a member organization votes or otherwise…" at bounding box center [757, 484] width 627 height 70
click at [1064, 17] on span "Save" at bounding box center [1065, 15] width 22 height 9
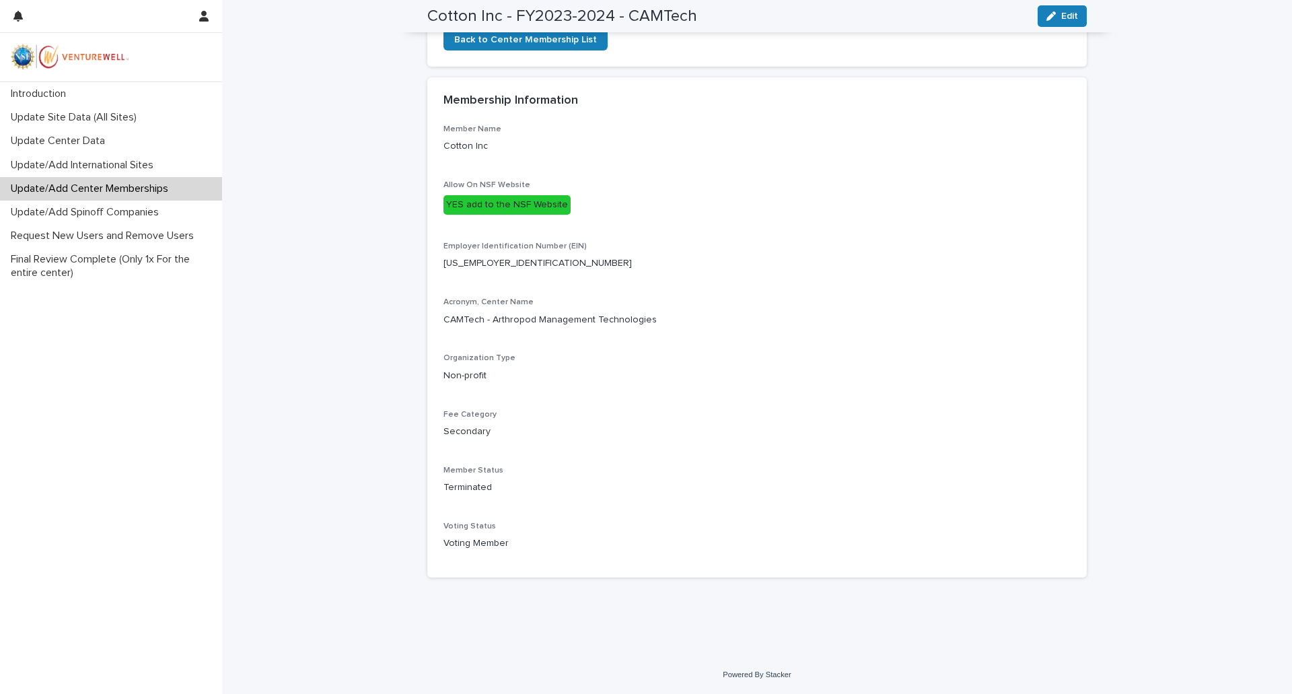
scroll to position [59, 0]
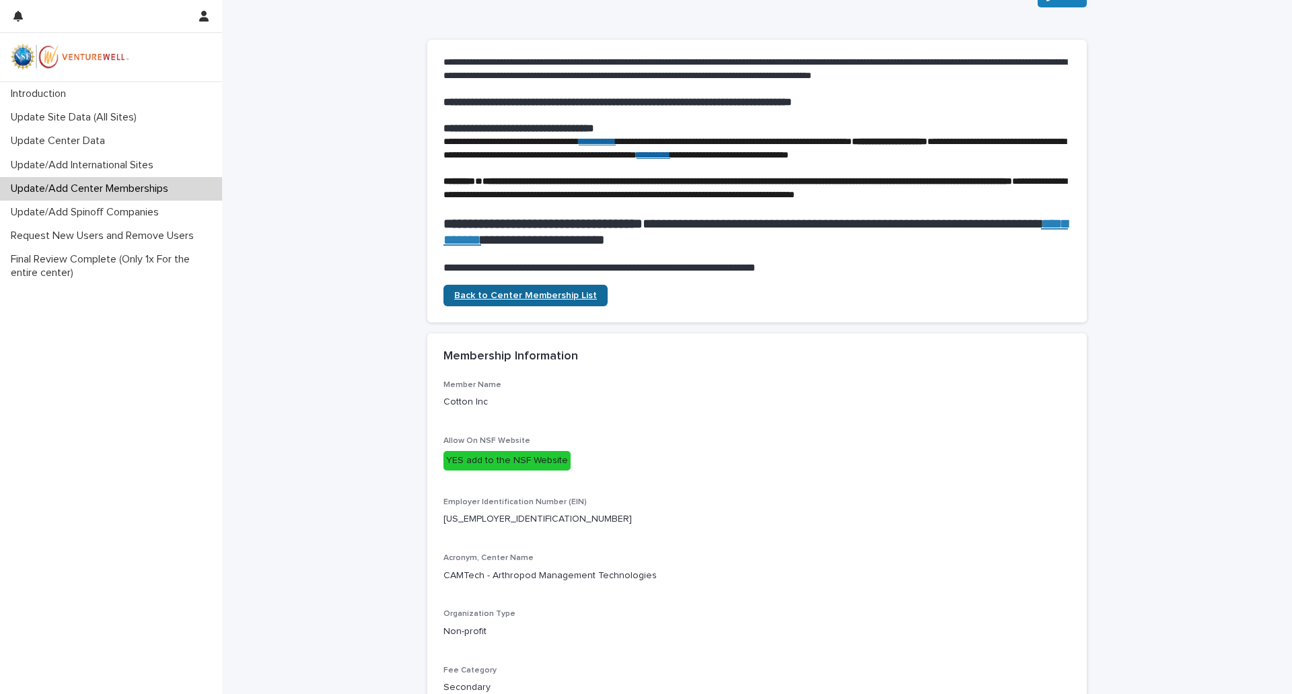
click at [555, 300] on span "Back to Center Membership List" at bounding box center [525, 295] width 143 height 9
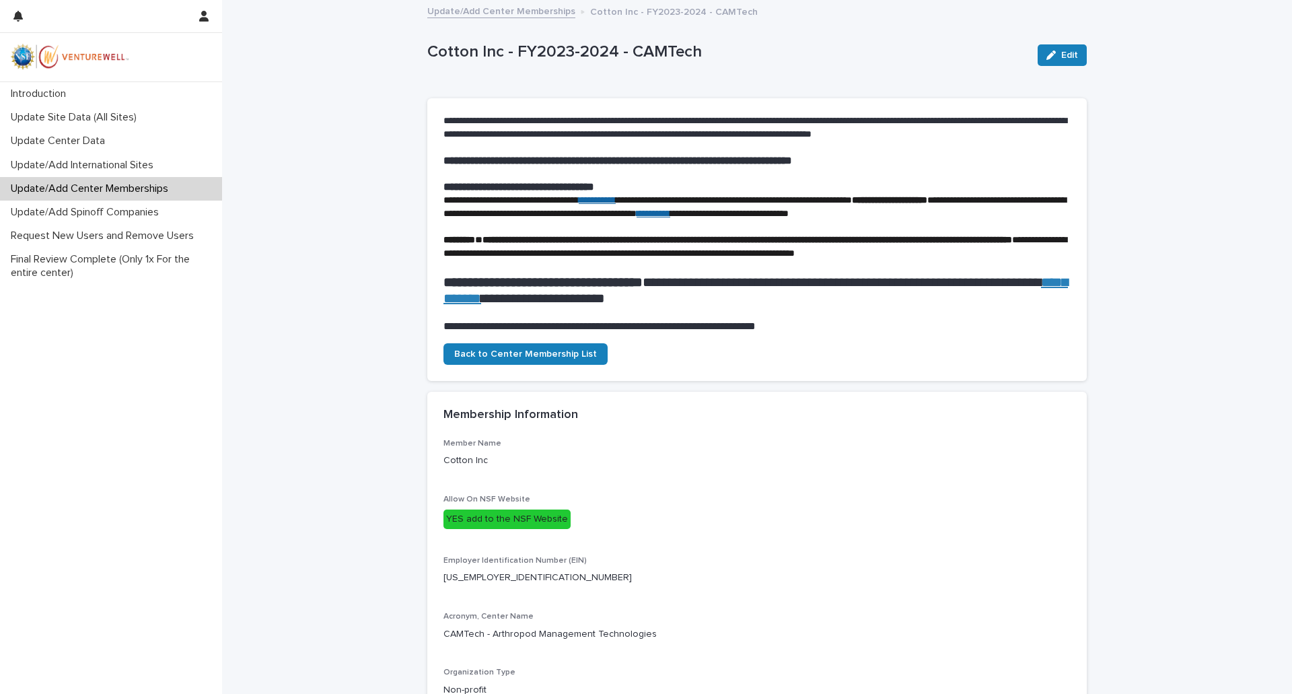
click at [157, 193] on p "Update/Add Center Memberships" at bounding box center [92, 188] width 174 height 13
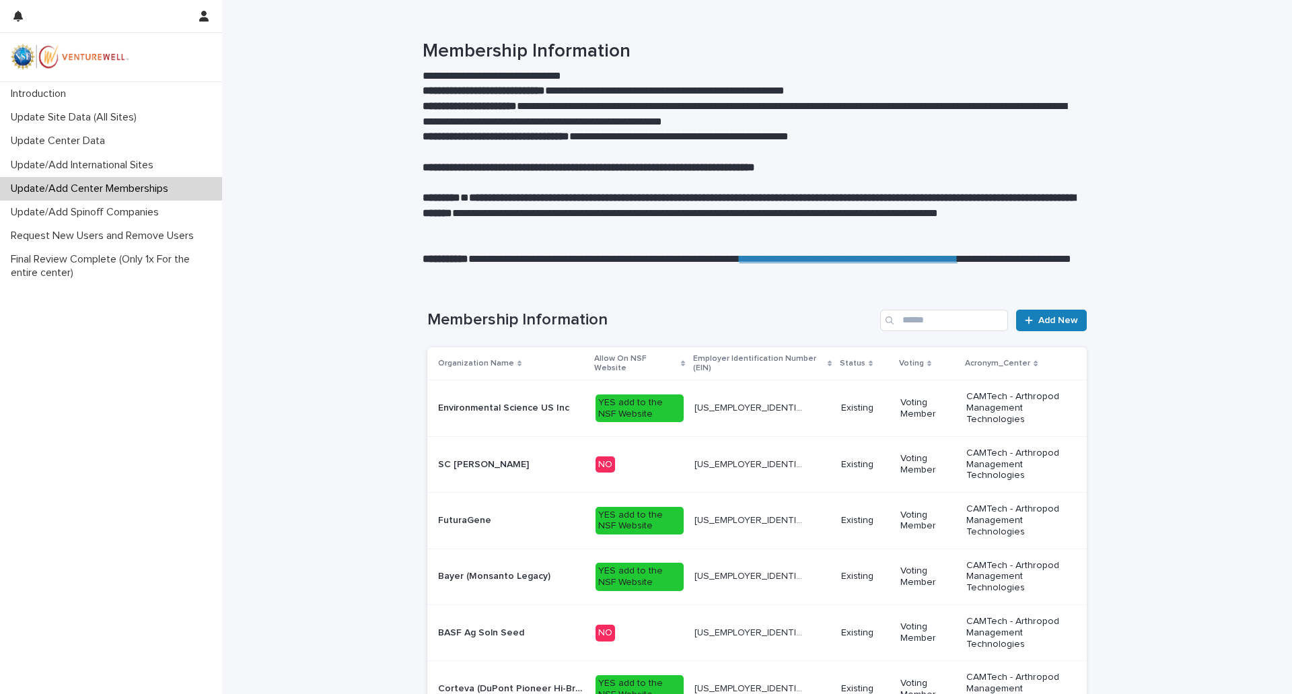
scroll to position [288, 0]
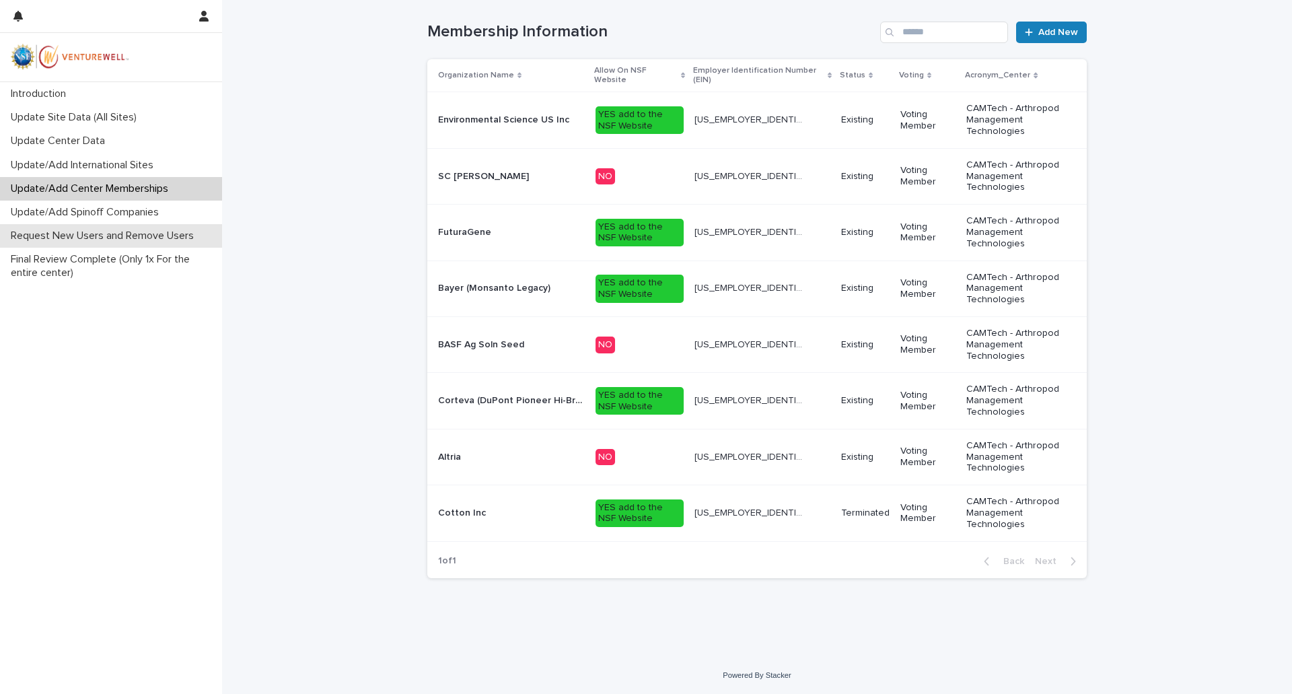
click at [182, 233] on p "Request New Users and Remove Users" at bounding box center [104, 236] width 199 height 13
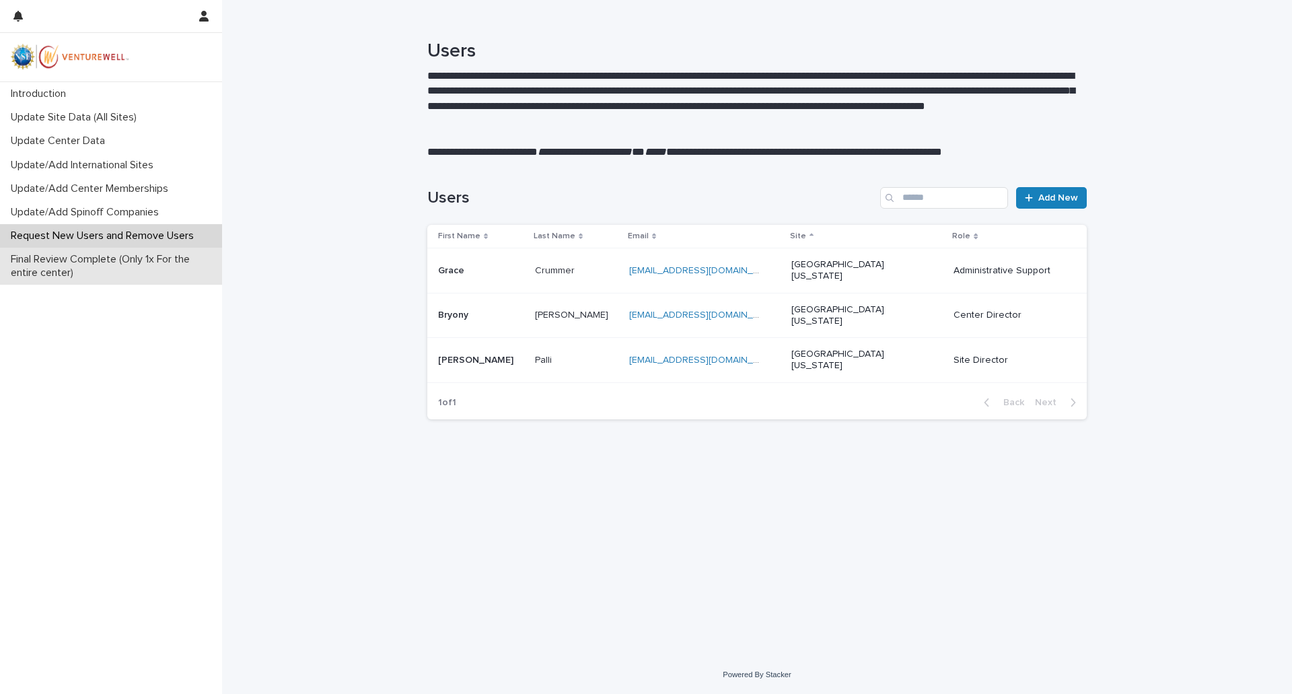
click at [168, 262] on p "Final Review Complete (Only 1x For the entire center)" at bounding box center [113, 266] width 217 height 26
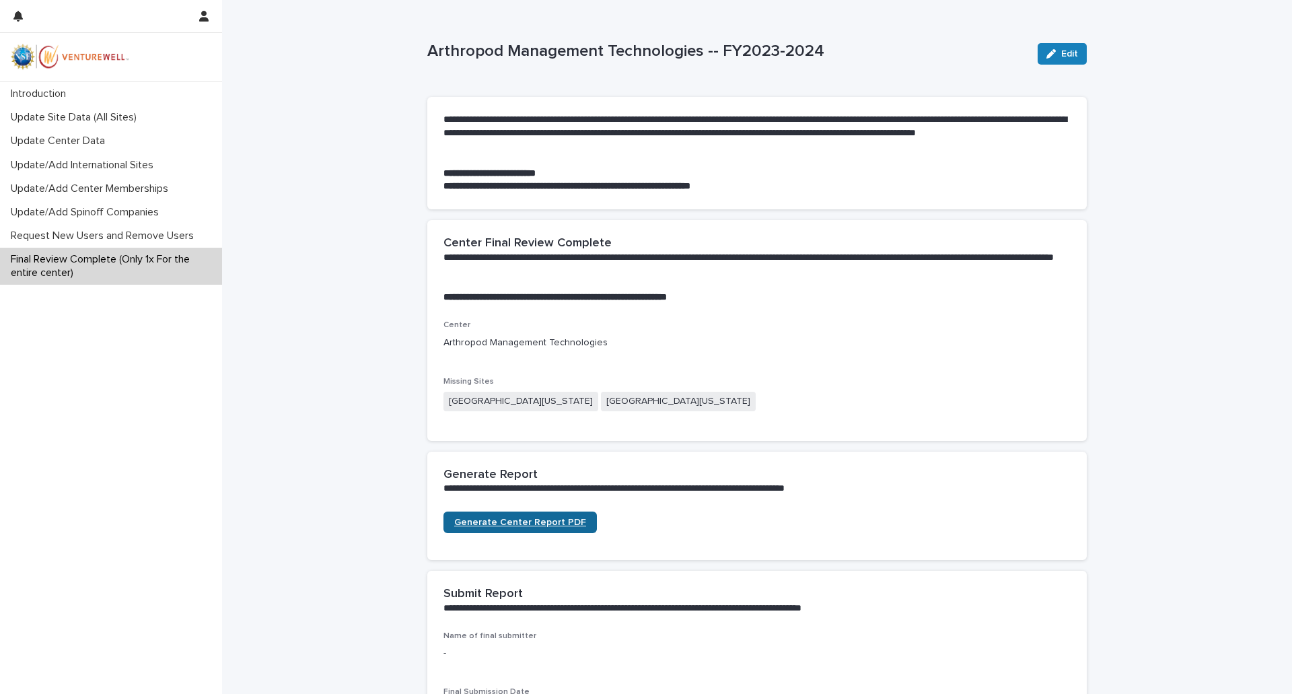
click at [523, 522] on span "Generate Center Report PDF" at bounding box center [520, 522] width 132 height 9
click at [95, 140] on p "Update Center Data" at bounding box center [60, 141] width 110 height 13
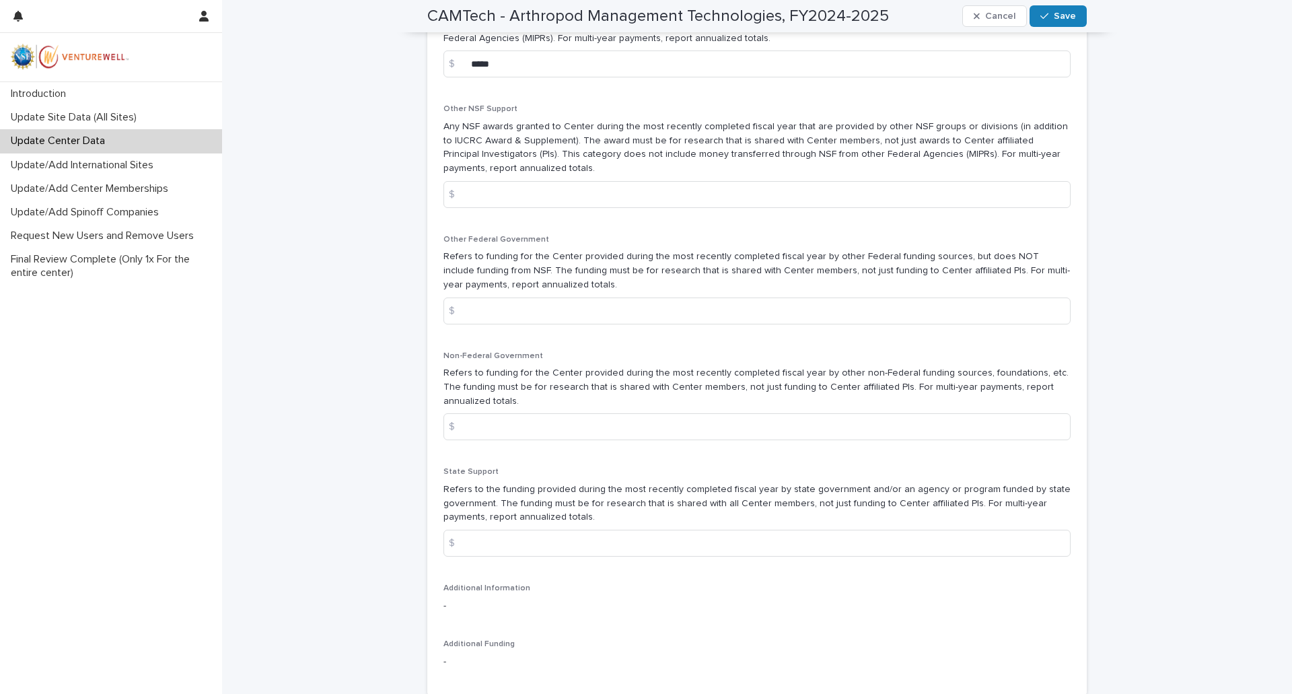
scroll to position [1481, 0]
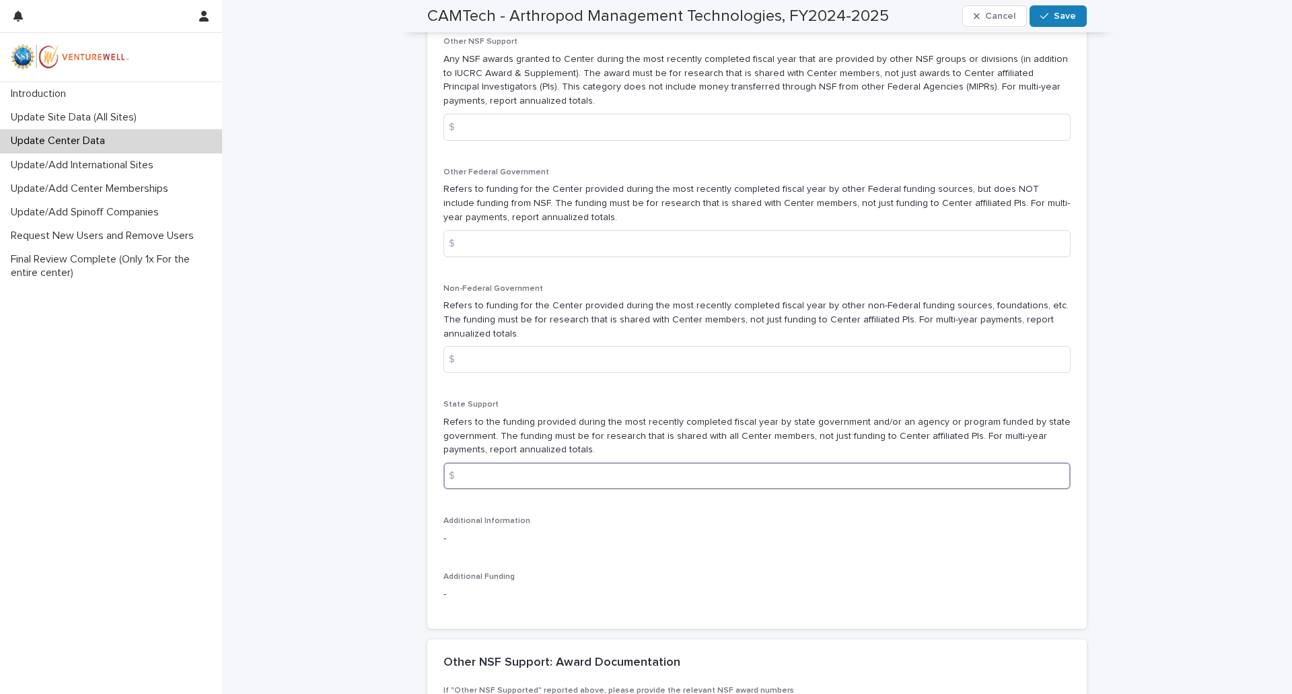
click at [474, 489] on input at bounding box center [757, 475] width 627 height 27
type input "*****"
click at [1059, 13] on span "Save" at bounding box center [1065, 15] width 22 height 9
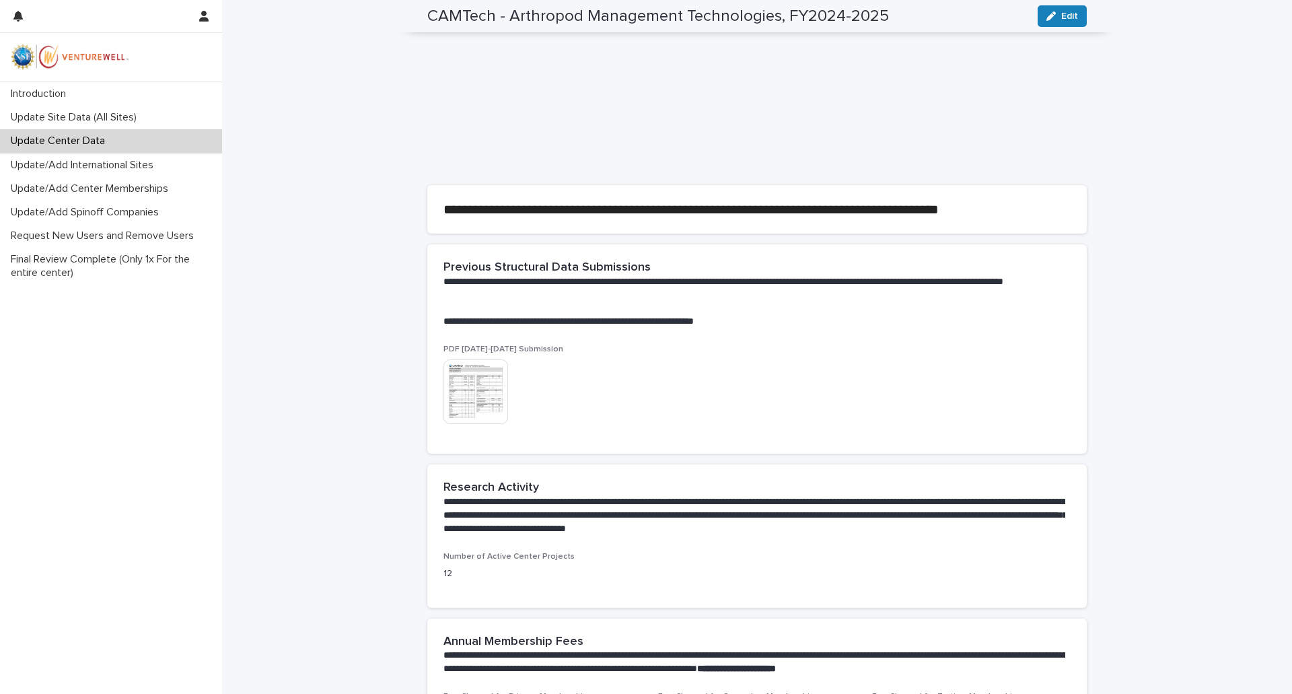
scroll to position [0, 0]
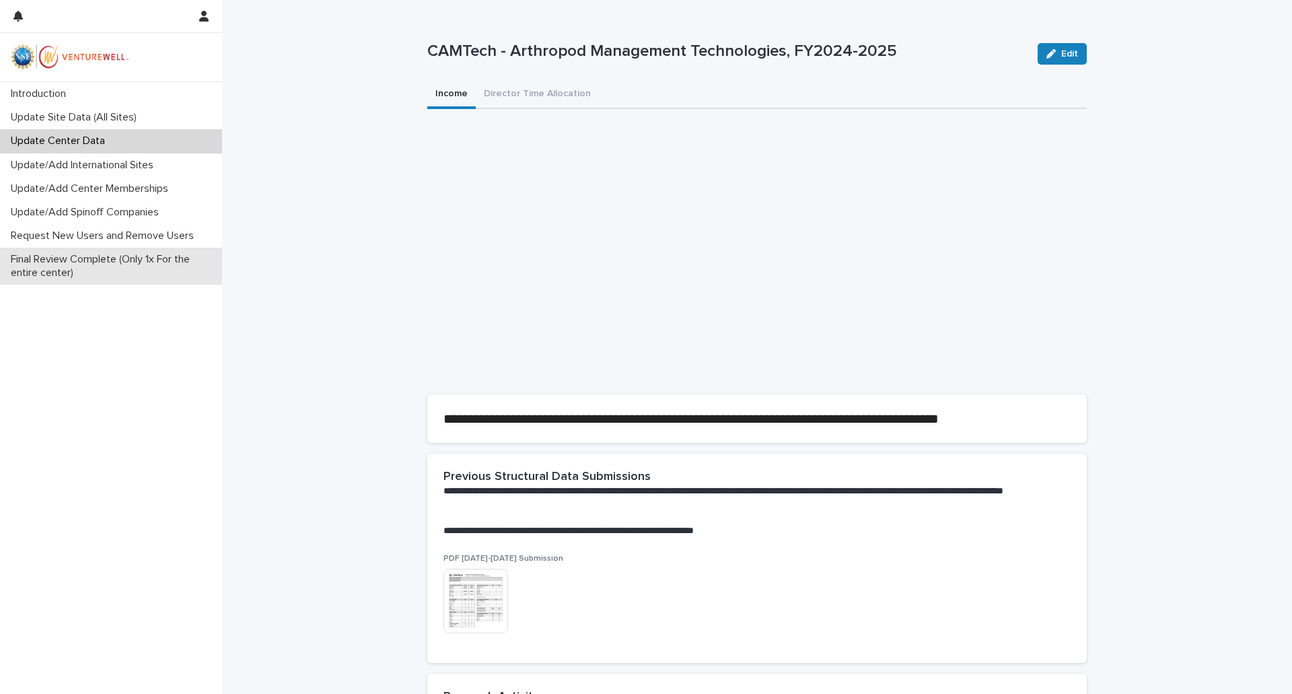
click at [106, 258] on p "Final Review Complete (Only 1x For the entire center)" at bounding box center [113, 266] width 217 height 26
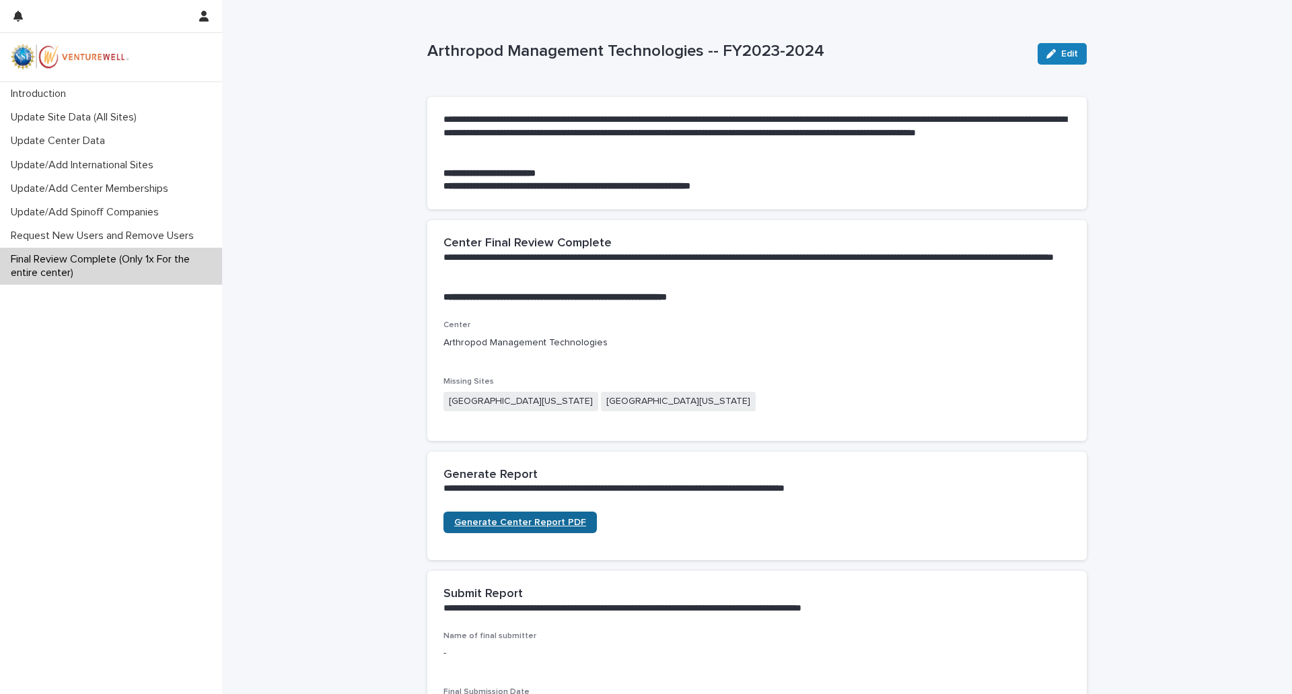
click at [539, 526] on span "Generate Center Report PDF" at bounding box center [520, 522] width 132 height 9
click at [82, 144] on p "Update Center Data" at bounding box center [60, 141] width 110 height 13
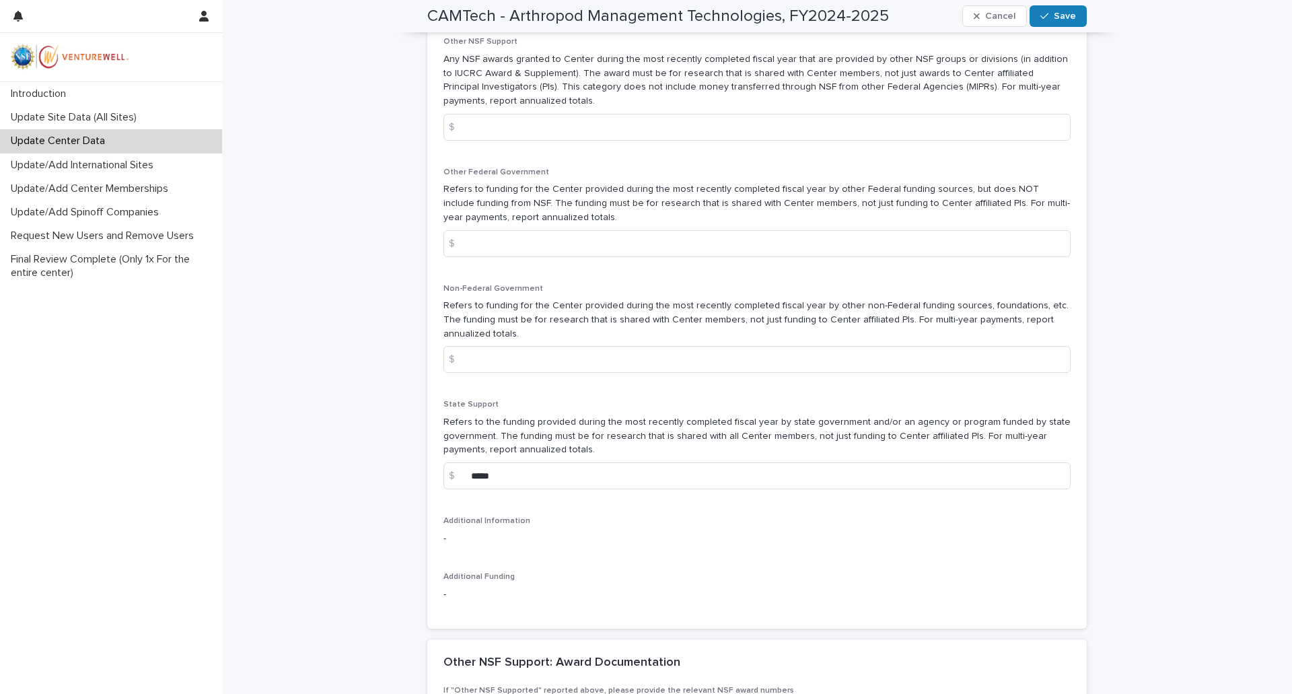
scroll to position [1615, 0]
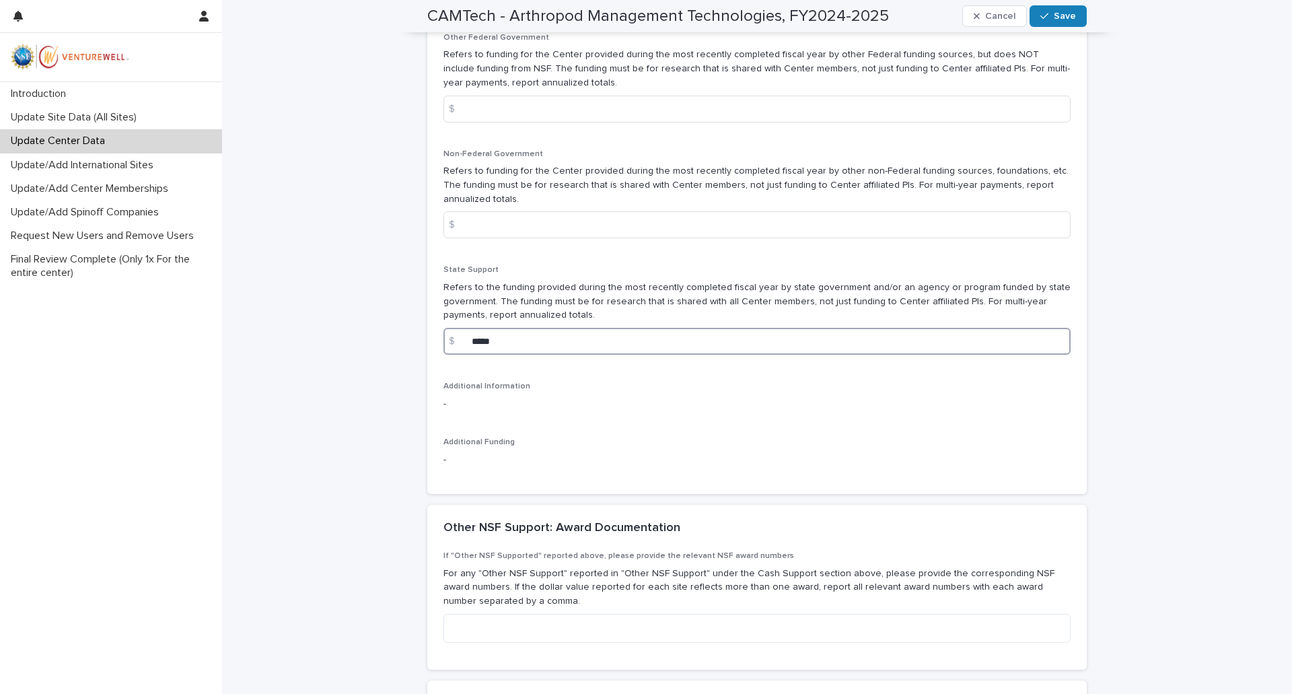
click at [479, 351] on input "*****" at bounding box center [757, 341] width 627 height 27
type input "*****"
click at [1062, 15] on span "Save" at bounding box center [1065, 15] width 22 height 9
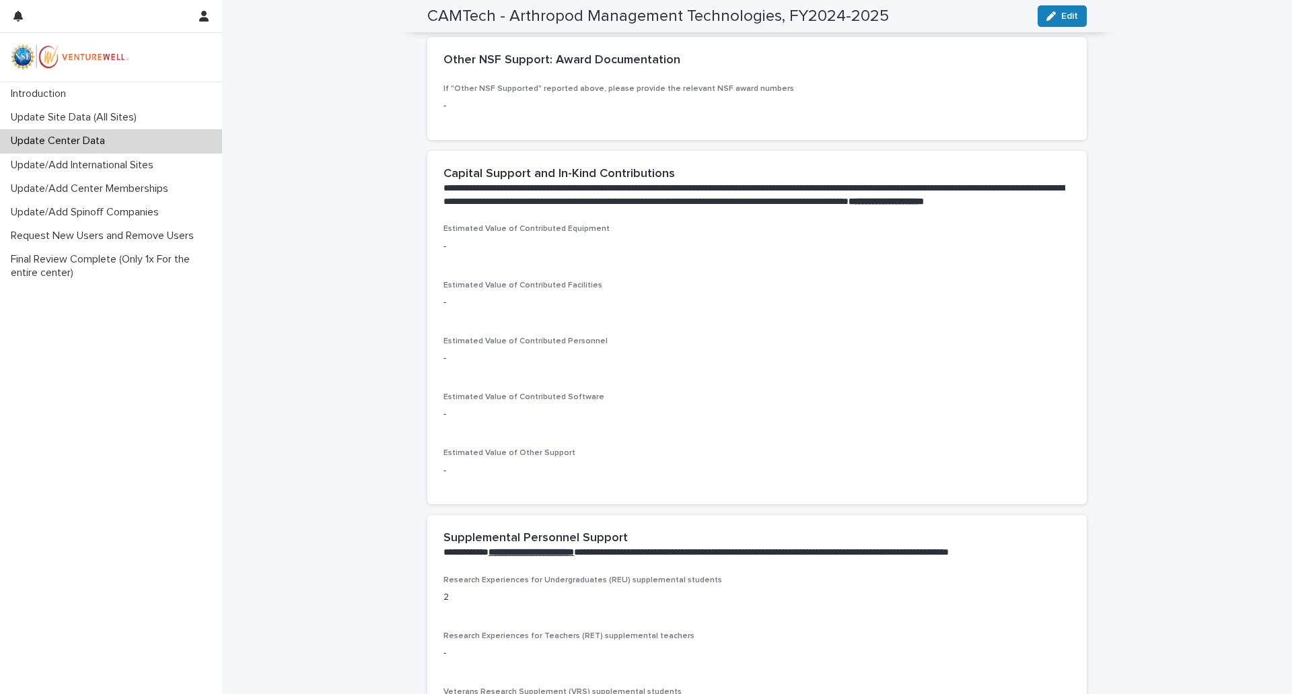
scroll to position [1286, 0]
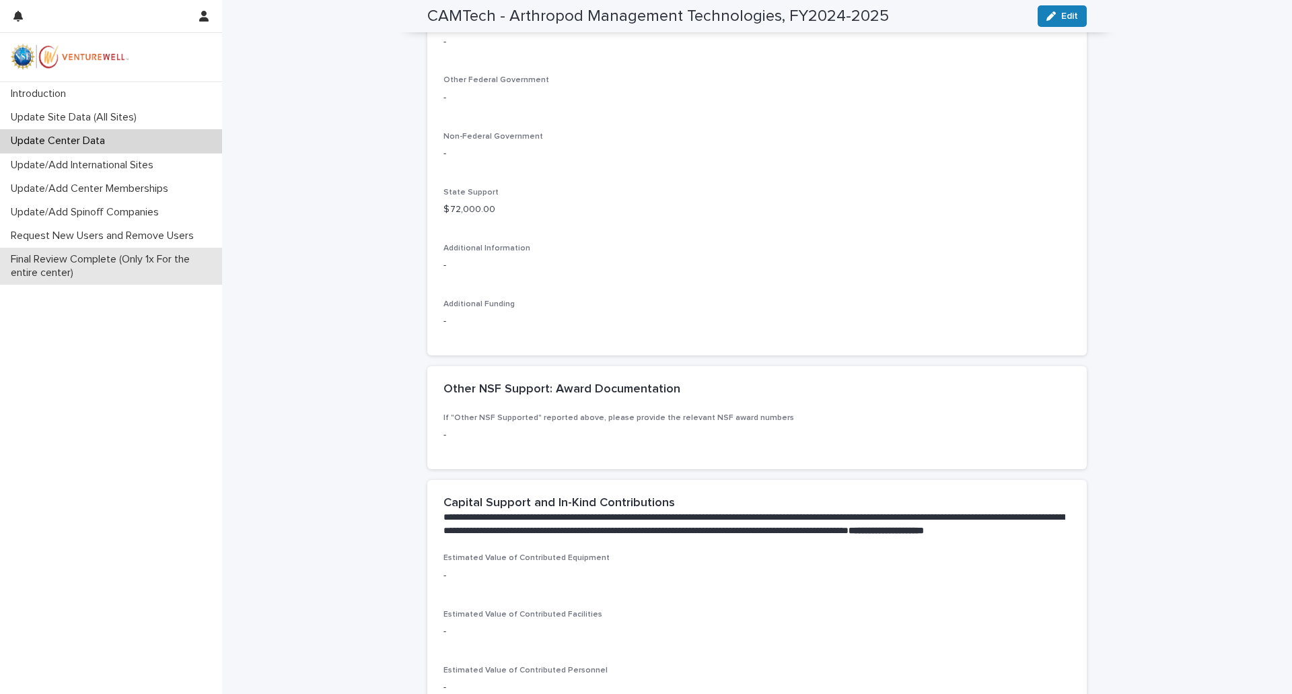
click at [131, 260] on p "Final Review Complete (Only 1x For the entire center)" at bounding box center [113, 266] width 217 height 26
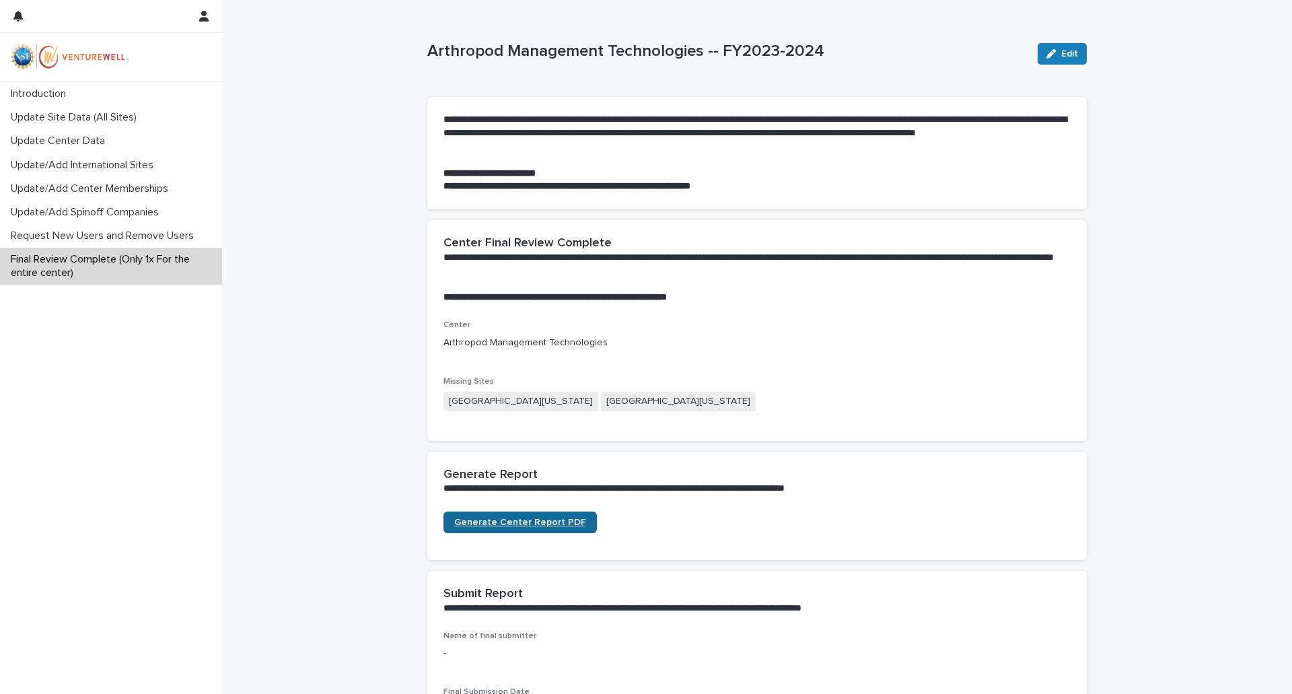
click at [503, 524] on span "Generate Center Report PDF" at bounding box center [520, 522] width 132 height 9
click at [81, 144] on p "Update Center Data" at bounding box center [60, 141] width 110 height 13
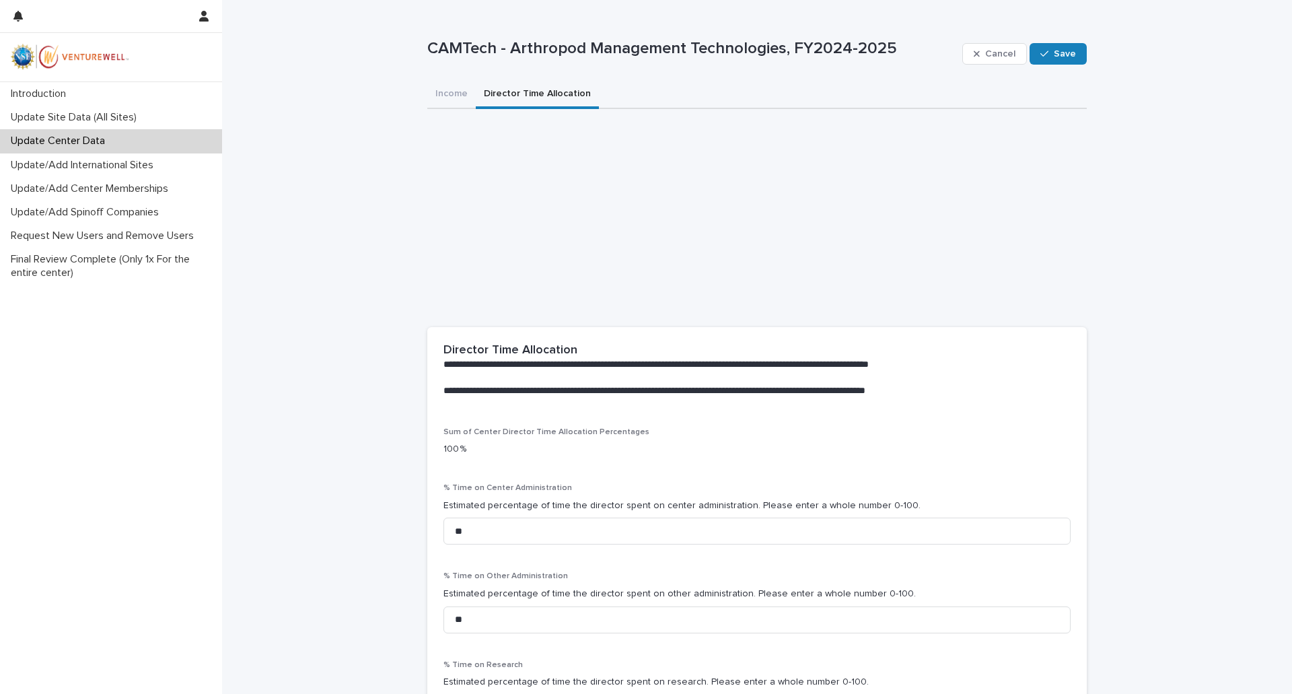
click at [524, 91] on button "Director Time Allocation" at bounding box center [537, 95] width 123 height 28
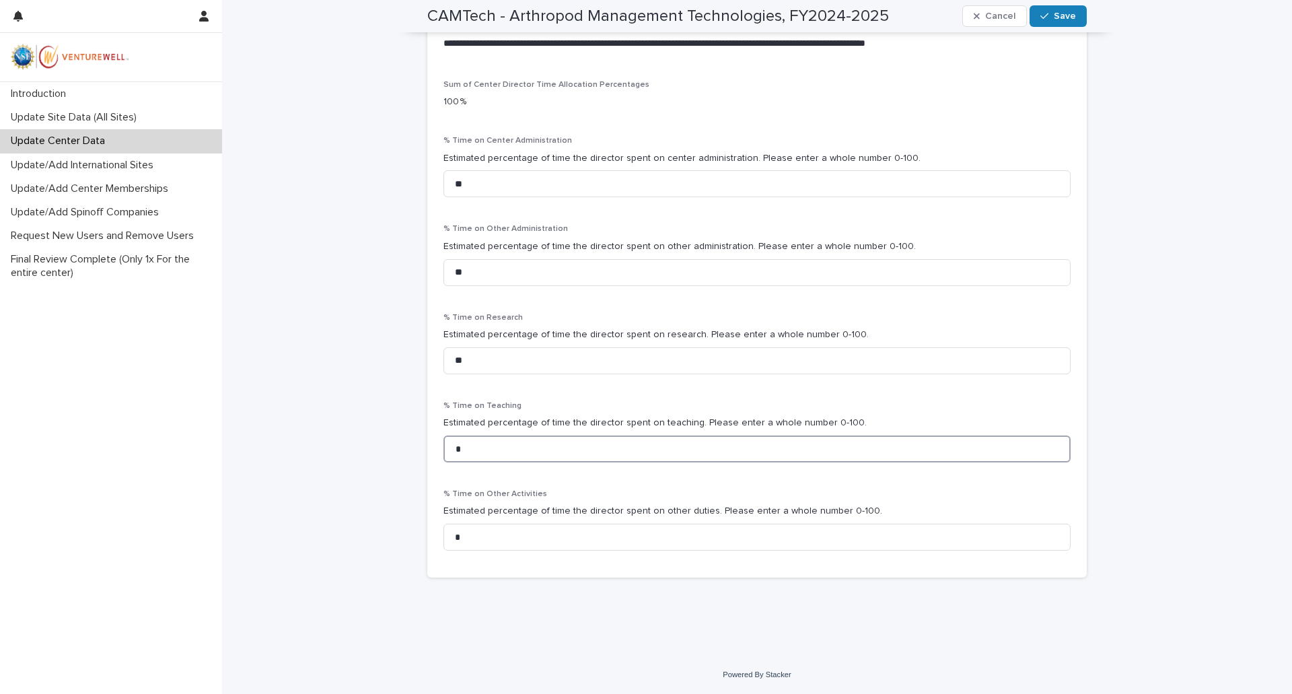
click at [455, 444] on input "*" at bounding box center [757, 448] width 627 height 27
type input "*"
click at [379, 386] on div "**********" at bounding box center [757, 154] width 1070 height 1003
click at [471, 183] on input "**" at bounding box center [757, 183] width 627 height 27
type input "*"
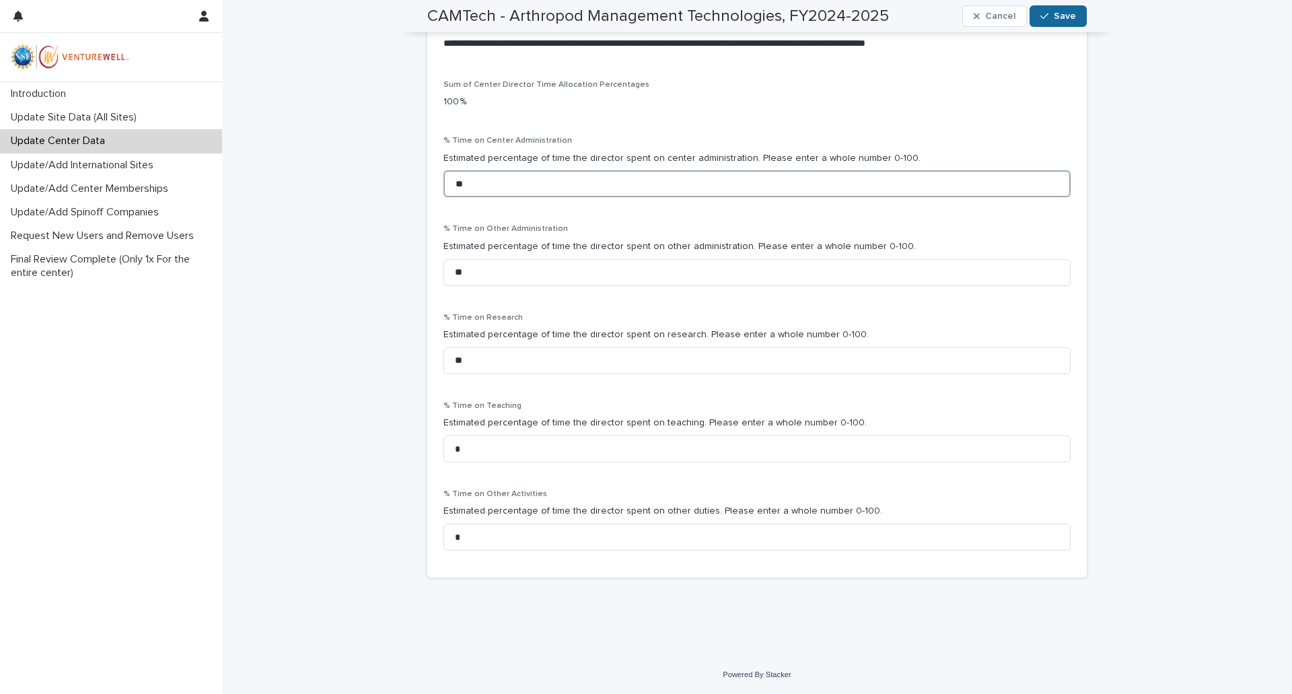
type input "**"
click at [1054, 15] on span "Save" at bounding box center [1065, 15] width 22 height 9
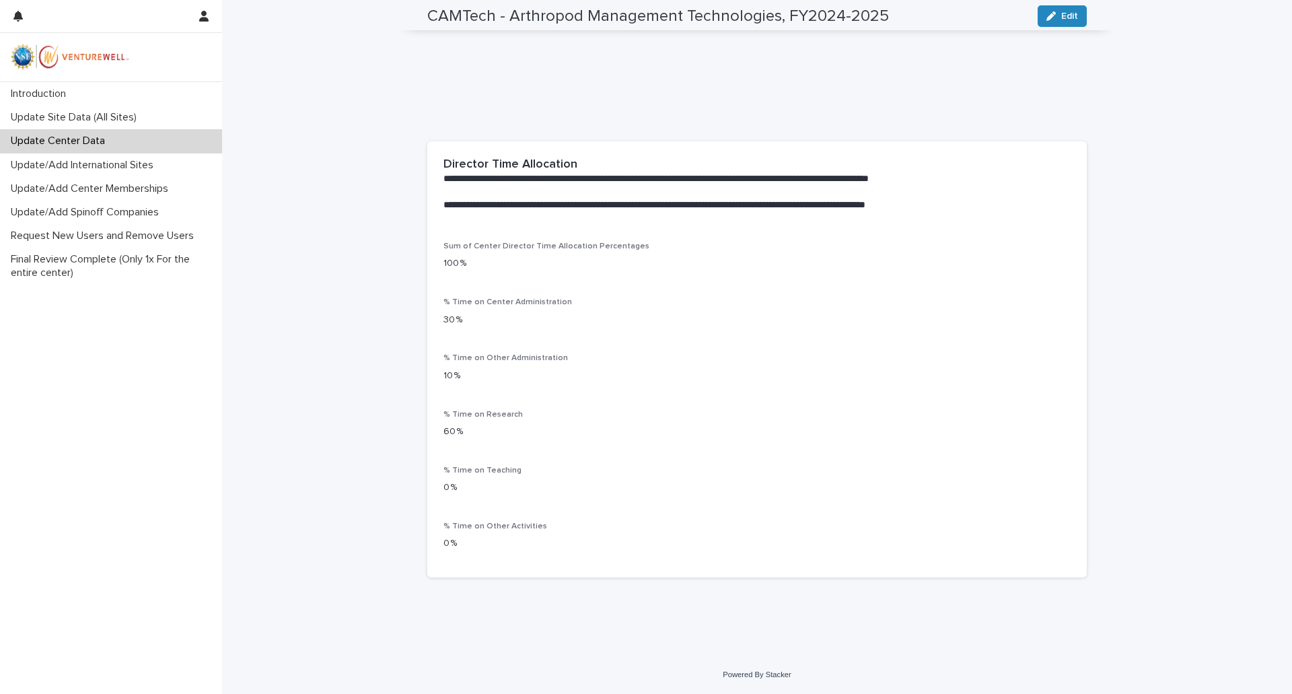
scroll to position [0, 0]
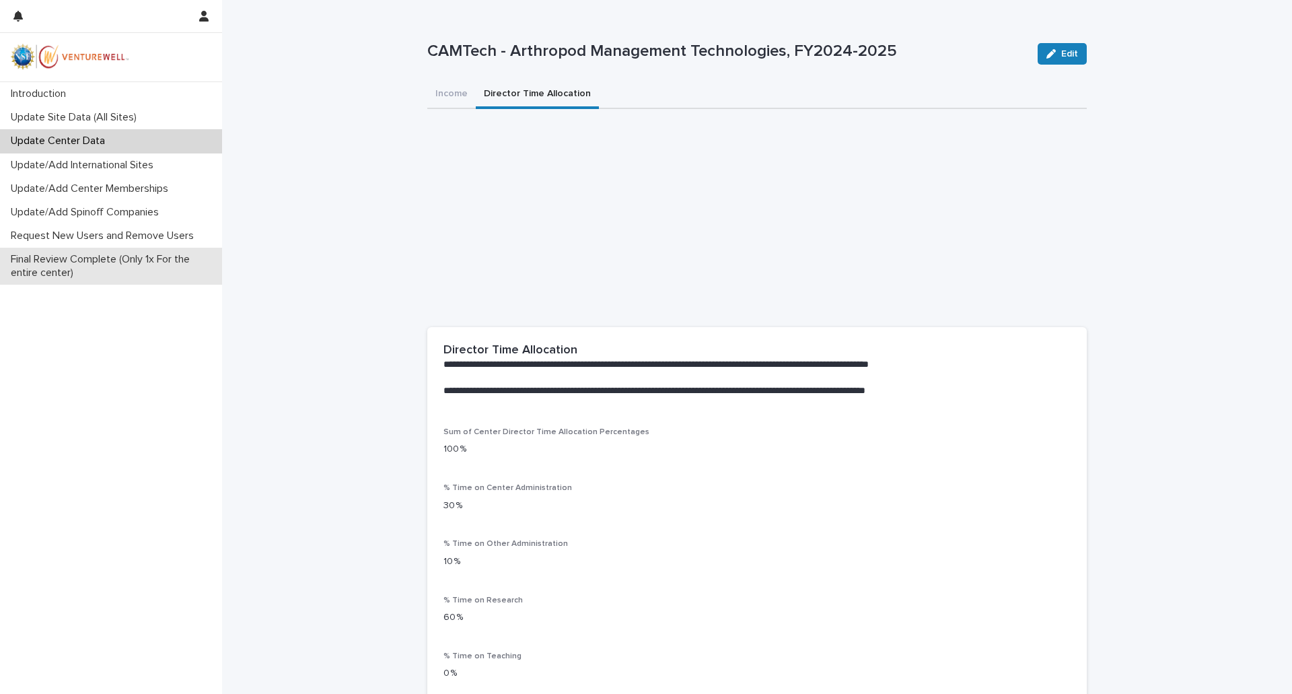
click at [98, 258] on p "Final Review Complete (Only 1x For the entire center)" at bounding box center [113, 266] width 217 height 26
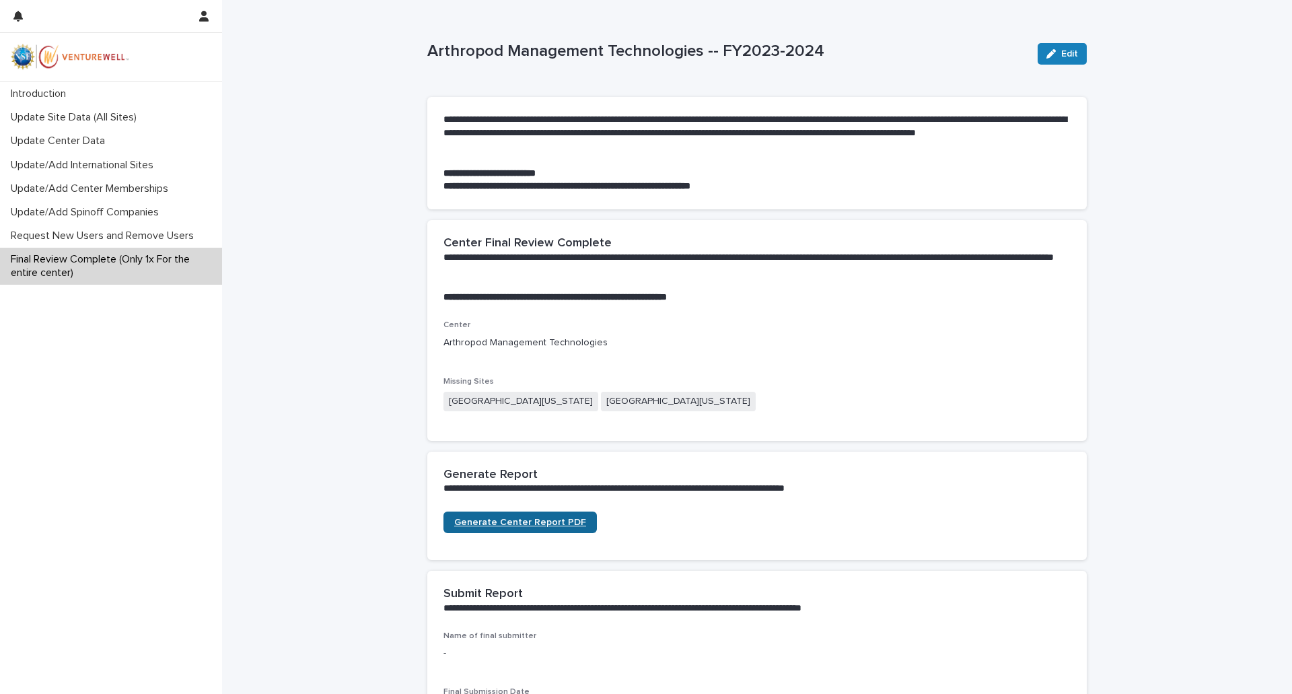
click at [534, 523] on span "Generate Center Report PDF" at bounding box center [520, 522] width 132 height 9
click at [40, 92] on p "Introduction" at bounding box center [40, 93] width 71 height 13
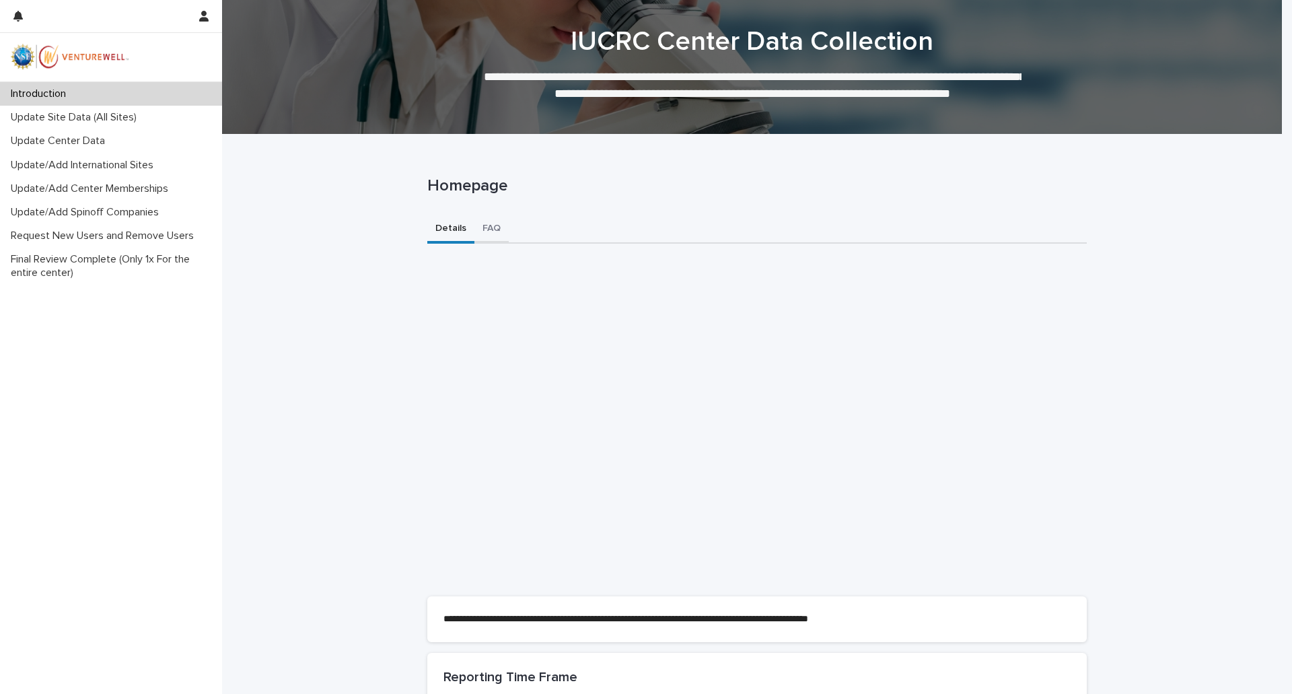
click at [489, 229] on button "FAQ" at bounding box center [491, 229] width 34 height 28
